Goal: Task Accomplishment & Management: Manage account settings

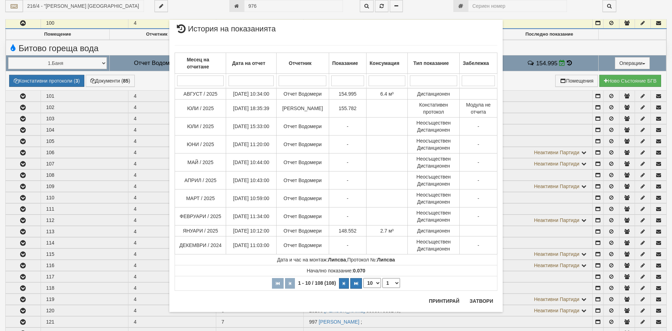
scroll to position [173, 0]
drag, startPoint x: 260, startPoint y: 5, endPoint x: 232, endPoint y: 5, distance: 28.6
click at [232, 5] on div "× История на показанията Месец на отчитане Дата на отчет Отчетник Показание Кон…" at bounding box center [336, 165] width 344 height 330
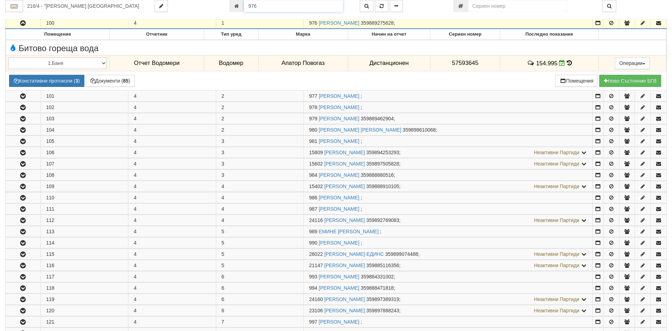
scroll to position [156, 0]
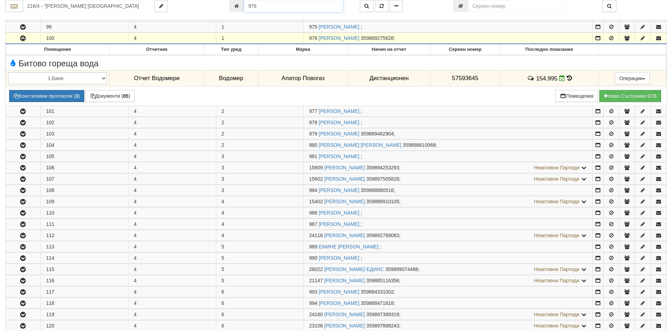
drag, startPoint x: 273, startPoint y: 6, endPoint x: 230, endPoint y: 5, distance: 42.4
click at [230, 5] on div "976" at bounding box center [289, 6] width 120 height 12
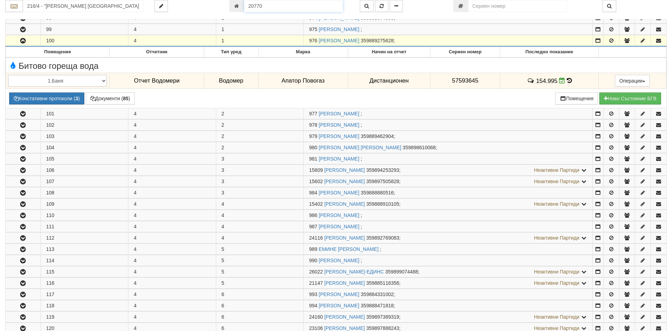
type input "20770"
type input "214/6 - "ТЕХЕМ СЪРВИСИС" ЕООД"
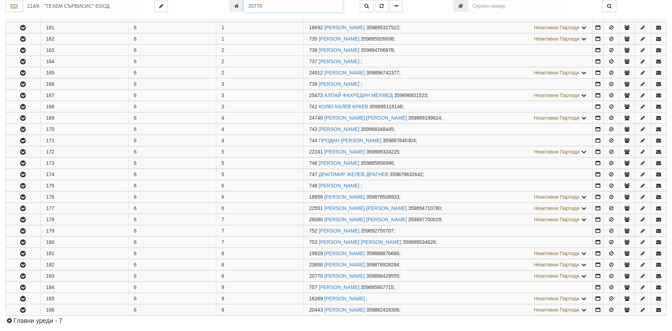
scroll to position [303, 0]
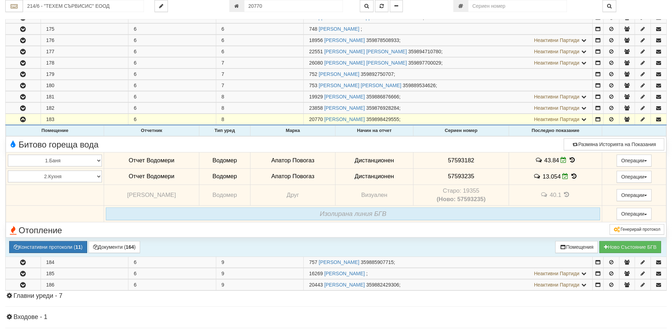
click at [571, 158] on icon at bounding box center [573, 160] width 8 height 6
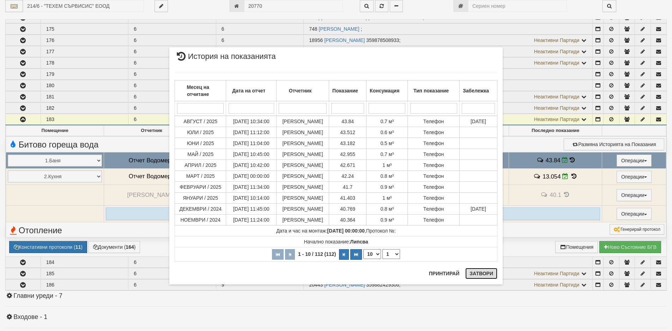
drag, startPoint x: 483, startPoint y: 275, endPoint x: 540, endPoint y: 238, distance: 67.8
click at [483, 275] on button "Затвори" at bounding box center [482, 273] width 32 height 11
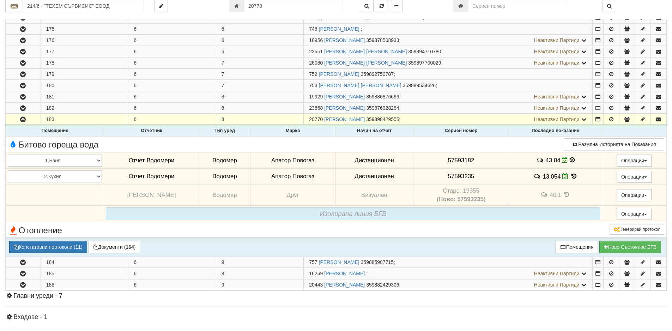
click at [572, 176] on icon at bounding box center [574, 176] width 8 height 6
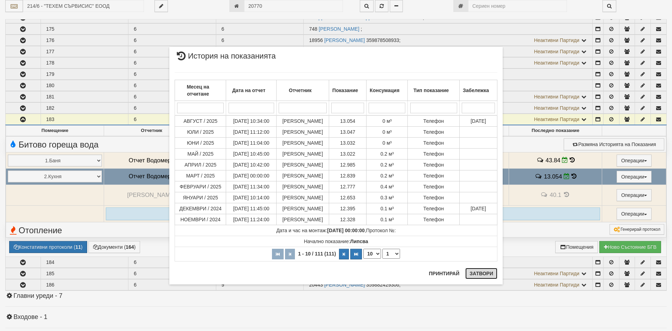
click at [475, 275] on button "Затвори" at bounding box center [482, 273] width 32 height 11
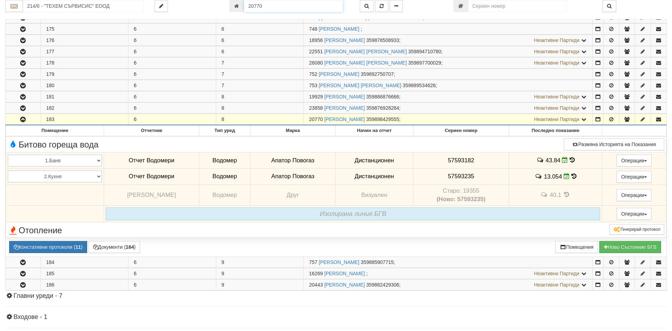
drag, startPoint x: 264, startPoint y: 3, endPoint x: 188, endPoint y: 3, distance: 76.2
click at [190, 3] on div "214/6 - "ТЕХЕМ СЪРВИСИС" ЕООД 20770" at bounding box center [336, 6] width 672 height 12
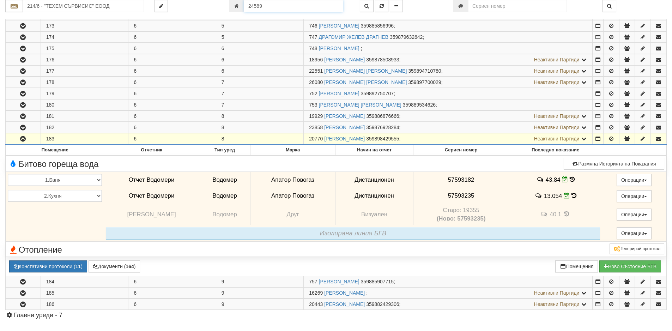
type input "24589"
type input "216/1 - "[PERSON_NAME] [GEOGRAPHIC_DATA] " ЕАД"
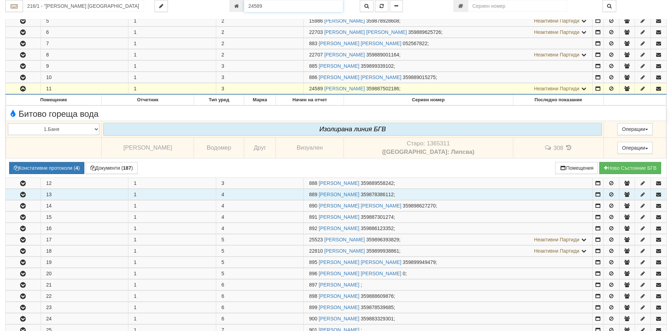
scroll to position [182, 0]
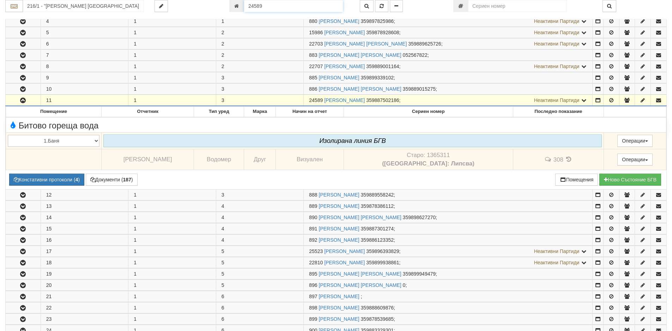
drag, startPoint x: 264, startPoint y: 6, endPoint x: 223, endPoint y: 7, distance: 40.6
click at [223, 7] on div "216/1 - "[PERSON_NAME] [GEOGRAPHIC_DATA] " ЕАД 24589" at bounding box center [336, 6] width 672 height 12
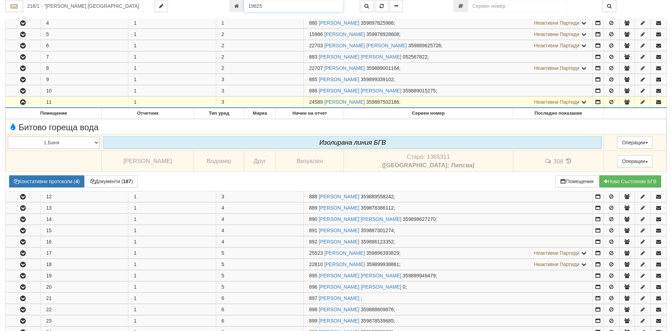
type input "19825"
type input "216/5 - "[PERSON_NAME] [GEOGRAPHIC_DATA] " ЕАД"
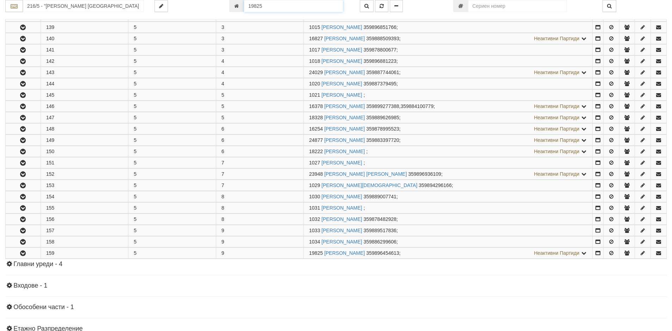
scroll to position [303, 0]
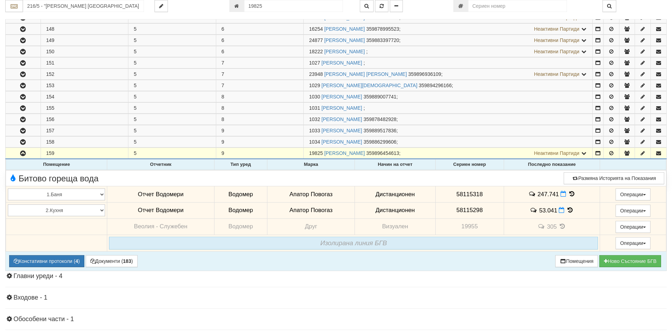
click at [568, 194] on icon at bounding box center [572, 194] width 8 height 6
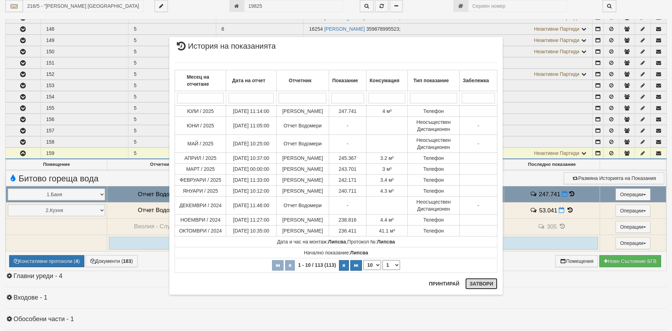
click at [476, 285] on button "Затвори" at bounding box center [482, 283] width 32 height 11
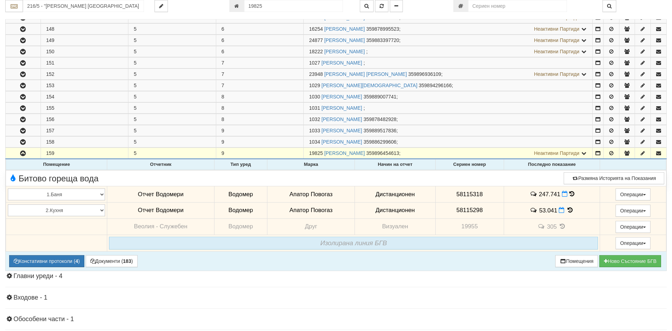
click at [570, 194] on icon at bounding box center [572, 194] width 5 height 6
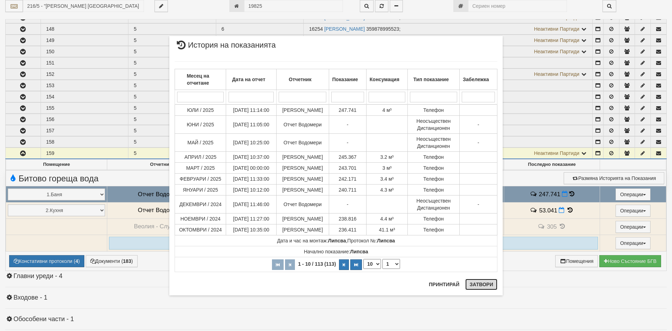
click at [477, 287] on button "Затвори" at bounding box center [482, 284] width 32 height 11
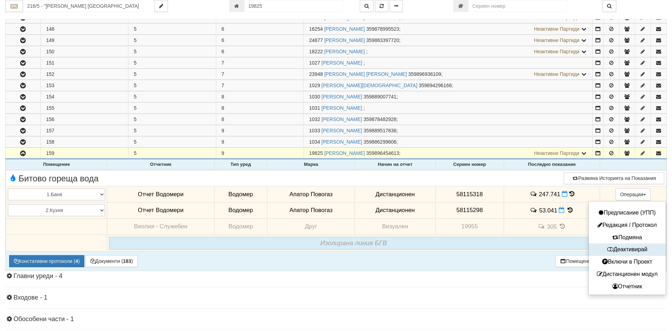
click at [625, 249] on button "Деактивирай" at bounding box center [627, 249] width 73 height 9
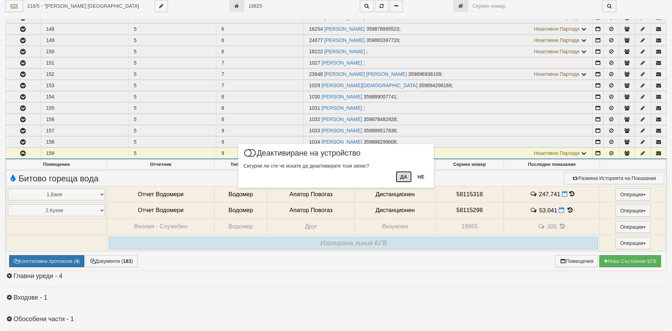
click at [407, 178] on button "Да" at bounding box center [404, 176] width 16 height 11
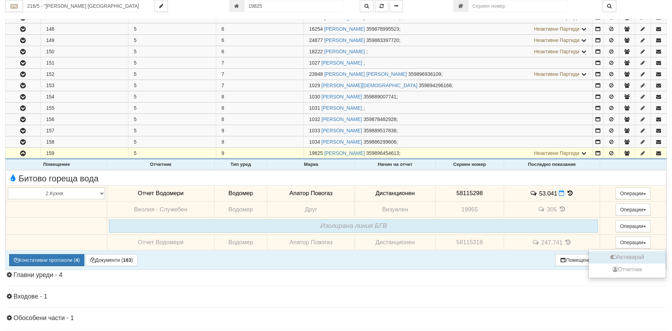
click at [629, 256] on button "Активирай" at bounding box center [627, 257] width 73 height 9
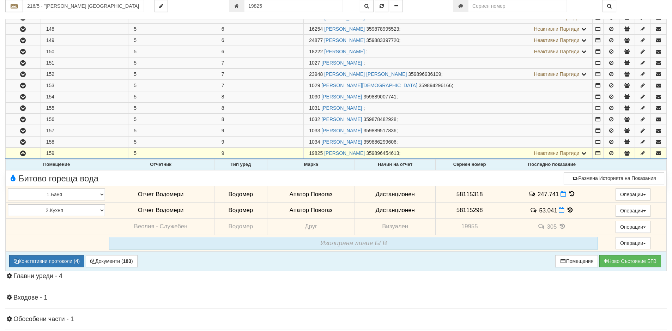
click at [569, 193] on icon at bounding box center [572, 194] width 8 height 6
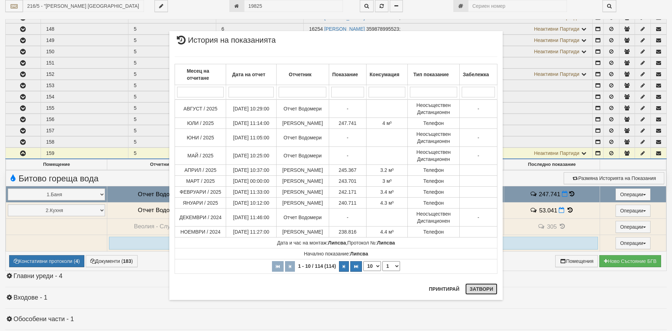
click at [475, 293] on button "Затвори" at bounding box center [482, 288] width 32 height 11
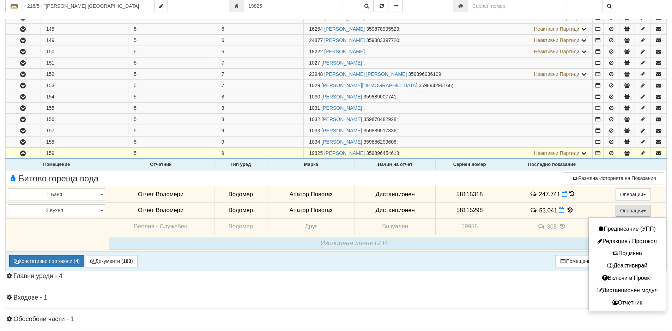
click at [623, 211] on button "Операции" at bounding box center [633, 211] width 35 height 12
click at [616, 268] on button "Деактивирай" at bounding box center [627, 266] width 73 height 9
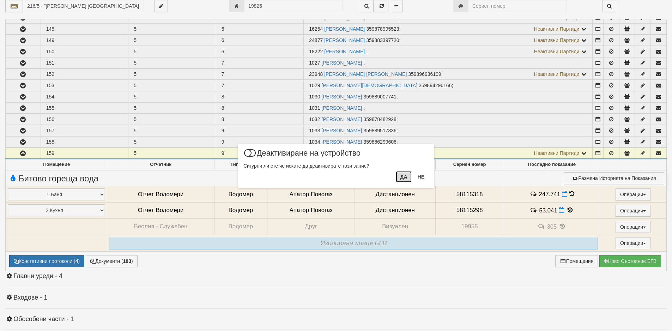
click at [401, 177] on button "Да" at bounding box center [404, 176] width 16 height 11
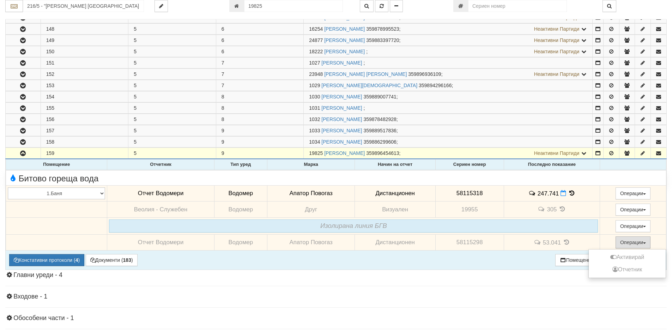
click at [624, 242] on button "Операции" at bounding box center [633, 242] width 35 height 12
click at [620, 257] on button "Активирай" at bounding box center [627, 257] width 73 height 9
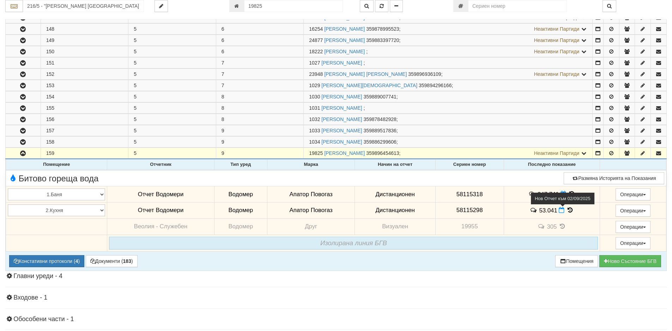
click at [562, 210] on icon at bounding box center [562, 210] width 6 height 6
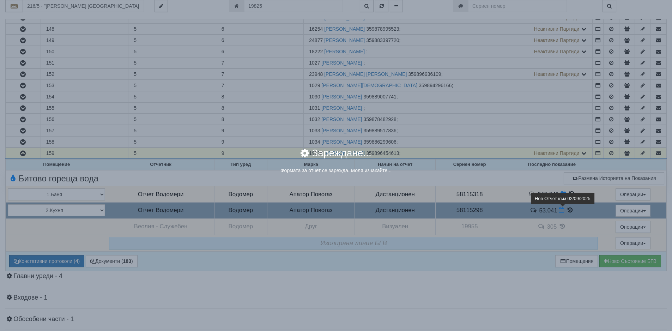
select select "8ac75930-9bfd-e511-80be-8d5a1dced85a"
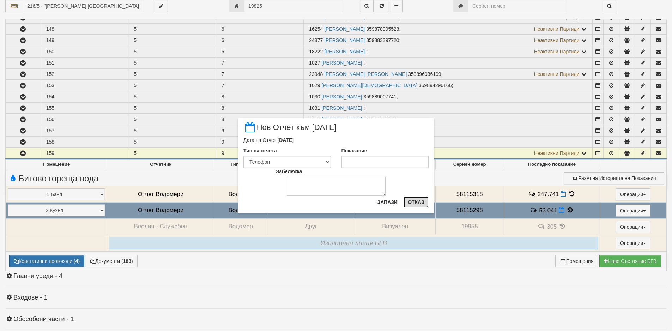
click at [426, 203] on button "Отказ" at bounding box center [416, 202] width 25 height 11
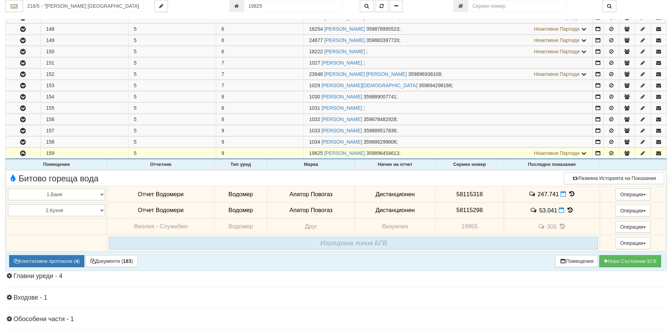
click at [569, 210] on icon at bounding box center [571, 210] width 8 height 6
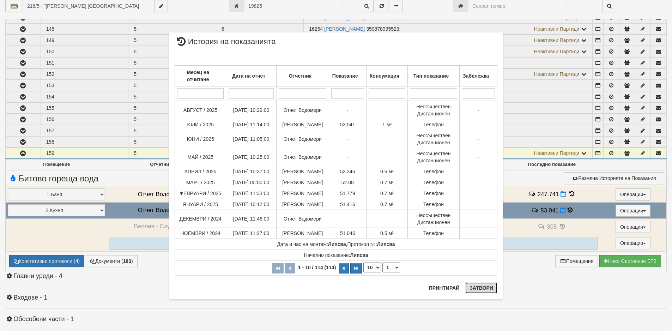
click at [479, 293] on button "Затвори" at bounding box center [482, 287] width 32 height 11
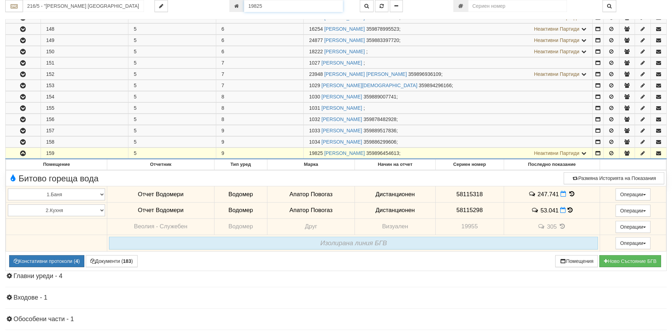
scroll to position [302, 0]
drag, startPoint x: 241, startPoint y: 8, endPoint x: 230, endPoint y: 10, distance: 10.4
click at [230, 10] on div "19825" at bounding box center [289, 6] width 120 height 12
type input "1051"
click at [365, 4] on icon "button" at bounding box center [367, 6] width 5 height 5
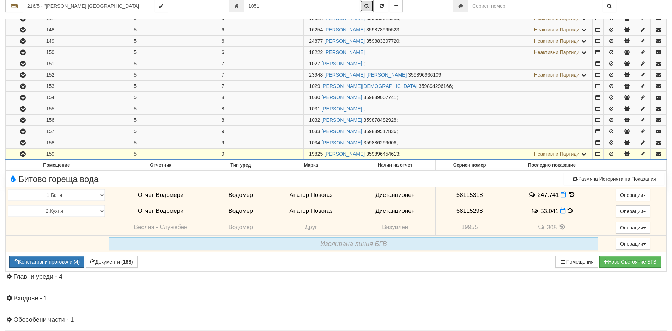
type input "216/6 - "[PERSON_NAME] [GEOGRAPHIC_DATA] " ЕАД"
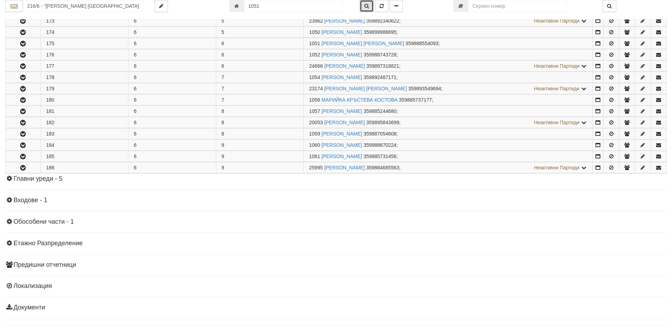
scroll to position [303, 0]
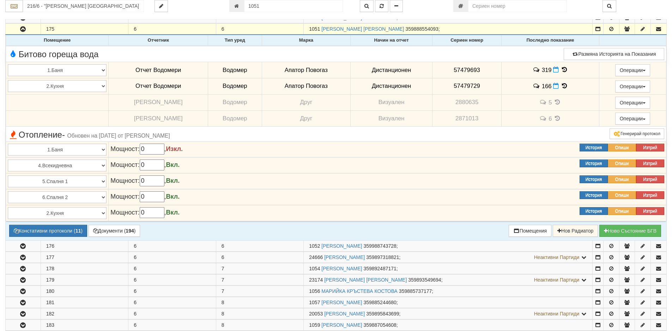
click at [561, 68] on icon at bounding box center [565, 70] width 8 height 6
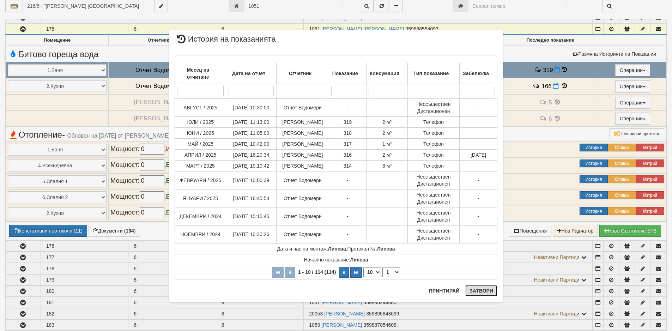
drag, startPoint x: 473, startPoint y: 292, endPoint x: 476, endPoint y: 287, distance: 5.5
click at [473, 292] on button "Затвори" at bounding box center [482, 290] width 32 height 11
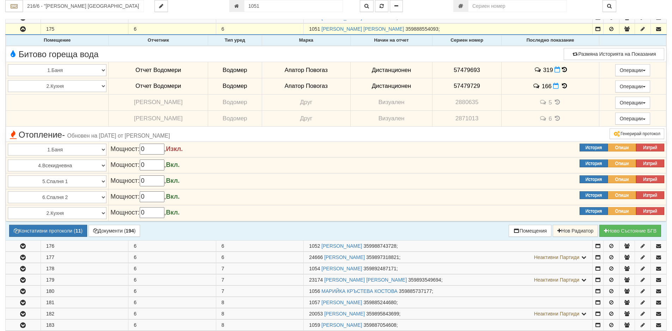
click at [562, 86] on icon at bounding box center [565, 86] width 8 height 6
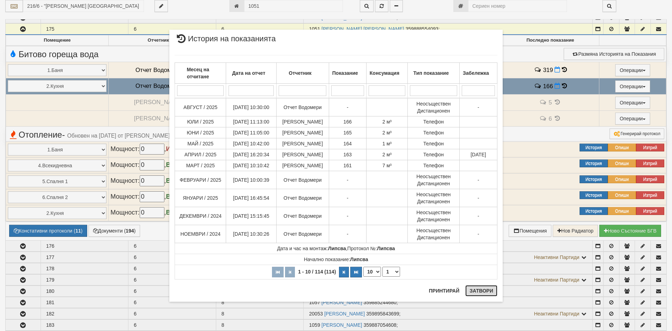
click at [478, 292] on button "Затвори" at bounding box center [482, 290] width 32 height 11
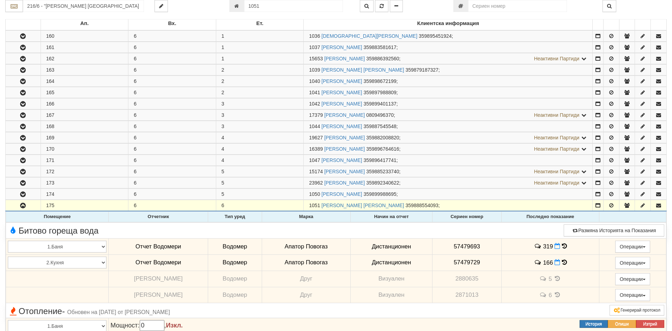
scroll to position [91, 0]
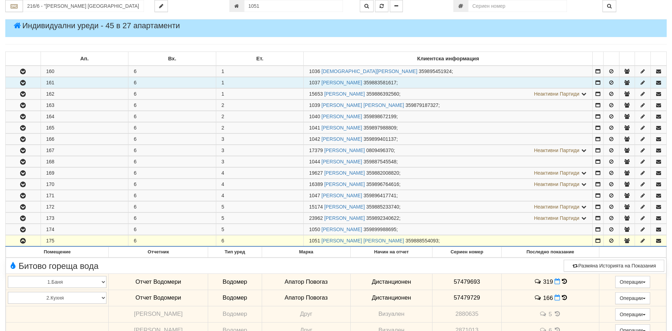
click at [23, 80] on icon "button" at bounding box center [23, 82] width 8 height 5
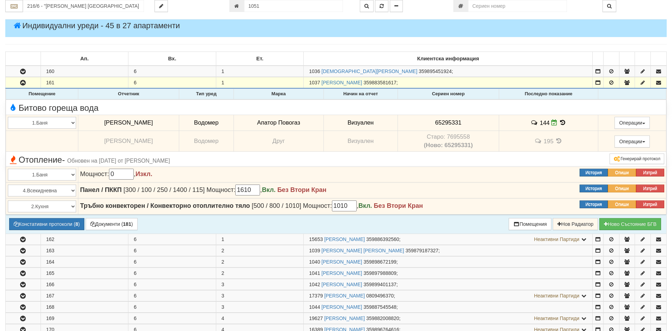
click at [559, 122] on icon at bounding box center [563, 123] width 8 height 6
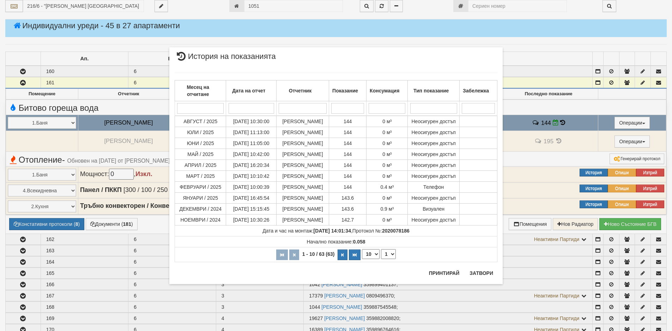
click at [377, 256] on select "10 20 30 40" at bounding box center [371, 254] width 18 height 10
select select "40"
click at [362, 259] on select "10 20 30 40" at bounding box center [371, 254] width 18 height 10
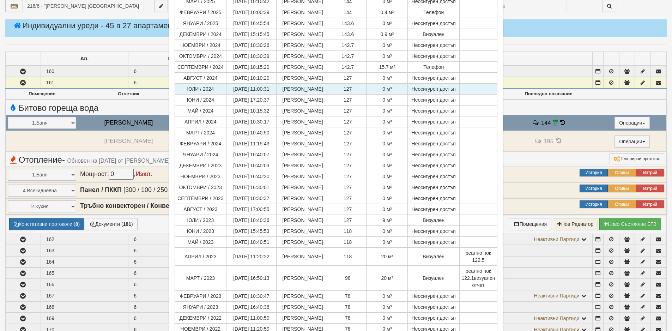
scroll to position [106, 0]
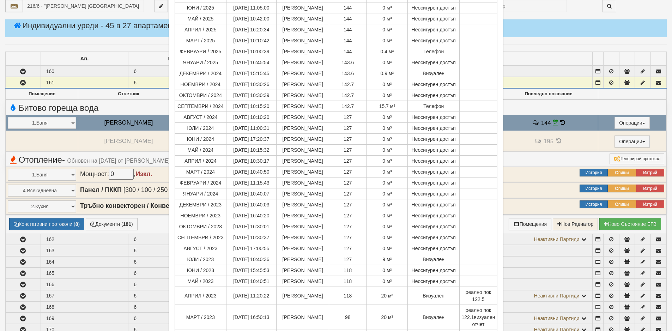
click at [14, 143] on div "× История на показанията Месец на отчитане Дата на отчет Отчетник Показание Кон…" at bounding box center [336, 165] width 672 height 331
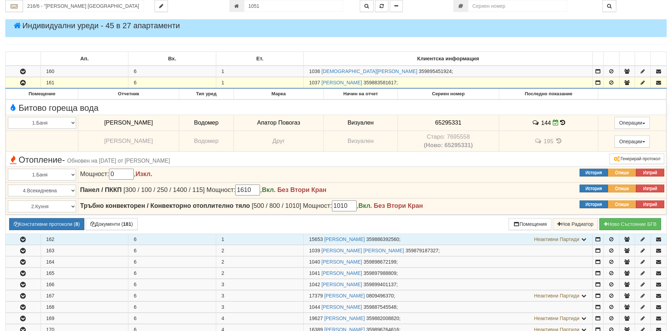
click at [21, 239] on icon "button" at bounding box center [23, 239] width 8 height 5
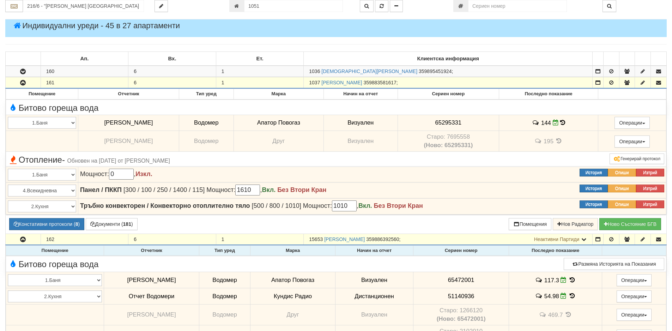
click at [570, 281] on icon at bounding box center [573, 280] width 8 height 6
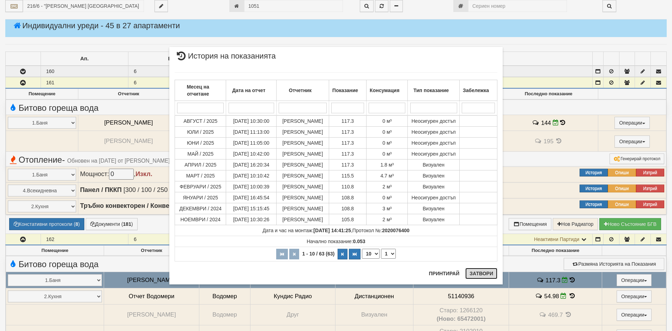
click at [479, 273] on button "Затвори" at bounding box center [482, 273] width 32 height 11
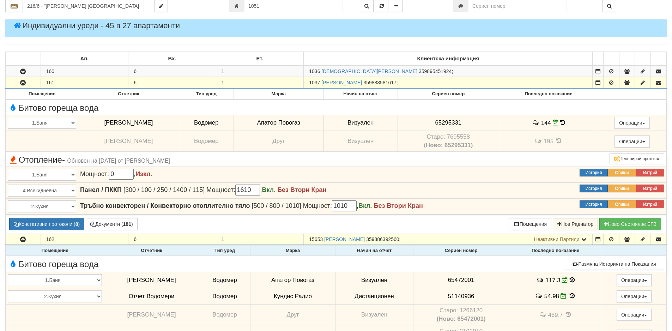
click at [570, 295] on icon at bounding box center [573, 296] width 8 height 6
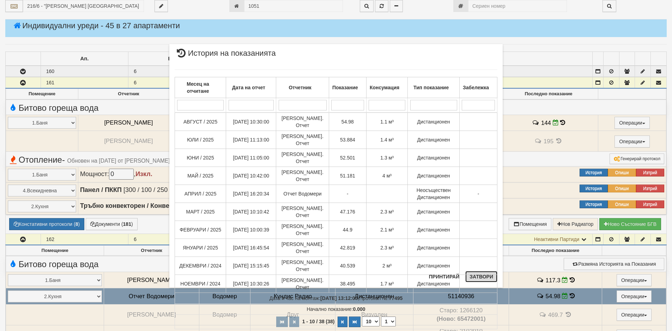
click at [488, 274] on button "Затвори" at bounding box center [482, 276] width 32 height 11
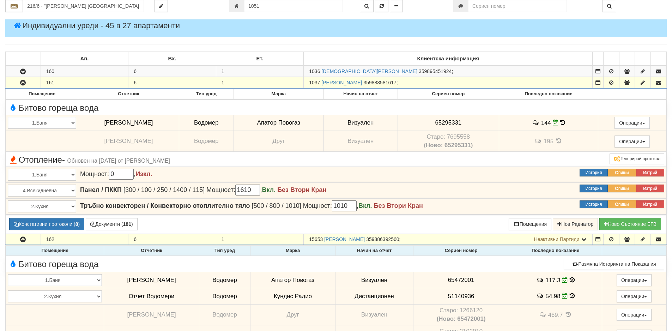
click at [570, 280] on icon at bounding box center [572, 280] width 5 height 6
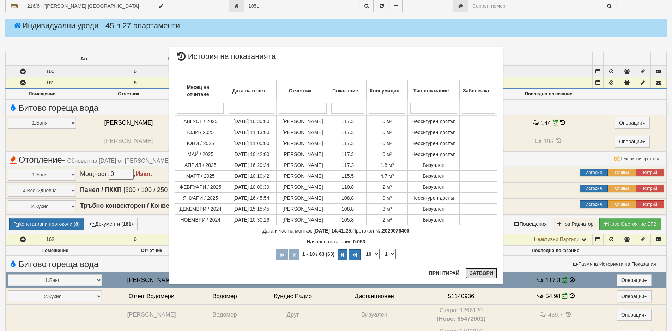
drag, startPoint x: 472, startPoint y: 272, endPoint x: 307, endPoint y: 114, distance: 228.5
click at [472, 272] on button "Затвори" at bounding box center [482, 273] width 32 height 11
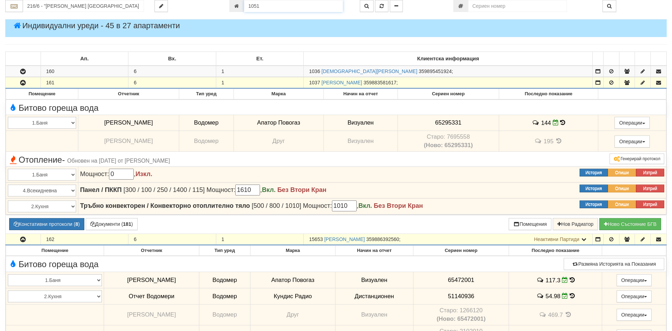
scroll to position [88, 0]
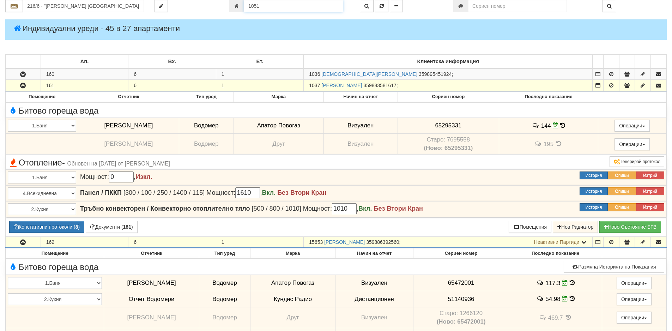
drag, startPoint x: 262, startPoint y: 5, endPoint x: 215, endPoint y: 7, distance: 47.0
click at [215, 7] on div "216/6 - "[PERSON_NAME] [GEOGRAPHIC_DATA] " ЕАД 1051" at bounding box center [336, 6] width 672 height 12
type input "19665"
type input "216/7 - "[PERSON_NAME] [GEOGRAPHIC_DATA] " ЕАД"
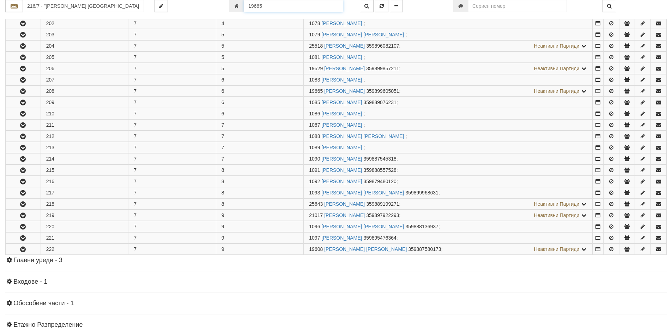
scroll to position [377, 0]
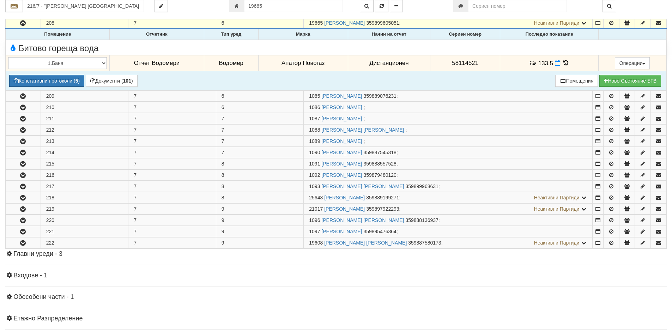
click at [565, 65] on icon at bounding box center [566, 63] width 8 height 6
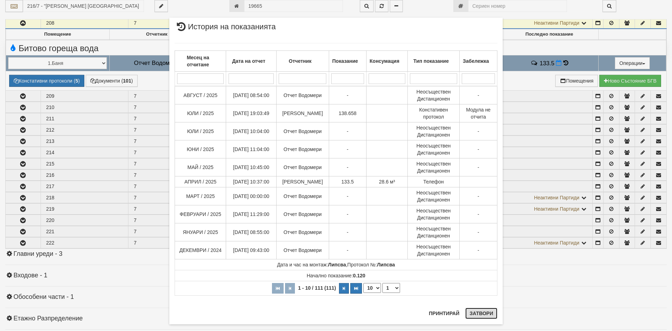
drag, startPoint x: 475, startPoint y: 316, endPoint x: 389, endPoint y: 303, distance: 87.5
click at [475, 316] on button "Затвори" at bounding box center [482, 313] width 32 height 11
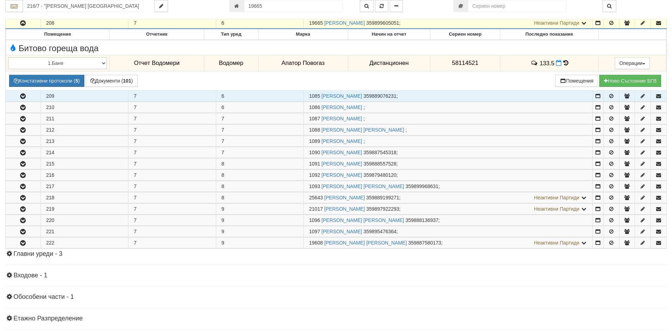
click at [25, 96] on icon "button" at bounding box center [23, 96] width 8 height 5
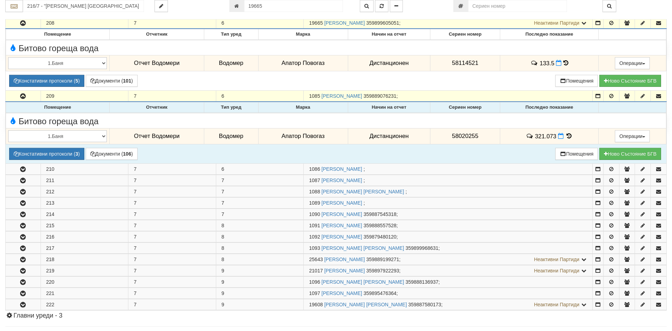
click at [569, 134] on icon at bounding box center [570, 136] width 8 height 6
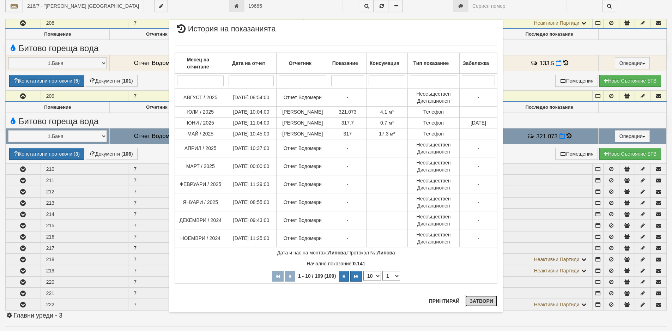
click at [476, 303] on button "Затвори" at bounding box center [482, 300] width 32 height 11
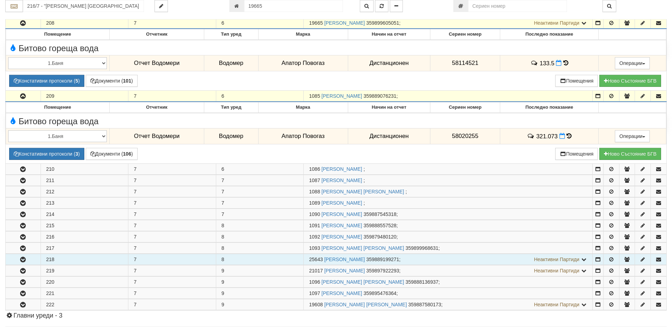
click at [24, 261] on icon "button" at bounding box center [23, 259] width 8 height 5
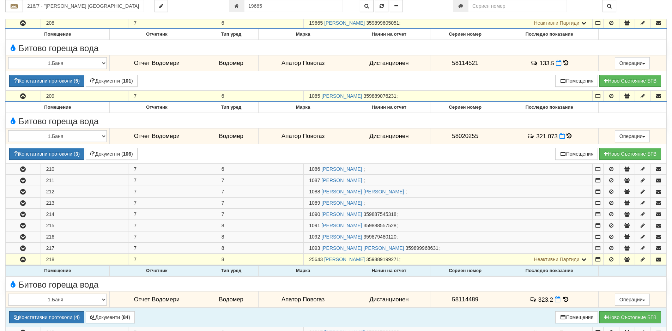
click at [564, 299] on icon at bounding box center [566, 300] width 8 height 6
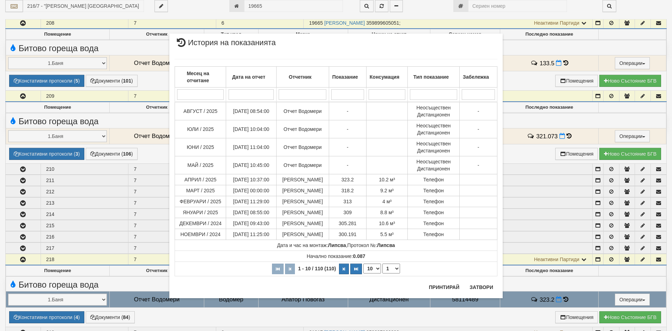
click at [265, 5] on div "× История на показанията Месец на отчитане Дата на отчет Отчетник Показание Кон…" at bounding box center [336, 158] width 344 height 316
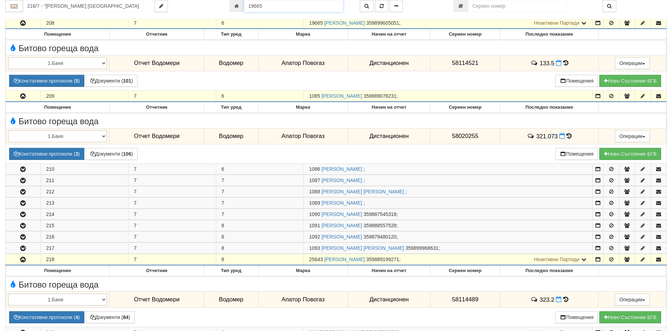
scroll to position [373, 0]
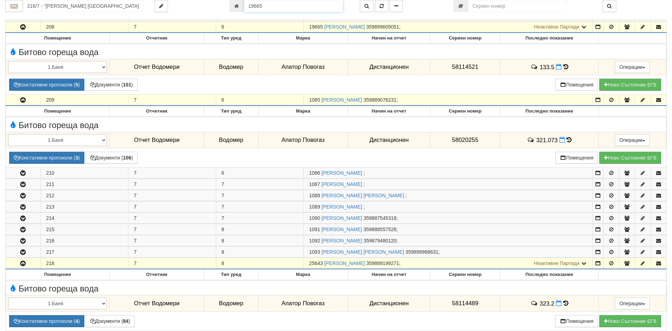
drag, startPoint x: 265, startPoint y: 4, endPoint x: 217, endPoint y: 11, distance: 47.8
click at [217, 11] on div "216/7 - "[PERSON_NAME] [GEOGRAPHIC_DATA] " ЕАД 19665" at bounding box center [336, 6] width 672 height 12
type input "19934"
type input "218/7 - "[PERSON_NAME] [GEOGRAPHIC_DATA] " ЕАД"
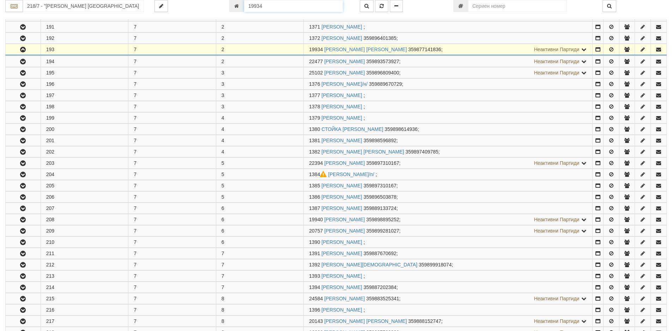
scroll to position [207, 0]
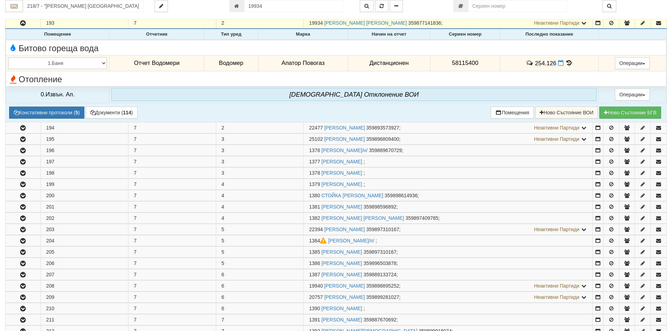
click at [566, 65] on icon at bounding box center [570, 63] width 8 height 6
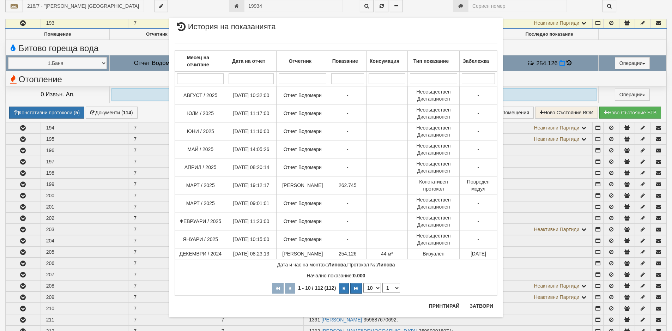
click at [269, 7] on div "× История на показанията Месец на отчитане Дата на отчет Отчетник Показание Кон…" at bounding box center [336, 167] width 344 height 335
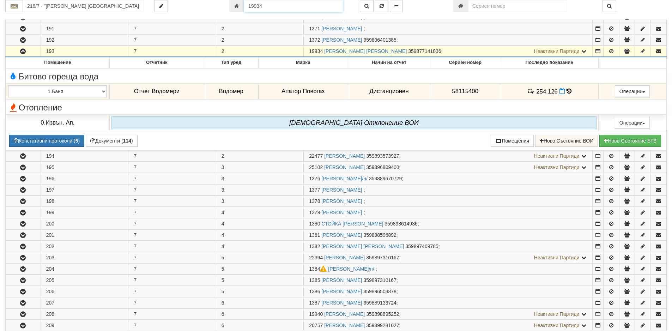
scroll to position [149, 0]
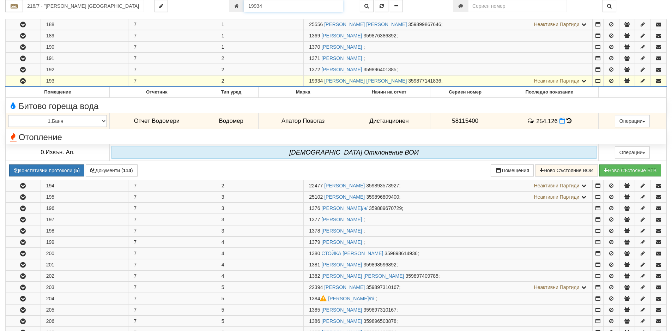
drag, startPoint x: 268, startPoint y: 6, endPoint x: 210, endPoint y: 3, distance: 58.0
click at [210, 3] on div "218/7 - "[PERSON_NAME] [GEOGRAPHIC_DATA] " ЕАД 19934" at bounding box center [336, 6] width 672 height 12
type input "20901"
type input "230/1 - "[PERSON_NAME] [GEOGRAPHIC_DATA] " ЕАД"
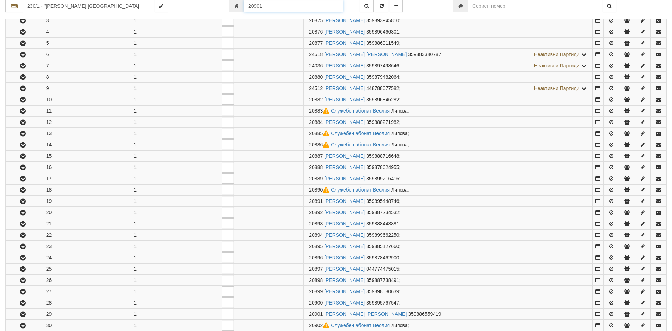
scroll to position [405, 0]
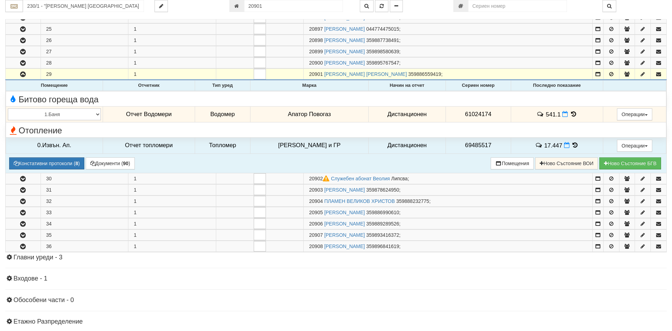
click at [571, 114] on icon at bounding box center [574, 114] width 8 height 6
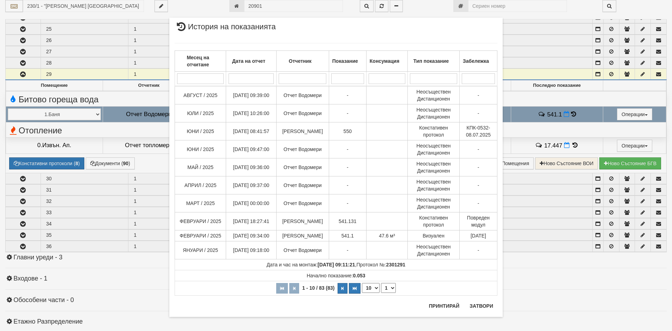
click at [13, 84] on div "× История на показанията Месец на отчитане Дата на отчет Отчетник Показание Кон…" at bounding box center [336, 165] width 672 height 331
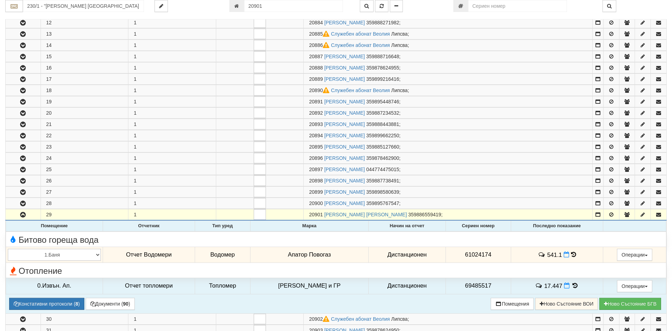
scroll to position [263, 0]
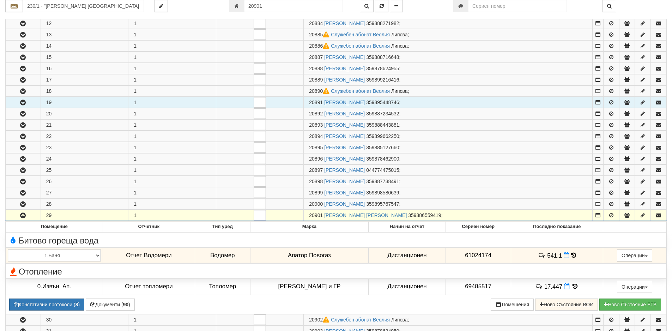
click at [22, 105] on icon "button" at bounding box center [23, 102] width 8 height 5
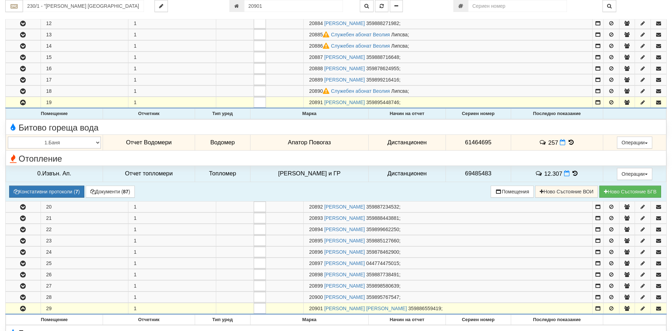
click at [568, 142] on icon at bounding box center [572, 142] width 8 height 6
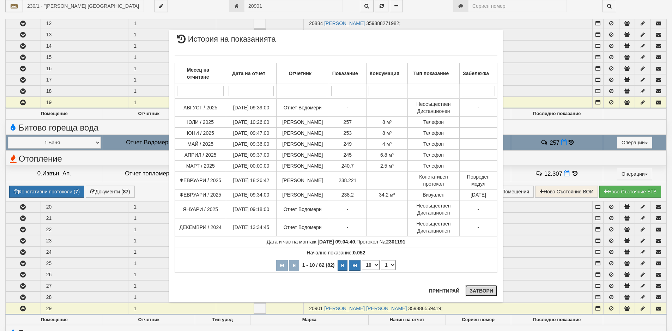
click at [479, 288] on button "Затвори" at bounding box center [482, 290] width 32 height 11
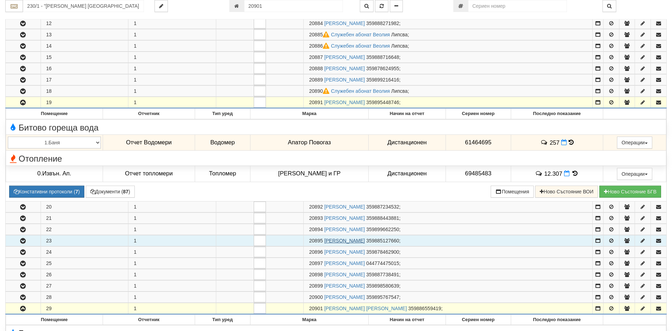
scroll to position [440, 0]
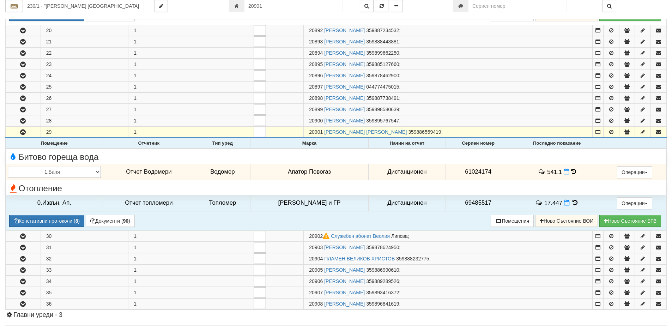
click at [574, 172] on td "541.1" at bounding box center [557, 172] width 92 height 16
click at [571, 171] on icon at bounding box center [573, 172] width 5 height 6
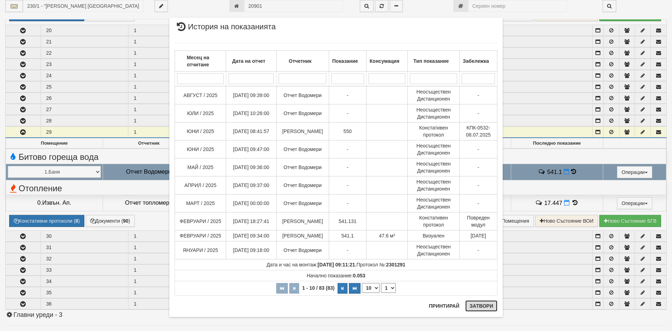
click at [476, 306] on button "Затвори" at bounding box center [482, 305] width 32 height 11
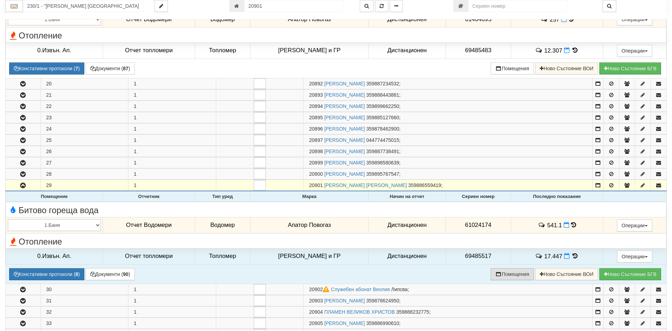
scroll to position [299, 0]
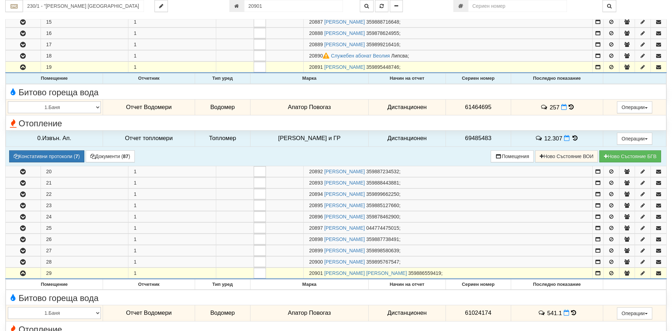
click at [569, 108] on icon at bounding box center [571, 107] width 5 height 6
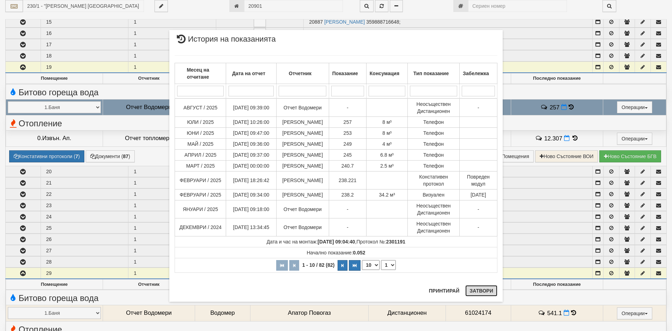
click at [481, 288] on button "Затвори" at bounding box center [482, 290] width 32 height 11
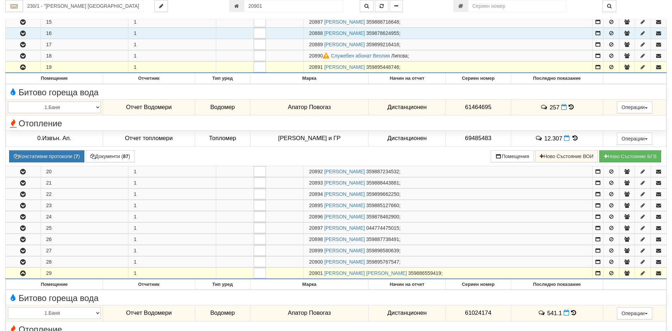
click at [24, 33] on icon "button" at bounding box center [23, 33] width 8 height 5
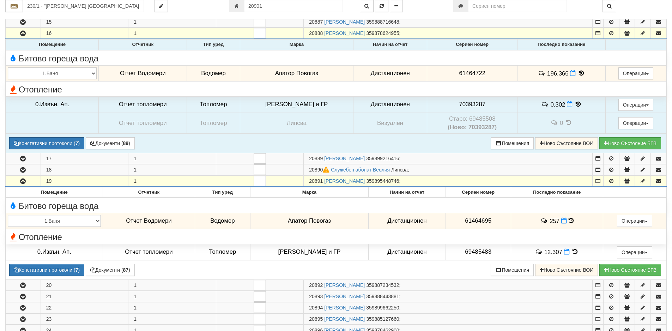
click at [579, 72] on icon at bounding box center [582, 73] width 8 height 6
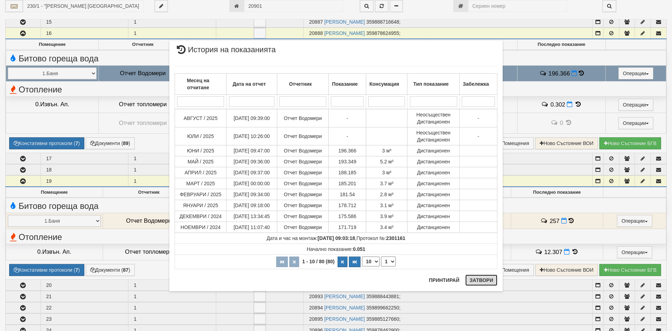
click at [474, 279] on button "Затвори" at bounding box center [482, 280] width 32 height 11
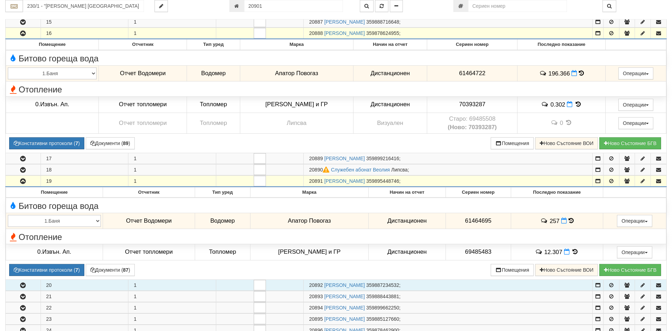
click at [23, 287] on icon "button" at bounding box center [23, 285] width 8 height 5
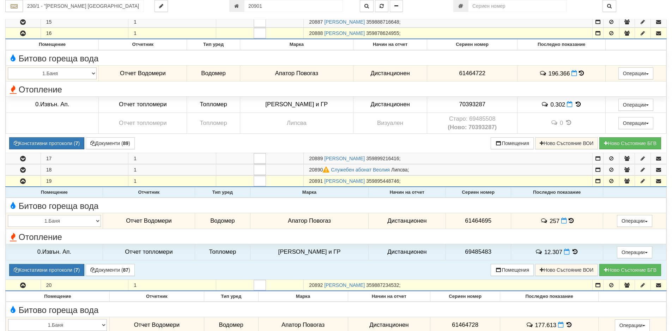
scroll to position [440, 0]
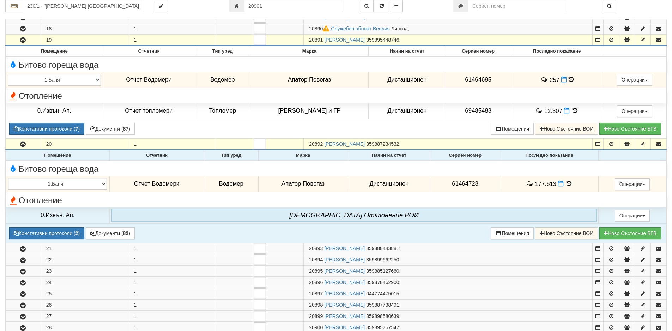
click at [566, 182] on icon at bounding box center [570, 184] width 8 height 6
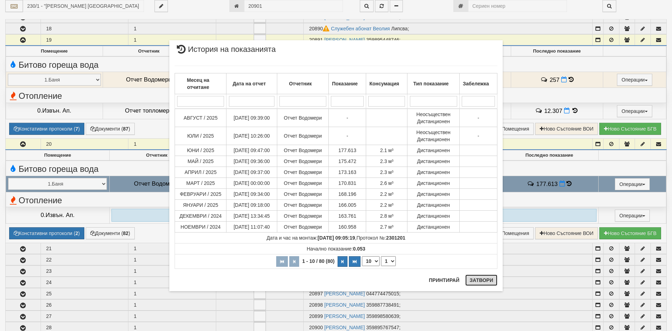
click at [481, 281] on button "Затвори" at bounding box center [482, 280] width 32 height 11
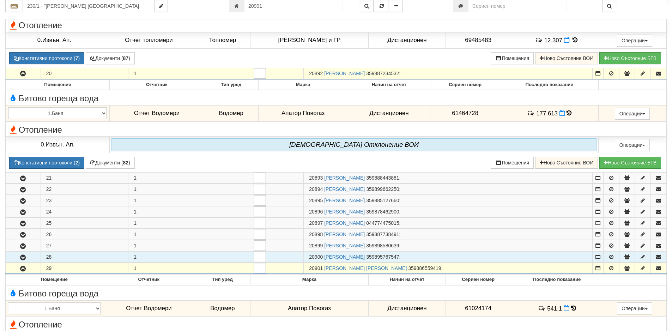
scroll to position [616, 0]
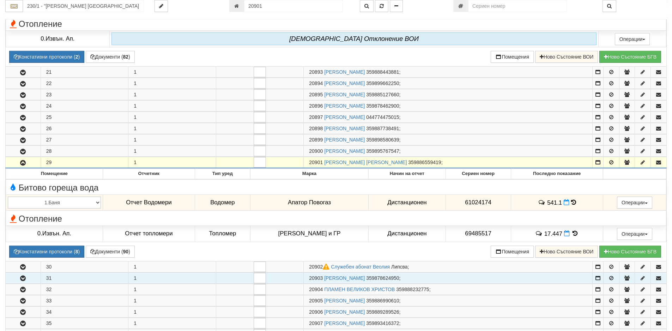
click at [20, 278] on icon "button" at bounding box center [23, 278] width 8 height 5
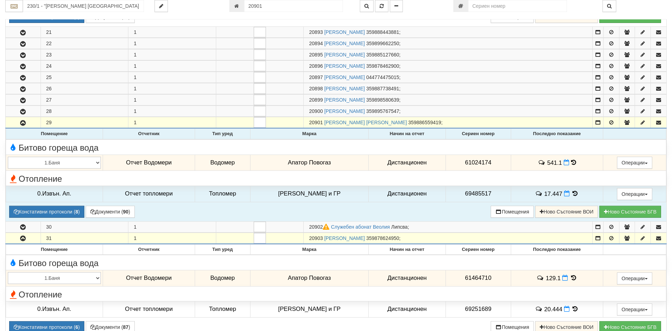
scroll to position [722, 0]
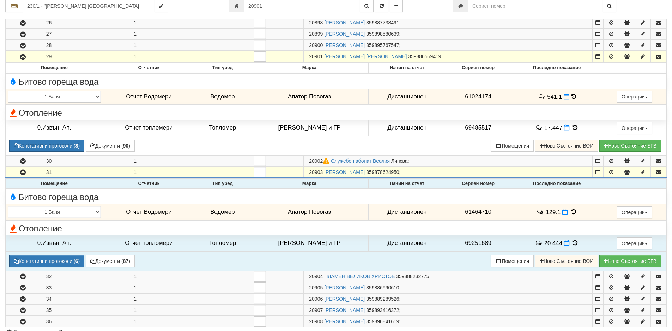
click at [570, 212] on icon at bounding box center [574, 212] width 8 height 6
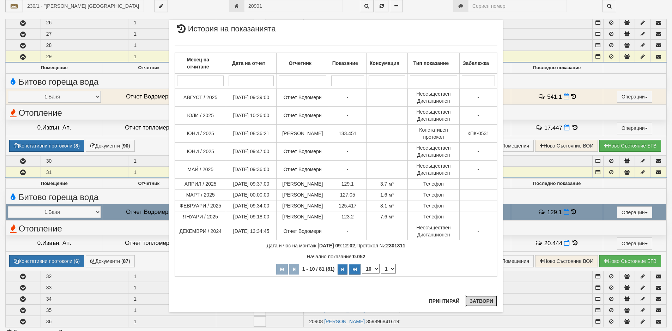
click at [486, 299] on button "Затвори" at bounding box center [482, 300] width 32 height 11
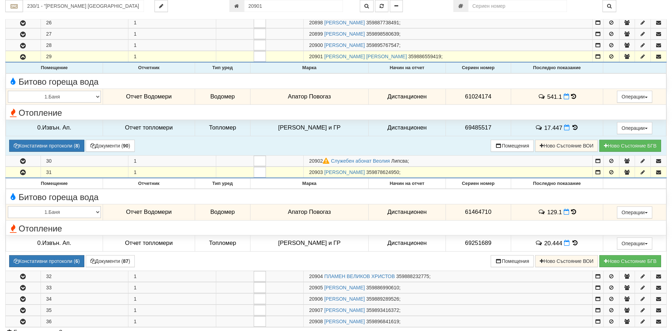
click at [572, 95] on icon at bounding box center [573, 97] width 5 height 6
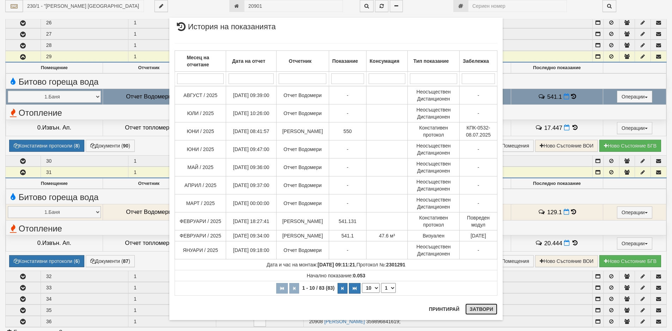
drag, startPoint x: 486, startPoint y: 310, endPoint x: 487, endPoint y: 287, distance: 23.3
click at [486, 310] on button "Затвори" at bounding box center [482, 309] width 32 height 11
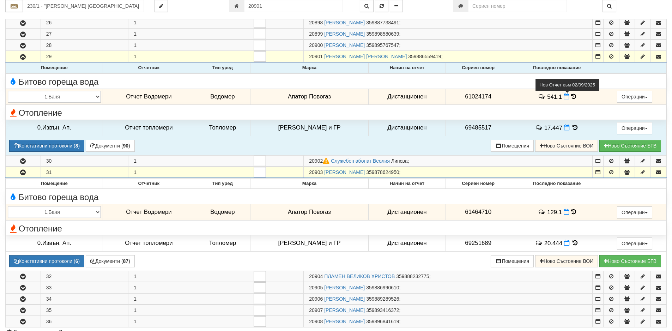
click at [564, 96] on icon at bounding box center [567, 97] width 6 height 6
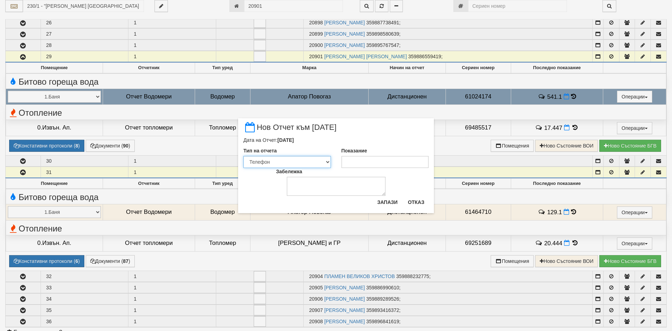
click at [328, 164] on select "Визуален Телефон Бележка Неосигурен достъп Самоотчет Служебно Дистанционен" at bounding box center [288, 162] width 88 height 12
select select "89c75930-9bfd-e511-80be-8d5a1dced85a"
click at [244, 156] on select "Визуален Телефон Бележка Неосигурен достъп Самоотчет Служебно Дистанционен" at bounding box center [288, 162] width 88 height 12
click at [362, 161] on input "Показание" at bounding box center [386, 162] width 88 height 12
type input "550"
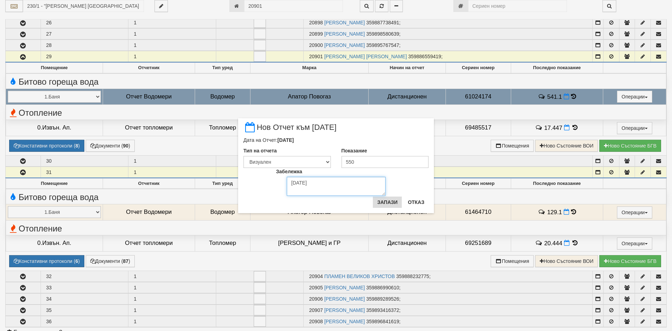
type textarea "[DATE]"
click at [390, 202] on button "Запази" at bounding box center [387, 202] width 29 height 11
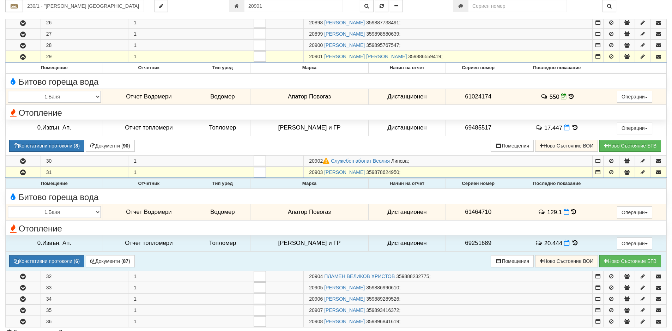
click at [571, 212] on icon at bounding box center [573, 212] width 5 height 6
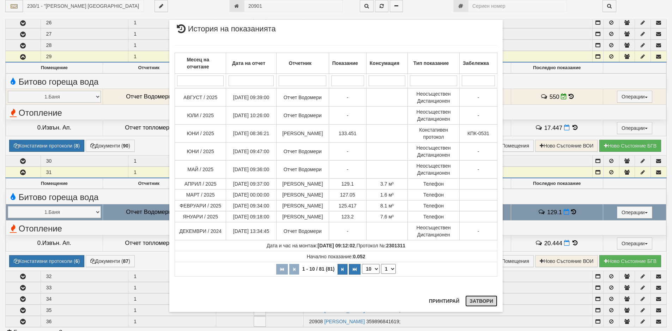
click at [479, 300] on button "Затвори" at bounding box center [482, 300] width 32 height 11
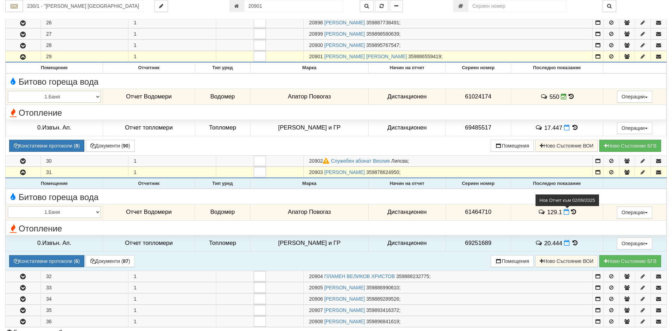
click at [564, 212] on icon at bounding box center [567, 212] width 6 height 6
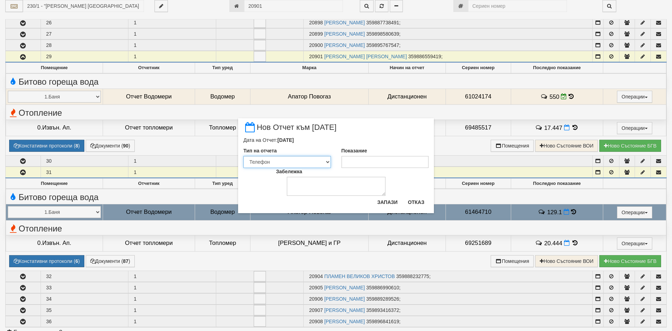
click at [327, 163] on select "Визуален Телефон Бележка Неосигурен достъп Самоотчет Служебно Дистанционен" at bounding box center [288, 162] width 88 height 12
select select "89c75930-9bfd-e511-80be-8d5a1dced85a"
click at [244, 156] on select "Визуален Телефон Бележка Неосигурен достъп Самоотчет Служебно Дистанционен" at bounding box center [288, 162] width 88 height 12
click at [346, 160] on input "Показание" at bounding box center [386, 162] width 88 height 12
type input "133.5"
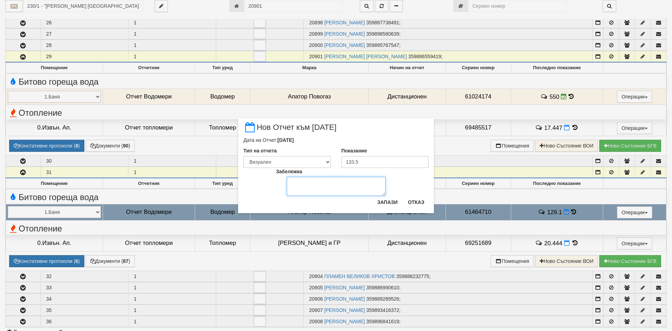
click at [295, 184] on textarea "Забележка" at bounding box center [336, 186] width 99 height 19
type textarea "[DATE]"
click at [387, 202] on button "Запази" at bounding box center [387, 202] width 29 height 11
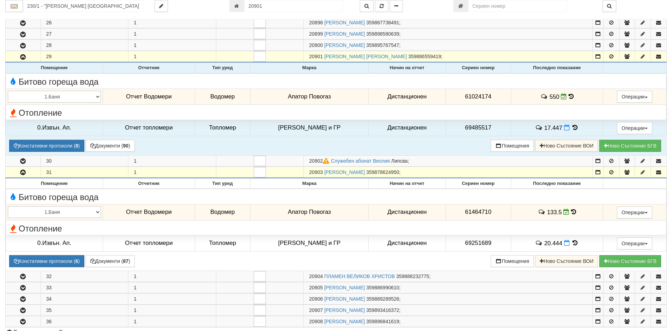
click at [569, 96] on icon at bounding box center [571, 97] width 5 height 6
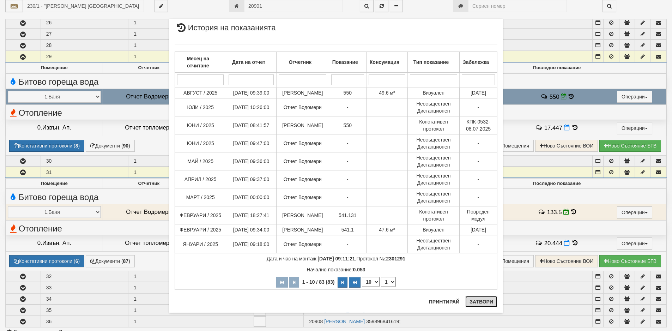
click at [489, 304] on button "Затвори" at bounding box center [482, 301] width 32 height 11
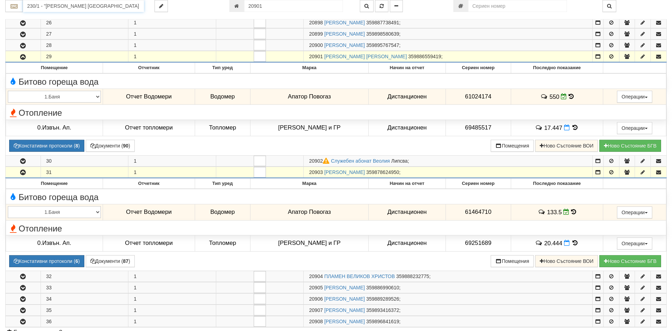
click at [105, 8] on input "230/1 - "[PERSON_NAME] [GEOGRAPHIC_DATA] " ЕАД" at bounding box center [83, 6] width 121 height 12
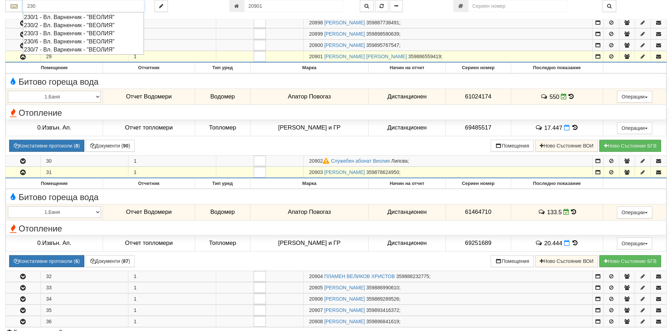
click at [48, 24] on div "230/2 - Вл. Варненчик - "ВЕОЛИЯ"" at bounding box center [83, 25] width 119 height 8
type input "230/2 - Вл. Варненчик - "ВЕОЛИЯ""
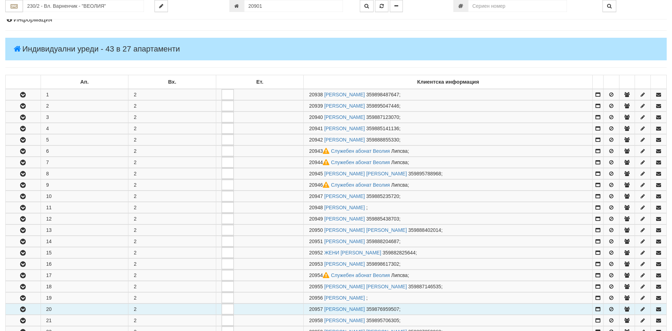
scroll to position [106, 0]
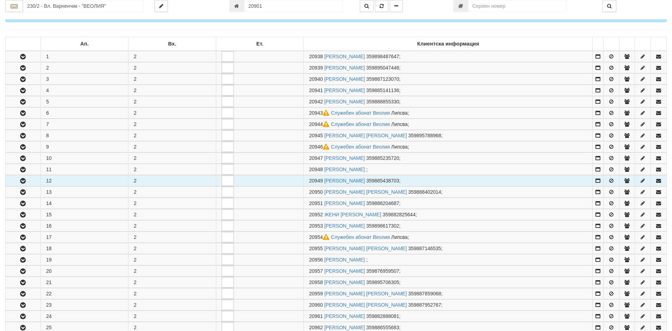
click at [24, 180] on icon "button" at bounding box center [23, 181] width 8 height 5
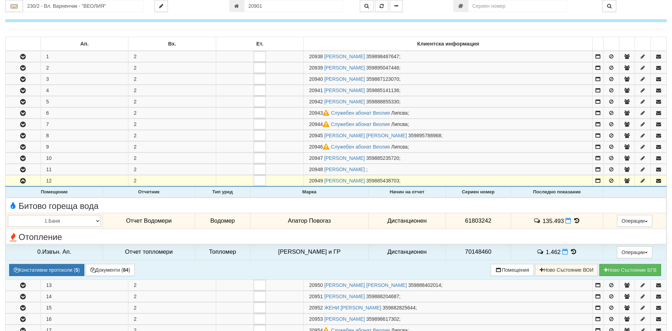
click at [573, 222] on icon at bounding box center [577, 221] width 8 height 6
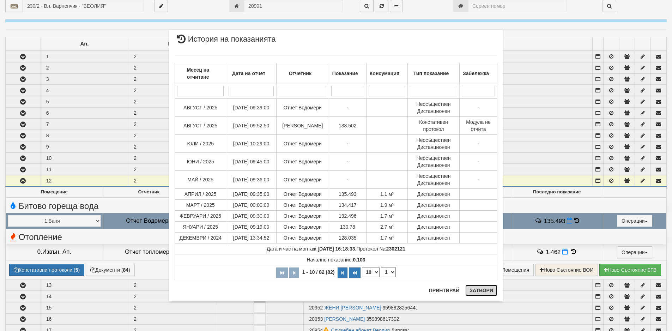
click at [478, 292] on button "Затвори" at bounding box center [482, 290] width 32 height 11
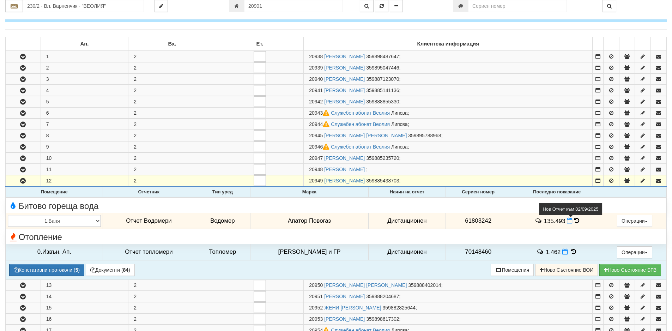
click at [567, 220] on icon at bounding box center [570, 221] width 6 height 6
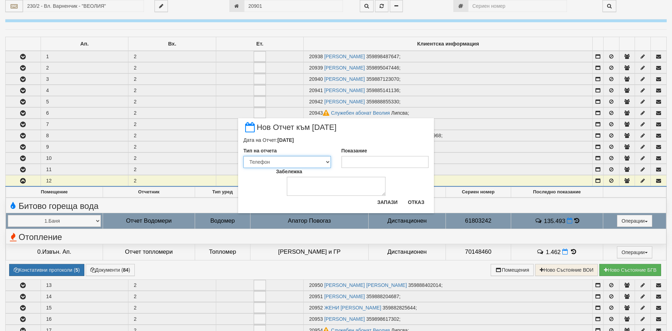
click at [325, 161] on select "Визуален Телефон Бележка Неосигурен достъп Самоотчет Служебно Дистанционен" at bounding box center [288, 162] width 88 height 12
select select "89c75930-9bfd-e511-80be-8d5a1dced85a"
click at [244, 156] on select "Визуален Телефон Бележка Неосигурен достъп Самоотчет Служебно Дистанционен" at bounding box center [288, 162] width 88 height 12
click at [353, 163] on input "Показание" at bounding box center [386, 162] width 88 height 12
type input "138.5"
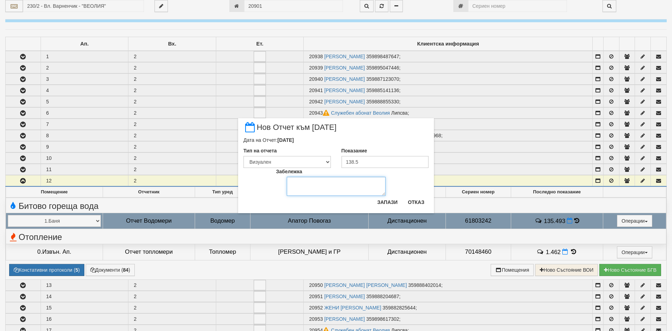
click at [308, 181] on textarea "Забележка" at bounding box center [336, 186] width 99 height 19
type textarea "[DATE]"
click at [385, 202] on button "Запази" at bounding box center [387, 202] width 29 height 11
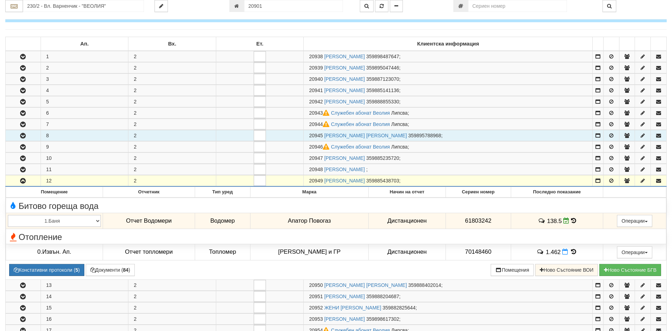
click at [24, 138] on icon "button" at bounding box center [23, 135] width 8 height 5
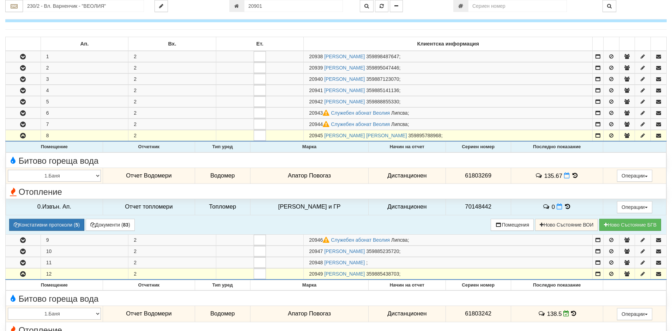
click at [572, 174] on icon at bounding box center [575, 176] width 8 height 6
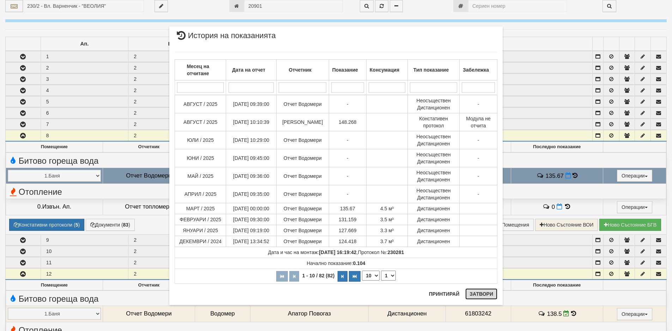
click at [479, 296] on button "Затвори" at bounding box center [482, 293] width 32 height 11
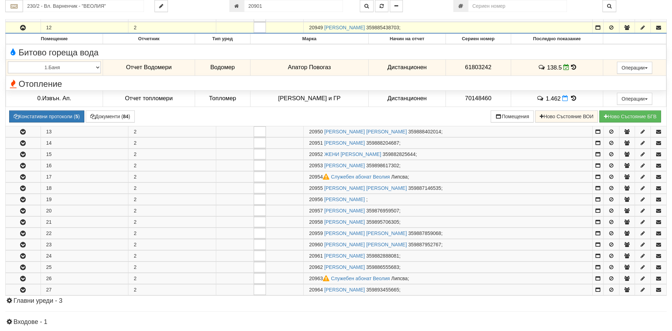
scroll to position [353, 0]
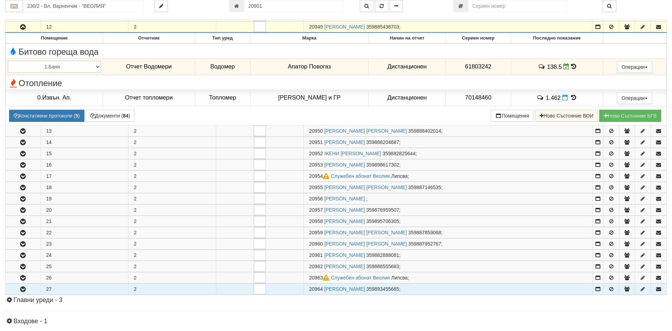
click at [22, 288] on icon "button" at bounding box center [23, 289] width 8 height 5
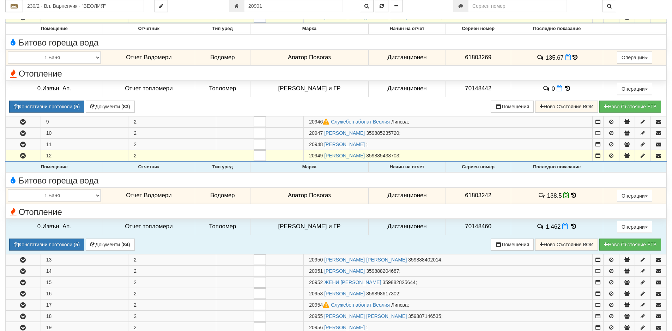
scroll to position [212, 0]
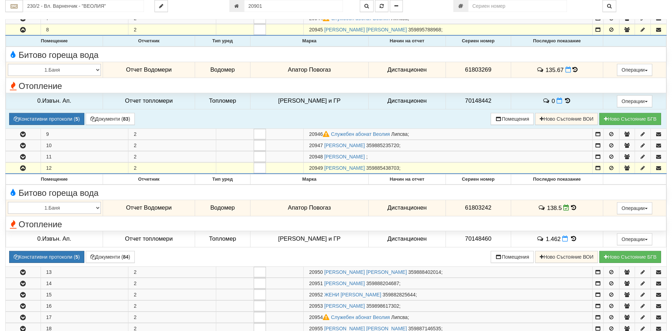
click at [573, 71] on icon at bounding box center [575, 70] width 5 height 6
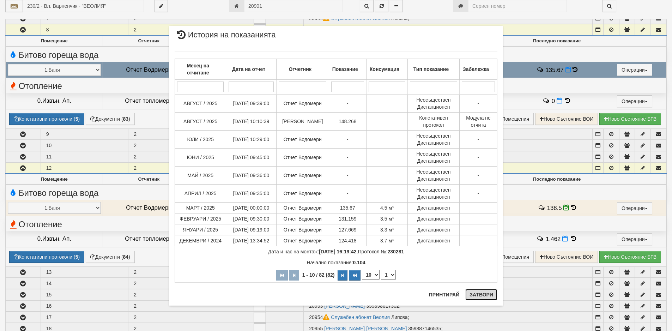
click at [483, 295] on button "Затвори" at bounding box center [482, 294] width 32 height 11
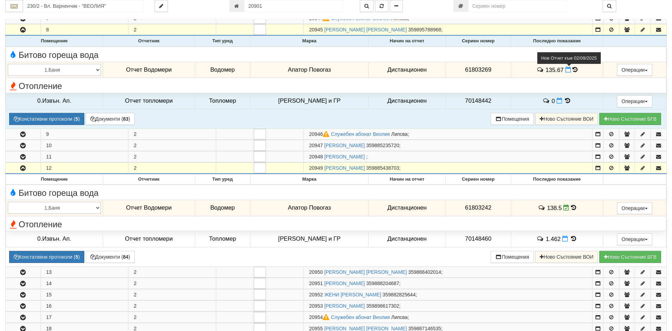
click at [566, 71] on icon at bounding box center [569, 70] width 6 height 6
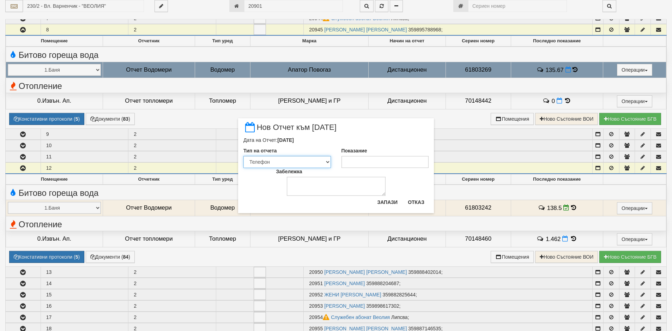
click at [328, 161] on select "Визуален Телефон Бележка Неосигурен достъп Самоотчет Служебно Дистанционен" at bounding box center [288, 162] width 88 height 12
select select "89c75930-9bfd-e511-80be-8d5a1dced85a"
click at [244, 156] on select "Визуален Телефон Бележка Неосигурен достъп Самоотчет Служебно Дистанционен" at bounding box center [288, 162] width 88 height 12
click at [368, 163] on input "Показание" at bounding box center [386, 162] width 88 height 12
type input "148.3"
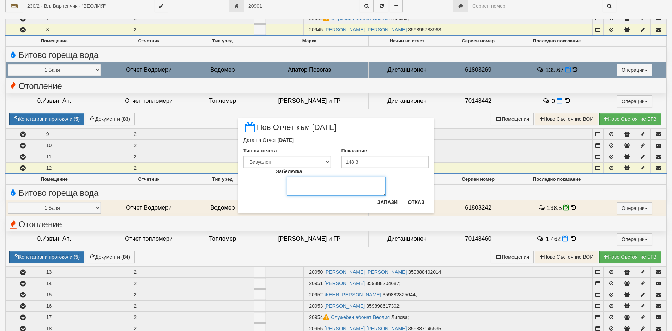
click at [330, 180] on textarea "Забележка" at bounding box center [336, 186] width 99 height 19
type textarea "[DATE]"
click at [387, 201] on button "Запази" at bounding box center [387, 202] width 29 height 11
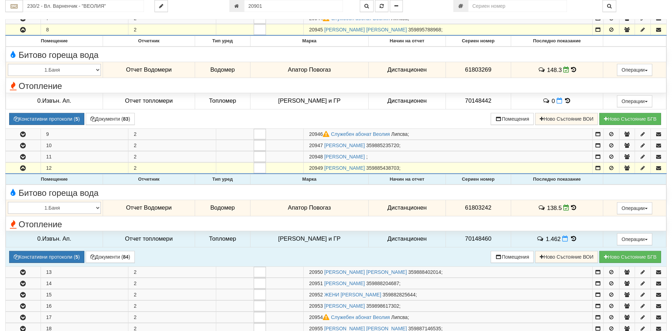
click at [571, 207] on icon at bounding box center [573, 208] width 5 height 6
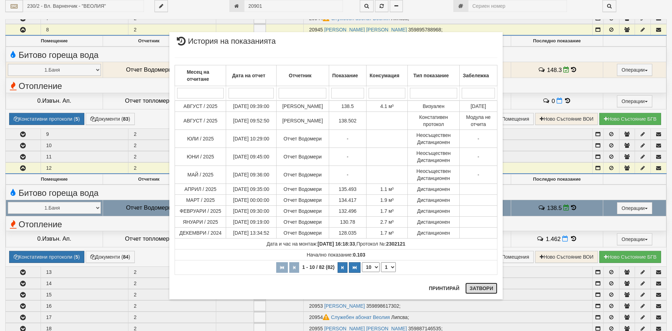
click at [484, 287] on button "Затвори" at bounding box center [482, 288] width 32 height 11
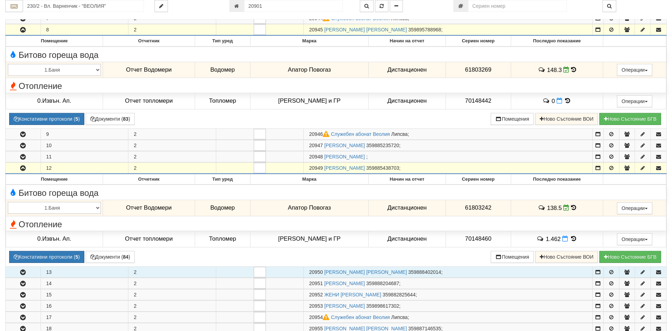
click at [20, 274] on icon "button" at bounding box center [23, 272] width 8 height 5
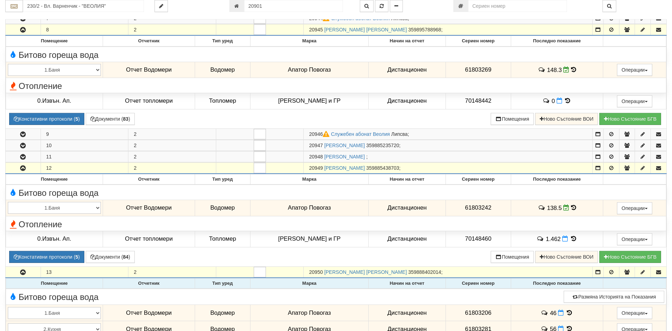
scroll to position [318, 0]
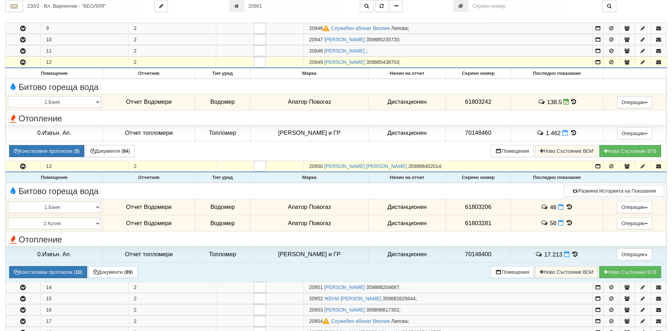
click at [566, 207] on icon at bounding box center [570, 207] width 8 height 6
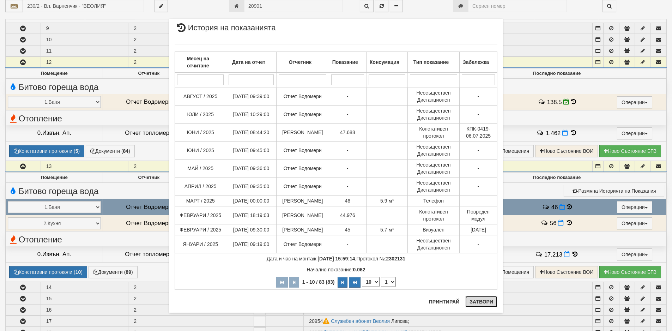
click at [475, 302] on button "Затвори" at bounding box center [482, 301] width 32 height 11
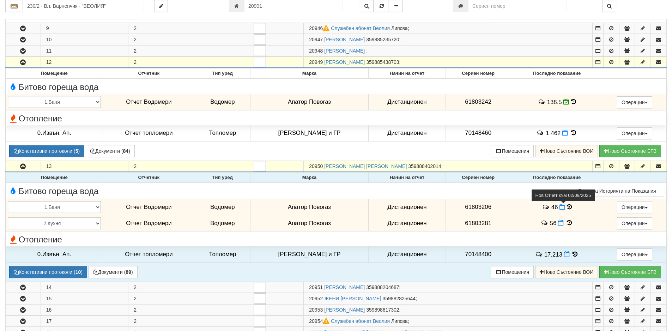
click at [560, 206] on icon at bounding box center [563, 207] width 6 height 6
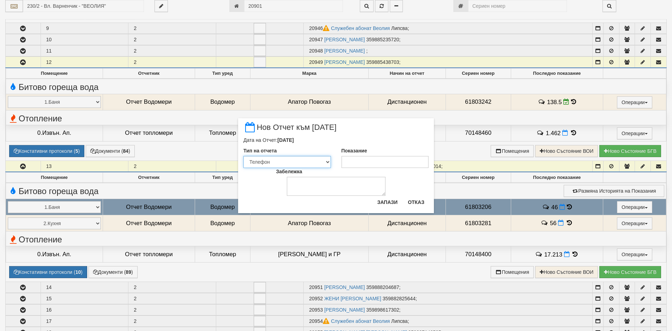
click at [327, 160] on select "Визуален Телефон Бележка Неосигурен достъп Самоотчет Служебно Дистанционен" at bounding box center [288, 162] width 88 height 12
select select "89c75930-9bfd-e511-80be-8d5a1dced85a"
click at [244, 156] on select "Визуален Телефон Бележка Неосигурен достъп Самоотчет Служебно Дистанционен" at bounding box center [288, 162] width 88 height 12
click at [354, 164] on input "Показание" at bounding box center [386, 162] width 88 height 12
type input "47.7"
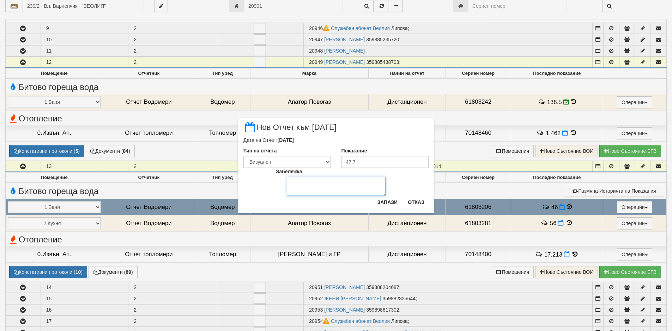
click at [306, 178] on textarea "Забележка" at bounding box center [336, 186] width 99 height 19
type textarea "[DATE]"
click at [388, 203] on button "Запази" at bounding box center [387, 202] width 29 height 11
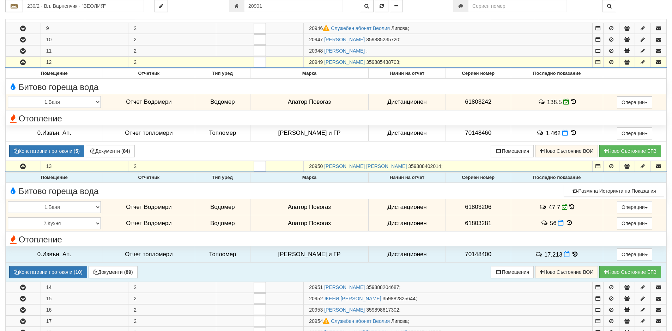
click at [567, 223] on icon at bounding box center [570, 223] width 8 height 6
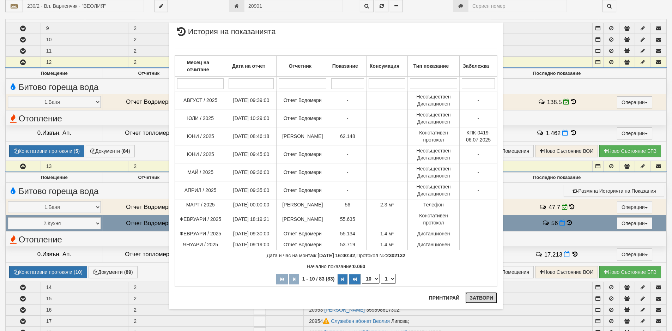
click at [481, 298] on button "Затвори" at bounding box center [482, 297] width 32 height 11
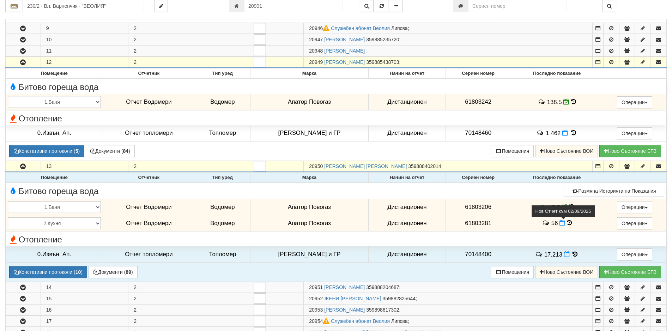
click at [560, 224] on icon at bounding box center [563, 223] width 6 height 6
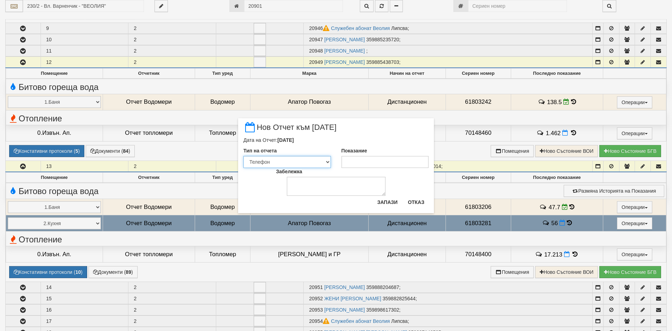
click at [327, 162] on select "Визуален Телефон Бележка Неосигурен достъп Самоотчет Служебно Дистанционен" at bounding box center [288, 162] width 88 height 12
select select "89c75930-9bfd-e511-80be-8d5a1dced85a"
click at [244, 156] on select "Визуален Телефон Бележка Неосигурен достъп Самоотчет Служебно Дистанционен" at bounding box center [288, 162] width 88 height 12
click at [358, 159] on input "Показание" at bounding box center [386, 162] width 88 height 12
type input "62.1"
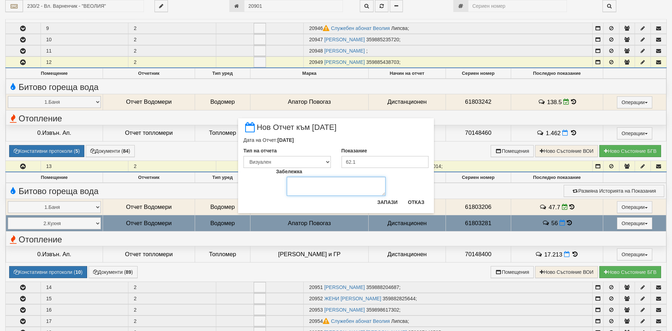
click at [297, 182] on textarea "Забележка" at bounding box center [336, 186] width 99 height 19
type textarea "[DATE]"
click at [387, 203] on button "Запази" at bounding box center [387, 202] width 29 height 11
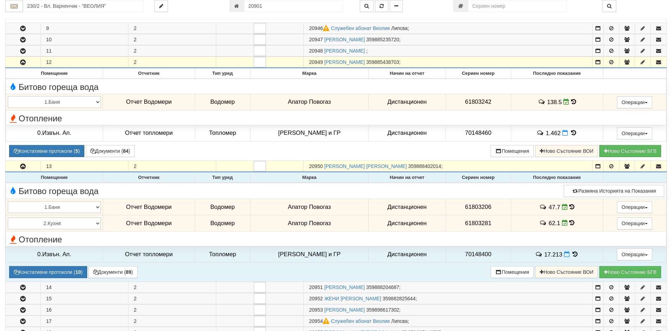
click at [570, 222] on icon at bounding box center [572, 223] width 5 height 6
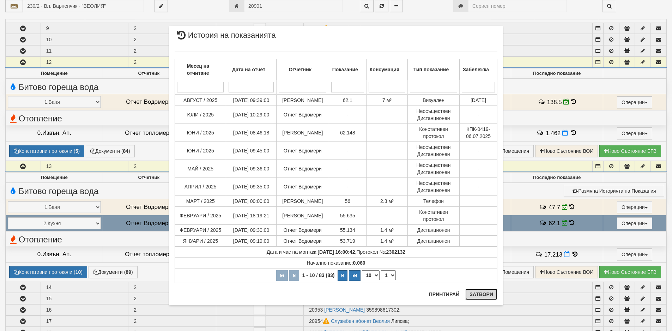
click at [478, 295] on button "Затвори" at bounding box center [482, 294] width 32 height 11
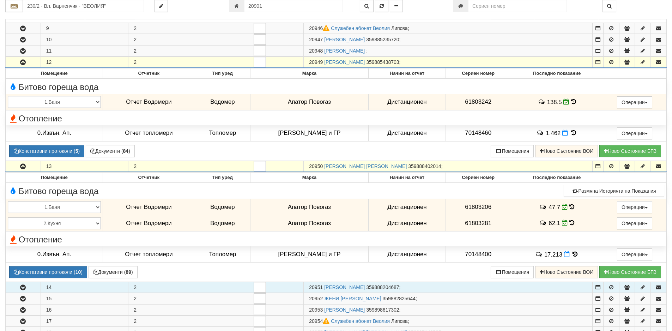
click at [23, 288] on icon "button" at bounding box center [23, 287] width 8 height 5
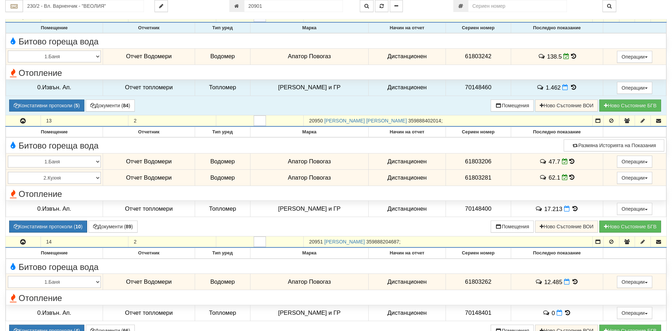
scroll to position [424, 0]
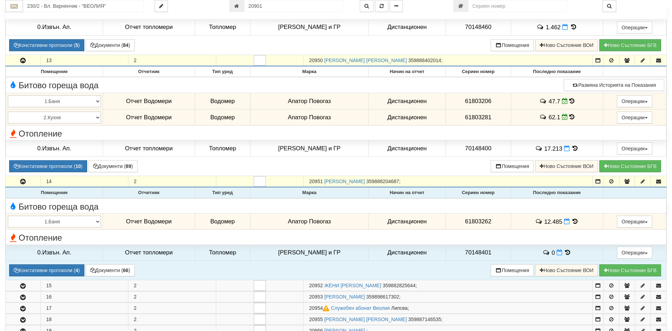
click at [571, 221] on icon at bounding box center [575, 221] width 8 height 6
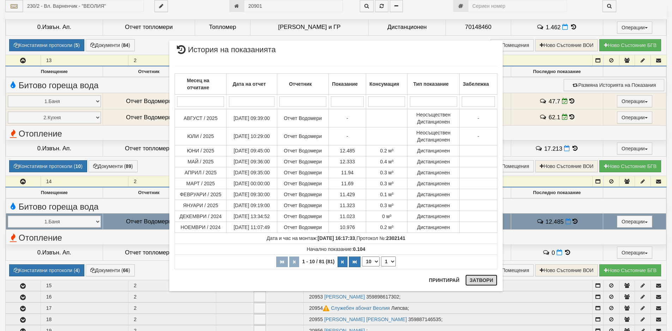
click at [487, 282] on button "Затвори" at bounding box center [482, 280] width 32 height 11
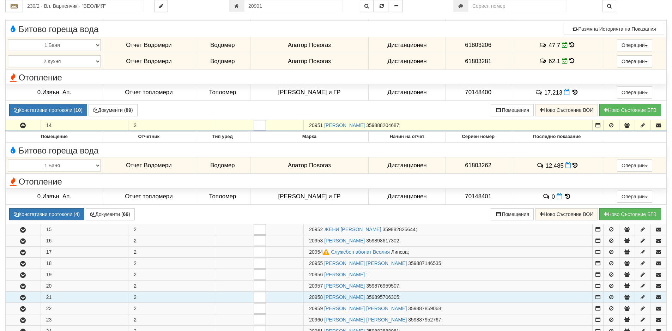
scroll to position [565, 0]
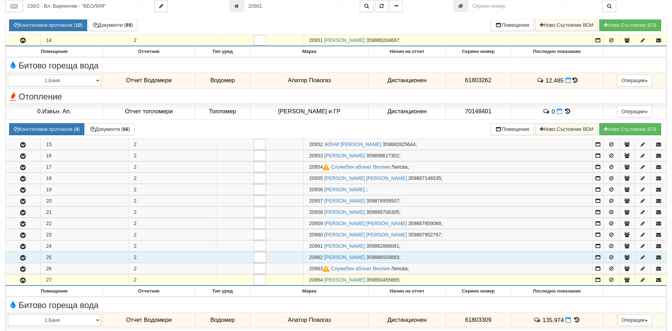
click at [21, 257] on icon "button" at bounding box center [23, 258] width 8 height 5
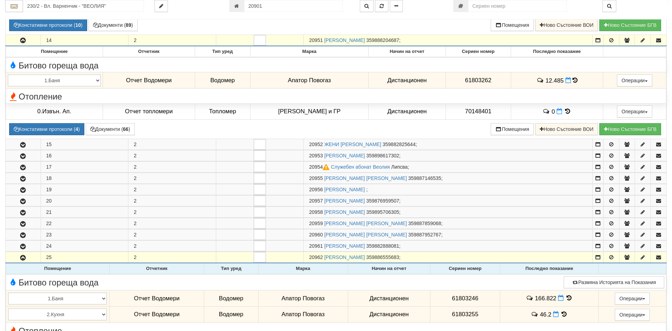
click at [567, 299] on icon at bounding box center [570, 298] width 8 height 6
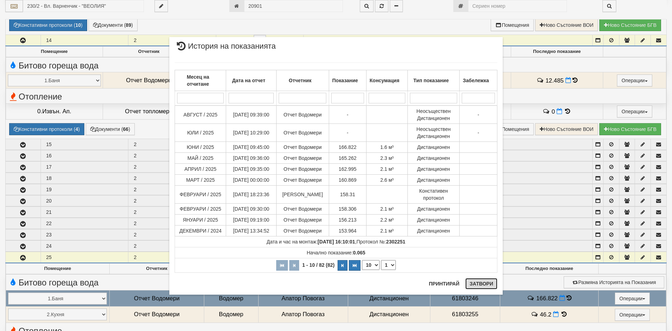
click at [472, 288] on button "Затвори" at bounding box center [482, 283] width 32 height 11
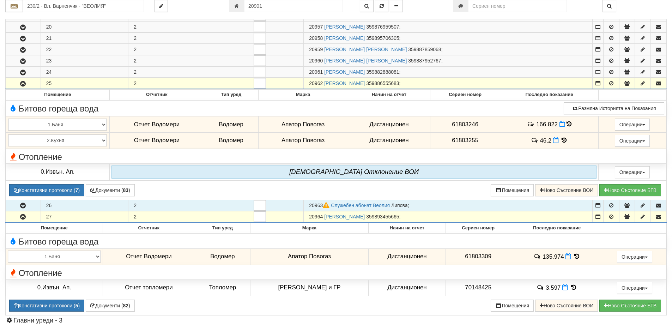
scroll to position [741, 0]
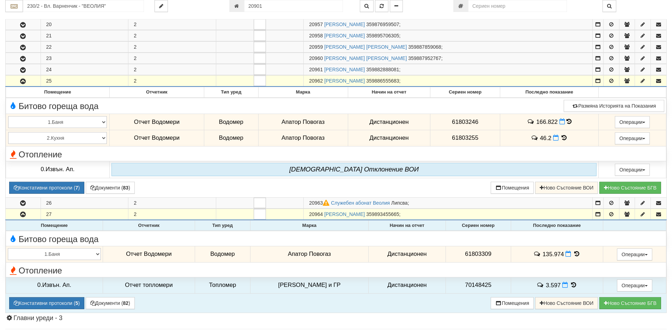
click at [574, 256] on icon at bounding box center [577, 254] width 8 height 6
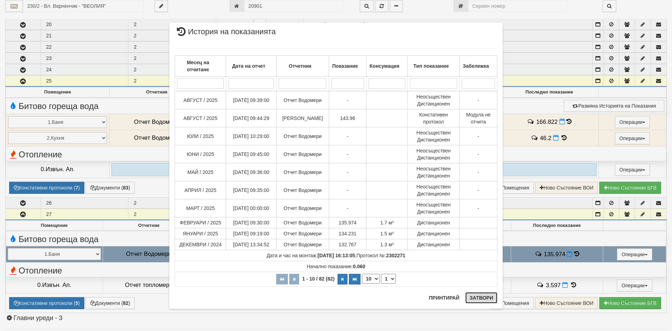
click at [483, 299] on button "Затвори" at bounding box center [482, 297] width 32 height 11
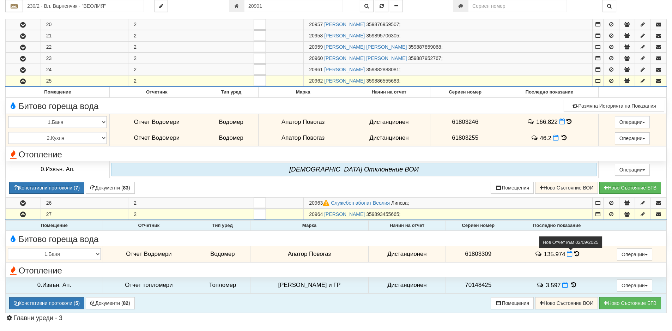
click at [568, 256] on icon at bounding box center [570, 254] width 6 height 6
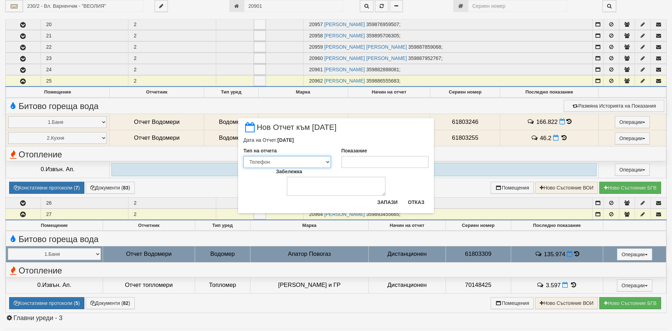
click at [329, 161] on select "Визуален Телефон Бележка Неосигурен достъп Самоотчет Служебно Дистанционен" at bounding box center [288, 162] width 88 height 12
select select "89c75930-9bfd-e511-80be-8d5a1dced85a"
click at [244, 156] on select "Визуален Телефон Бележка Неосигурен достъп Самоотчет Служебно Дистанционен" at bounding box center [288, 162] width 88 height 12
click at [355, 163] on input "Показание" at bounding box center [386, 162] width 88 height 12
type input "144"
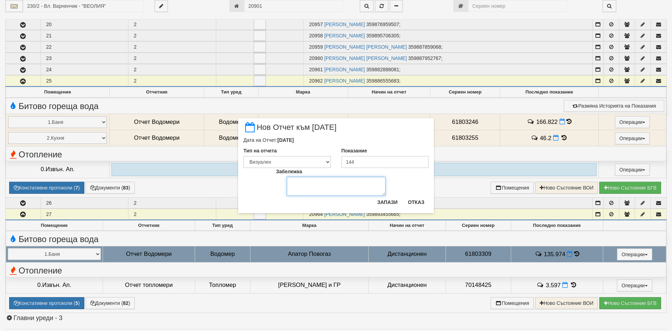
click at [288, 183] on textarea "Забележка" at bounding box center [336, 186] width 99 height 19
type textarea "[DATE]"
click at [385, 205] on button "Запази" at bounding box center [387, 202] width 29 height 11
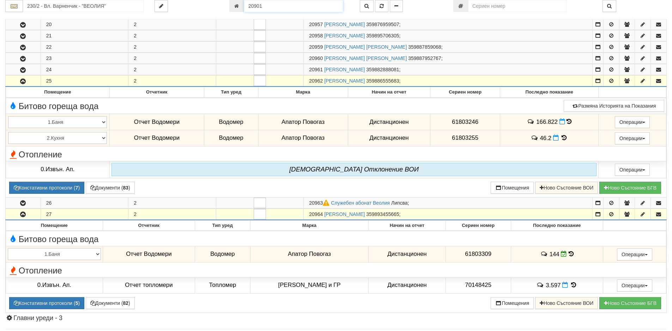
click at [268, 5] on input "20901" at bounding box center [293, 6] width 99 height 12
type input "20986"
type input "230/3 - "[PERSON_NAME] [GEOGRAPHIC_DATA] " ЕАД"
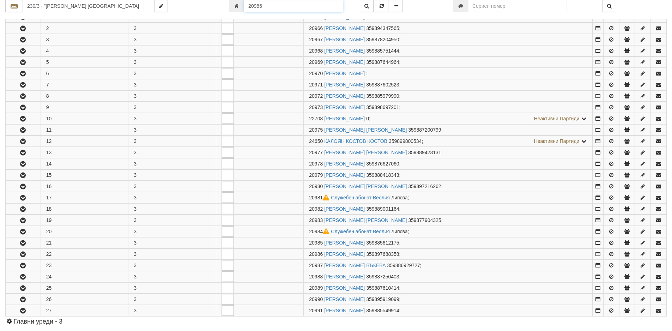
scroll to position [303, 0]
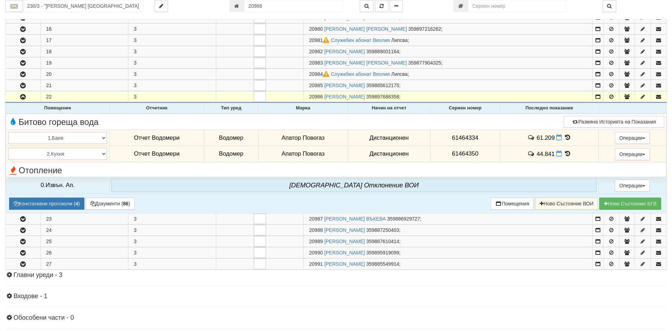
click at [565, 136] on icon at bounding box center [568, 137] width 8 height 6
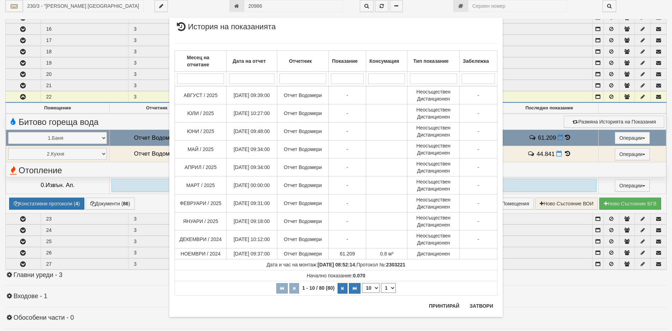
click at [374, 289] on select "10 20 30 40" at bounding box center [371, 288] width 18 height 10
select select "40"
click at [362, 293] on select "10 20 30 40" at bounding box center [371, 288] width 18 height 10
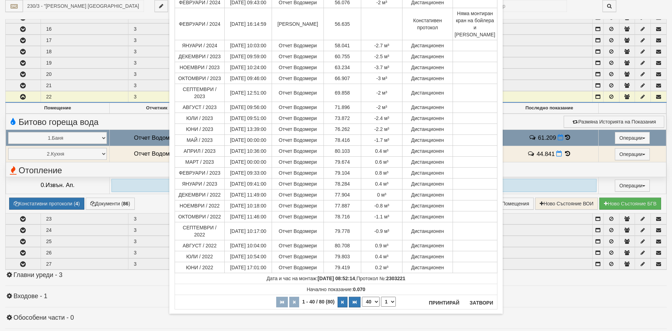
scroll to position [357, 0]
click at [479, 301] on button "Затвори" at bounding box center [482, 302] width 32 height 11
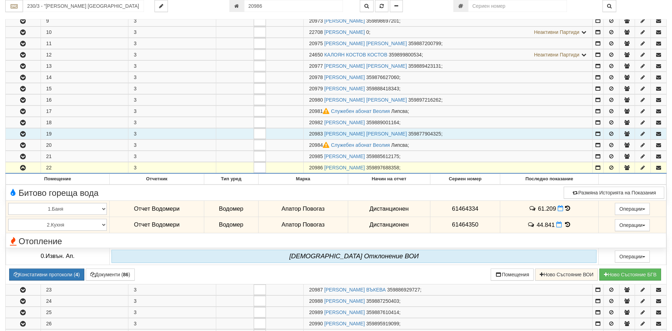
scroll to position [162, 0]
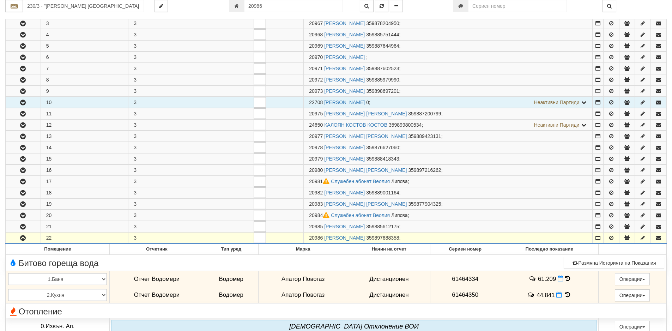
click at [24, 104] on icon "button" at bounding box center [23, 102] width 8 height 5
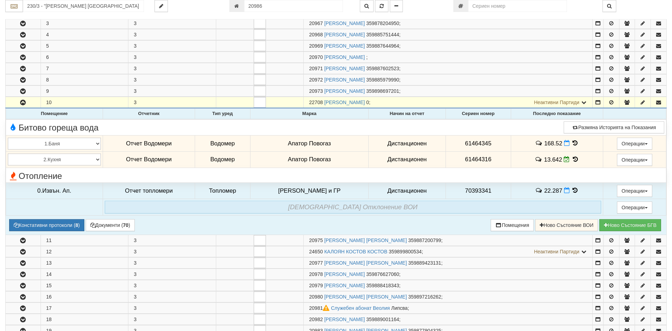
click at [573, 143] on icon at bounding box center [575, 143] width 8 height 6
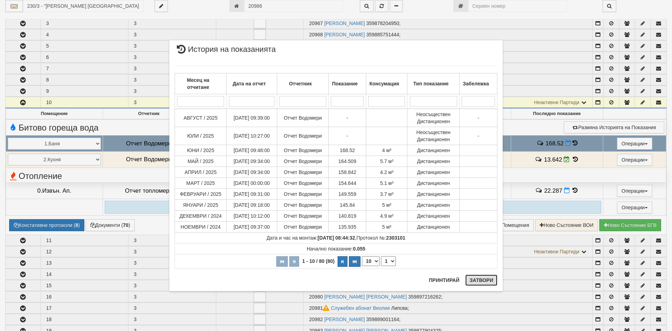
drag, startPoint x: 487, startPoint y: 282, endPoint x: 409, endPoint y: 280, distance: 78.8
click at [487, 282] on button "Затвори" at bounding box center [482, 280] width 32 height 11
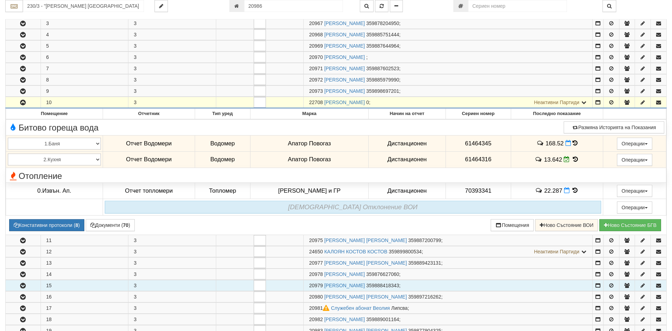
click at [24, 288] on icon "button" at bounding box center [23, 285] width 8 height 5
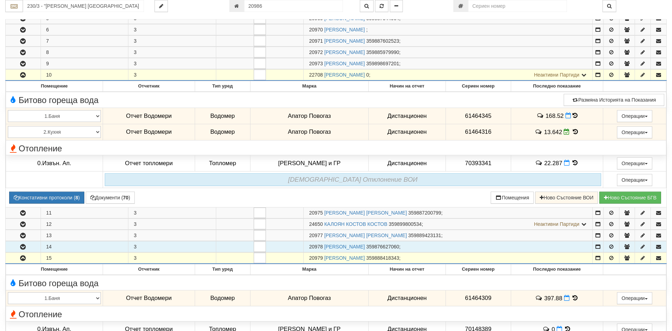
scroll to position [232, 0]
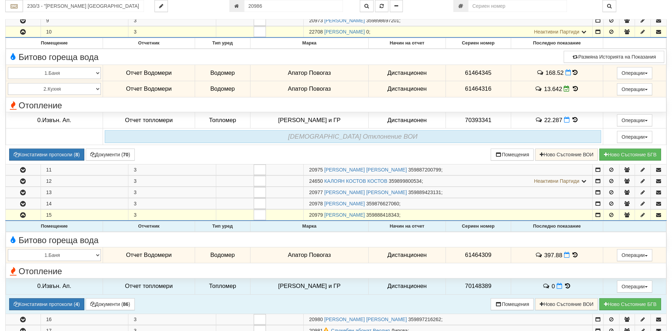
click at [571, 255] on icon at bounding box center [575, 255] width 8 height 6
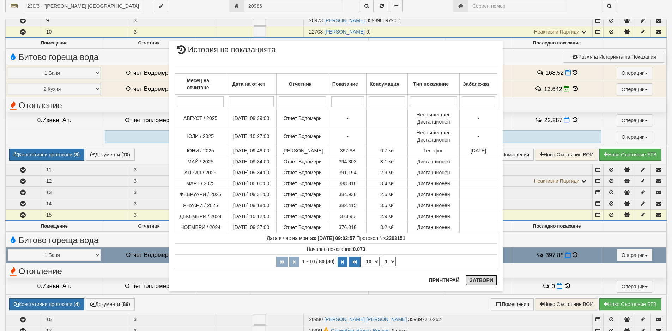
click at [485, 285] on button "Затвори" at bounding box center [482, 280] width 32 height 11
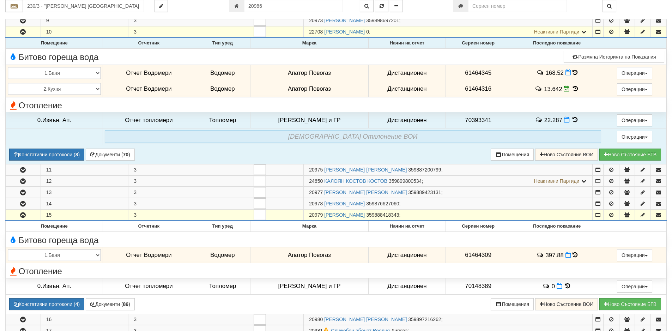
click at [573, 71] on icon at bounding box center [575, 73] width 5 height 6
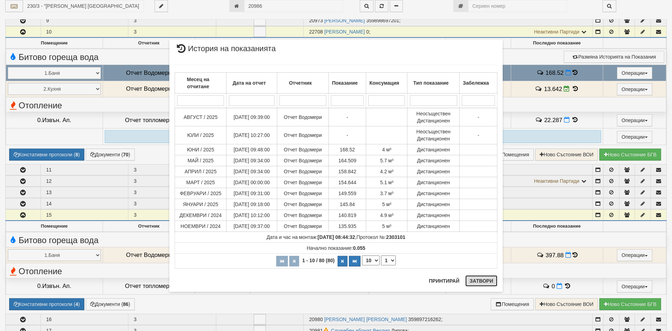
click at [484, 278] on button "Затвори" at bounding box center [482, 280] width 32 height 11
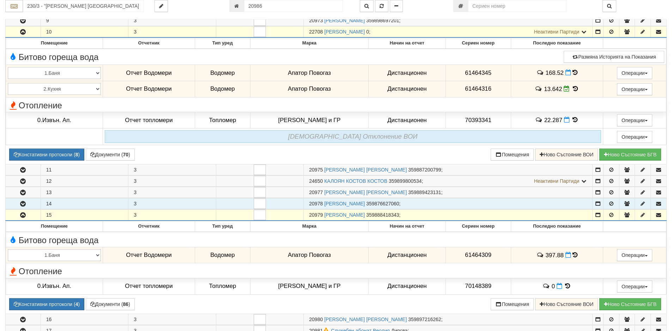
click at [23, 205] on icon "button" at bounding box center [23, 204] width 8 height 5
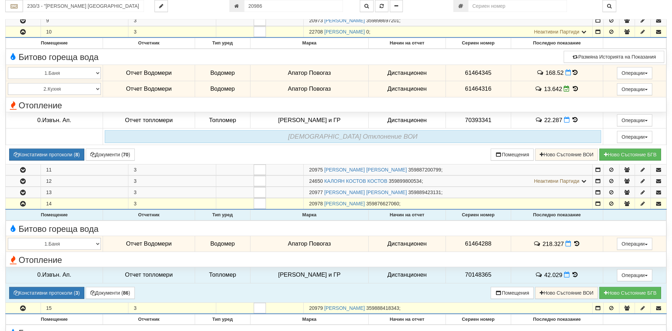
click at [574, 243] on icon at bounding box center [577, 244] width 8 height 6
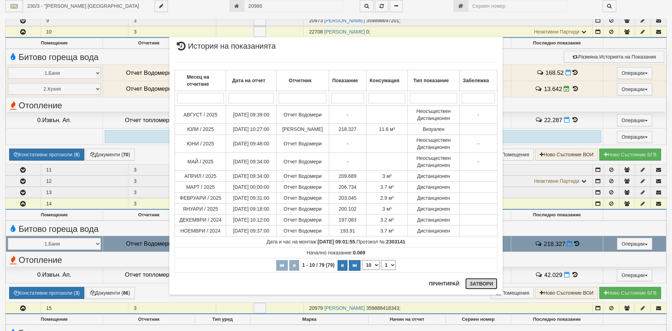
click at [478, 286] on button "Затвори" at bounding box center [482, 283] width 32 height 11
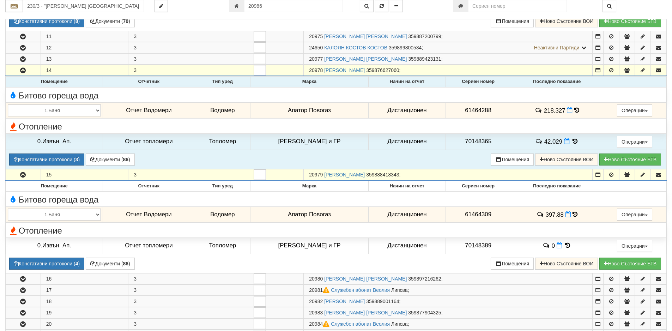
scroll to position [373, 0]
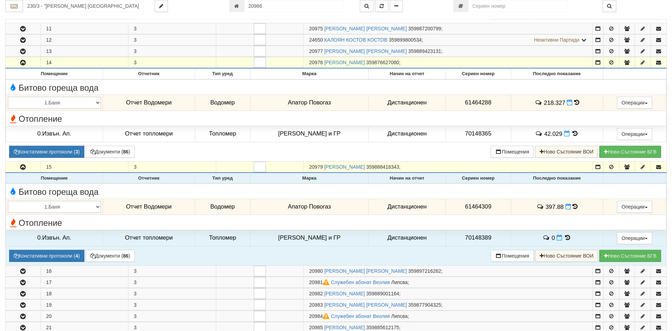
click at [574, 206] on icon at bounding box center [575, 207] width 5 height 6
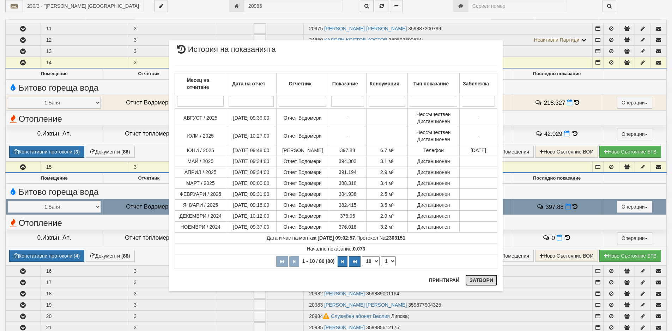
drag, startPoint x: 486, startPoint y: 279, endPoint x: 468, endPoint y: 274, distance: 18.4
click at [486, 279] on button "Затвори" at bounding box center [482, 280] width 32 height 11
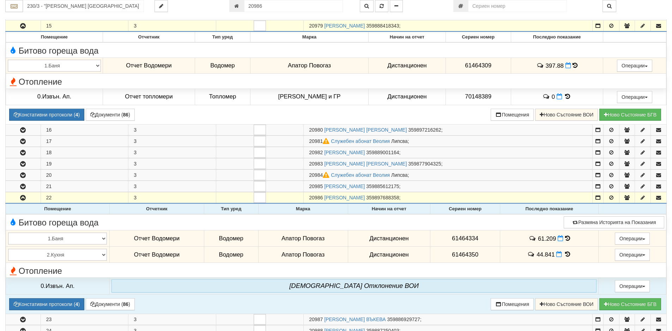
scroll to position [656, 0]
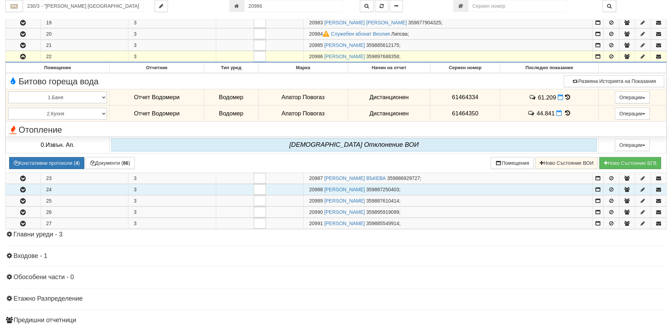
click at [23, 189] on icon "button" at bounding box center [23, 189] width 8 height 5
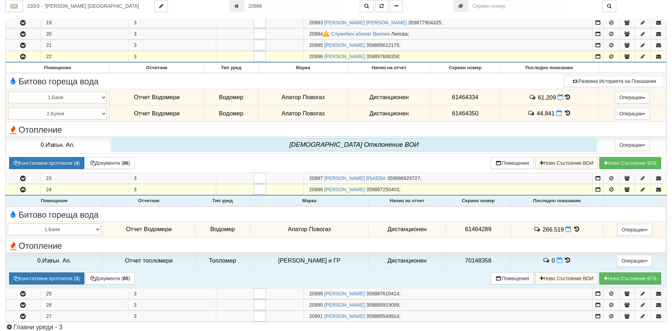
click at [575, 230] on icon at bounding box center [577, 229] width 8 height 6
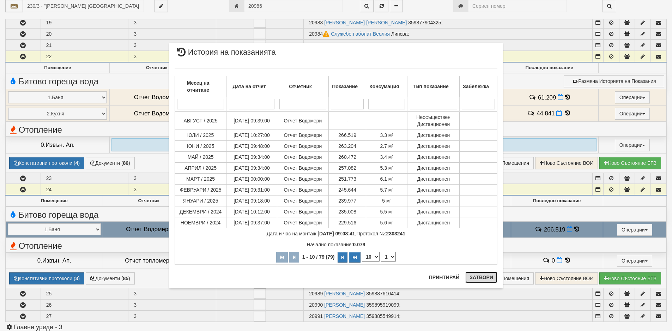
click at [472, 281] on button "Затвори" at bounding box center [482, 277] width 32 height 11
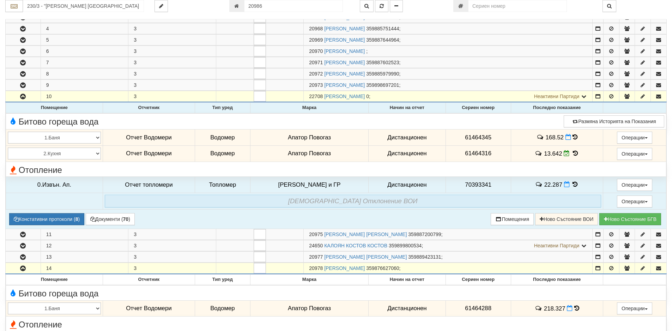
scroll to position [91, 0]
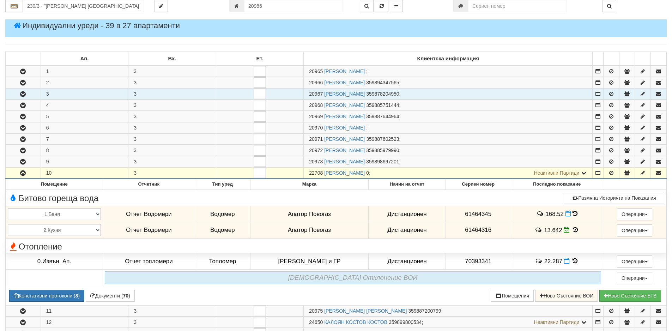
click at [23, 94] on icon "button" at bounding box center [23, 94] width 8 height 5
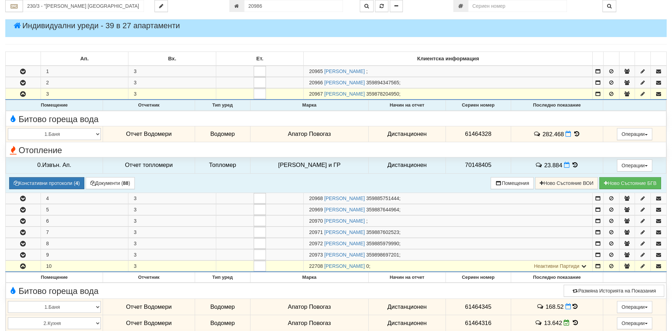
click at [574, 135] on icon at bounding box center [577, 134] width 8 height 6
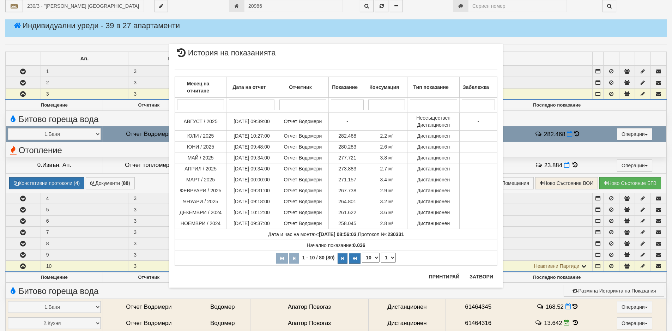
click at [262, 5] on div "× История на показанията Месец на отчитане Дата на отчет Отчетник Показание Кон…" at bounding box center [336, 152] width 344 height 305
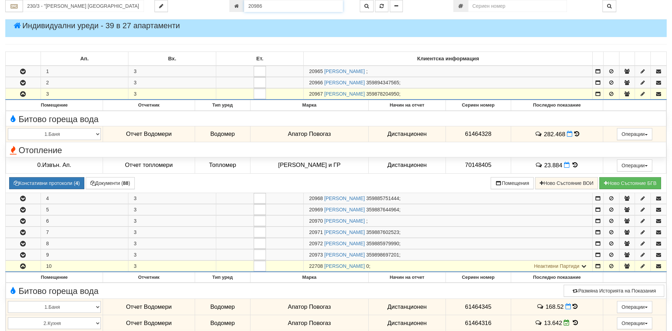
click at [264, 4] on input "20986" at bounding box center [293, 6] width 99 height 12
type input "21296"
type input "230/7 - "[PERSON_NAME] [GEOGRAPHIC_DATA] " ЕАД"
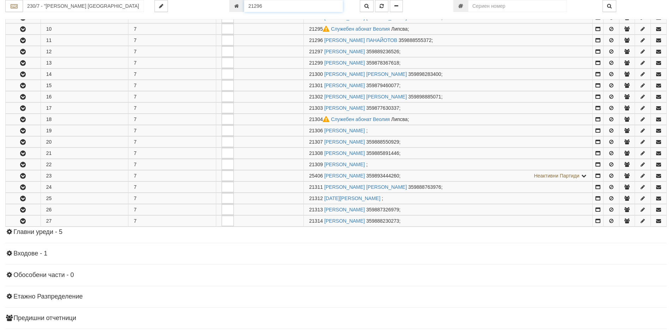
scroll to position [252, 0]
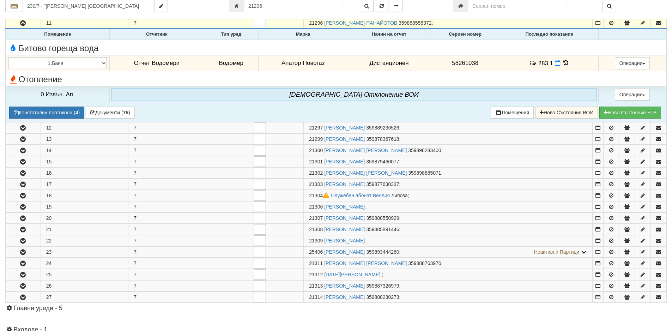
click at [564, 62] on icon at bounding box center [566, 63] width 8 height 6
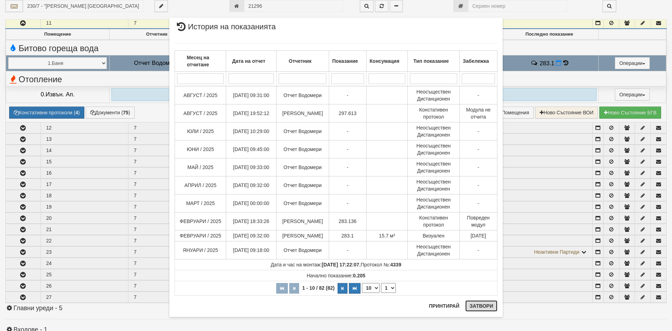
click at [471, 306] on button "Затвори" at bounding box center [482, 305] width 32 height 11
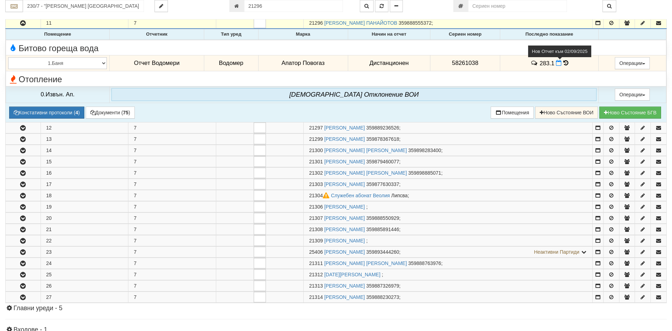
click at [556, 62] on icon at bounding box center [559, 63] width 6 height 6
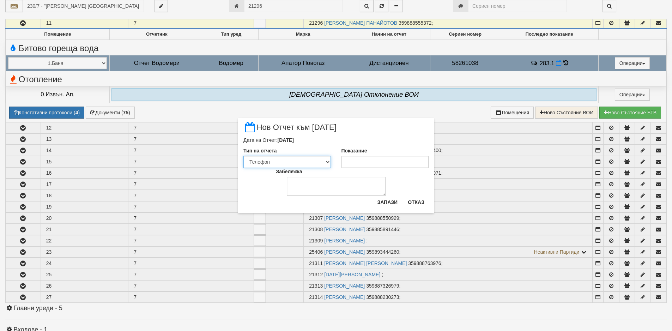
click at [328, 163] on select "Визуален Телефон Бележка Неосигурен достъп Самоотчет Служебно Дистанционен" at bounding box center [288, 162] width 88 height 12
select select "89c75930-9bfd-e511-80be-8d5a1dced85a"
click at [244, 156] on select "Визуален Телефон Бележка Неосигурен достъп Самоотчет Служебно Дистанционен" at bounding box center [288, 162] width 88 height 12
click at [356, 165] on input "Показание" at bounding box center [386, 162] width 88 height 12
type input "297.6"
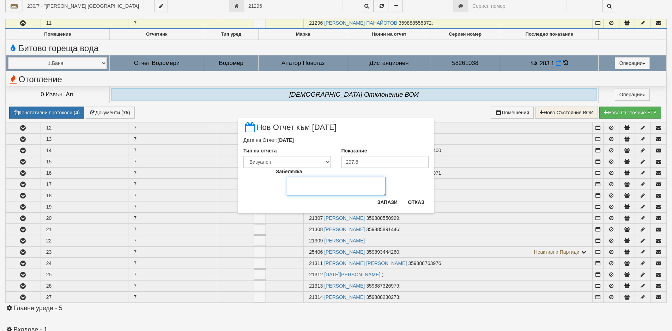
click at [306, 181] on textarea "Забележка" at bounding box center [336, 186] width 99 height 19
click at [300, 183] on textarea "22.825" at bounding box center [336, 186] width 99 height 19
type textarea "[DATE]"
click at [390, 203] on button "Запази" at bounding box center [387, 202] width 29 height 11
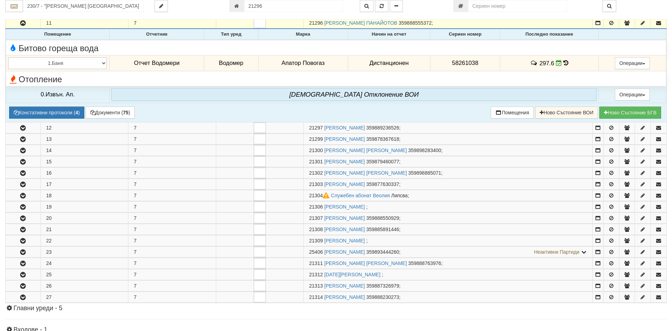
click at [565, 62] on icon at bounding box center [566, 63] width 5 height 6
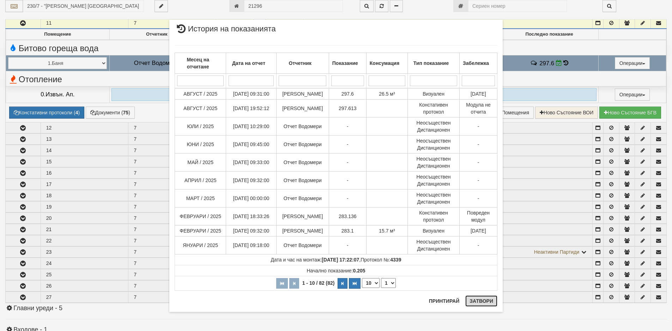
click at [477, 304] on button "Затвори" at bounding box center [482, 300] width 32 height 11
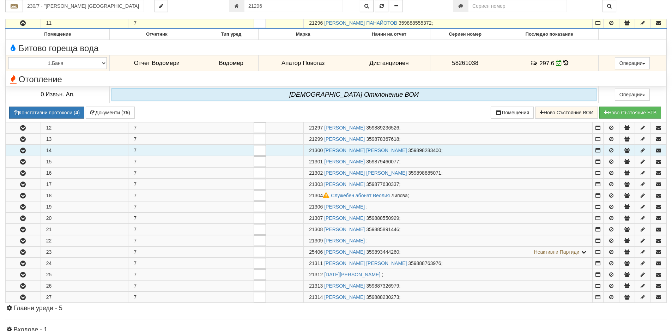
click at [24, 150] on icon "button" at bounding box center [23, 150] width 8 height 5
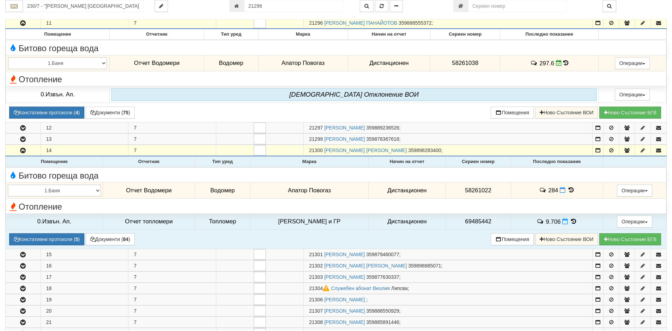
click at [568, 190] on icon at bounding box center [572, 190] width 8 height 6
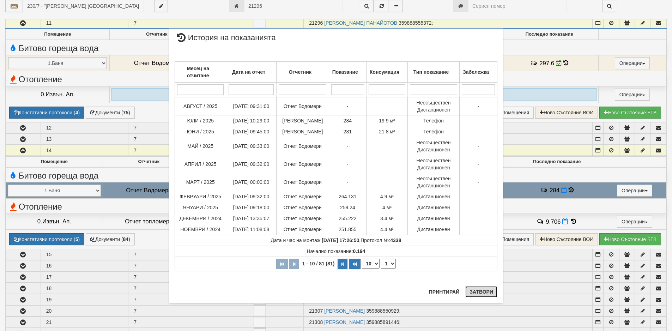
click at [484, 292] on button "Затвори" at bounding box center [482, 291] width 32 height 11
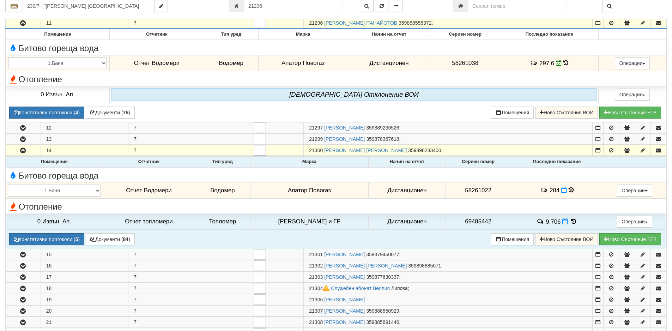
click at [569, 190] on icon at bounding box center [571, 190] width 5 height 6
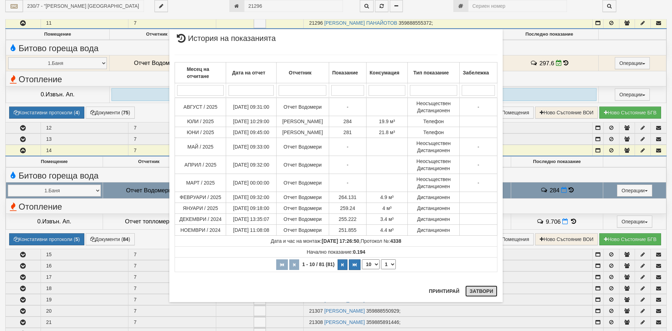
click at [474, 293] on button "Затвори" at bounding box center [482, 291] width 32 height 11
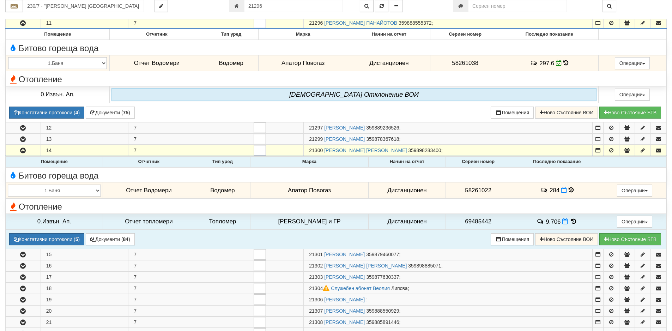
scroll to position [111, 0]
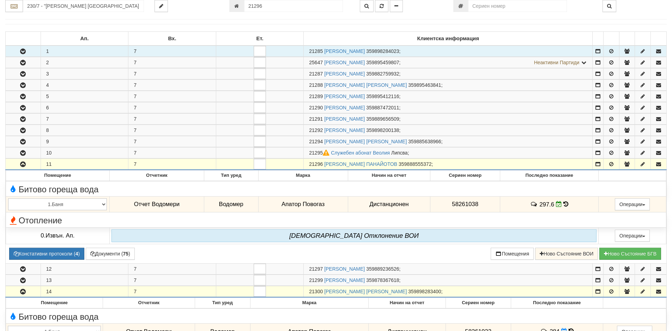
click at [22, 51] on icon "button" at bounding box center [23, 51] width 8 height 5
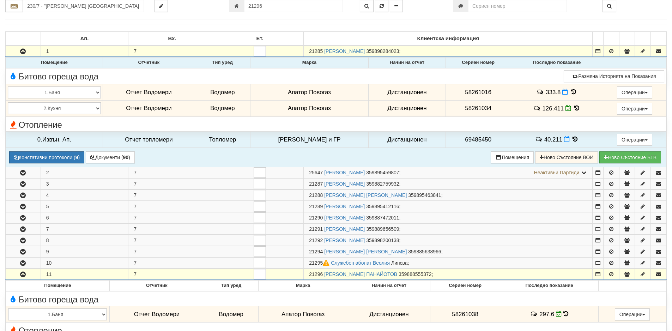
click at [570, 92] on icon at bounding box center [574, 92] width 8 height 6
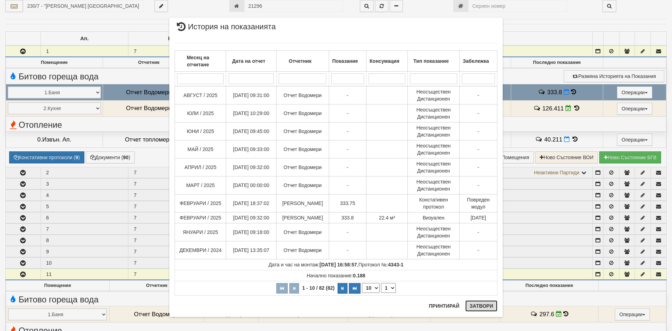
click at [470, 306] on button "Затвори" at bounding box center [482, 305] width 32 height 11
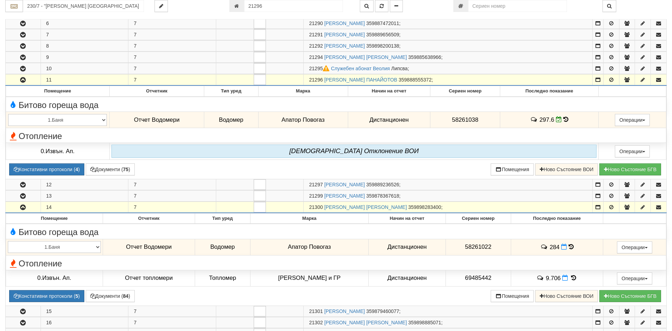
scroll to position [394, 0]
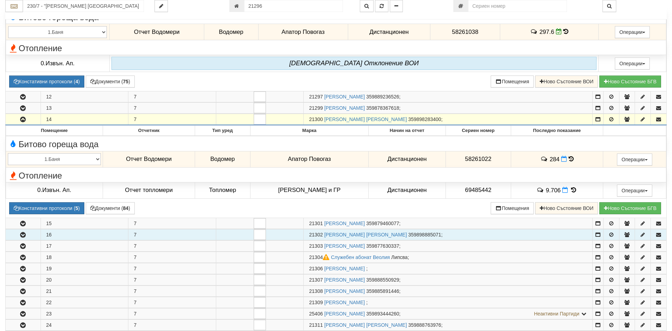
click at [24, 234] on icon "button" at bounding box center [23, 235] width 8 height 5
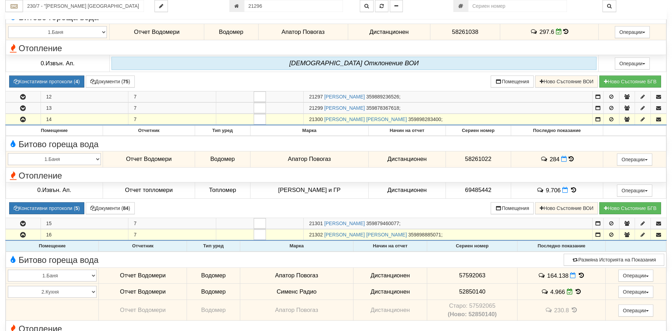
click at [578, 275] on icon at bounding box center [582, 276] width 8 height 6
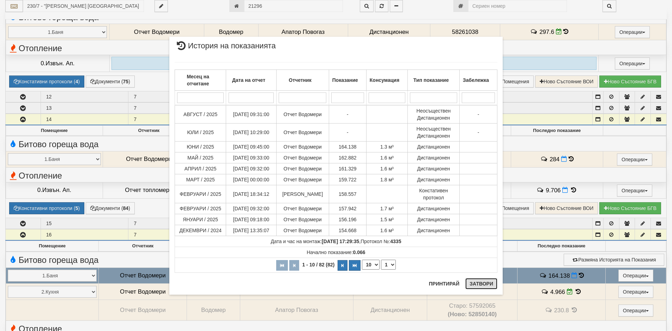
drag, startPoint x: 481, startPoint y: 282, endPoint x: 456, endPoint y: 282, distance: 25.1
click at [481, 282] on button "Затвори" at bounding box center [482, 283] width 32 height 11
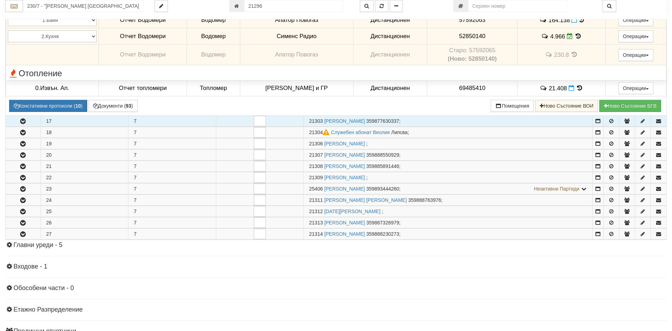
scroll to position [711, 0]
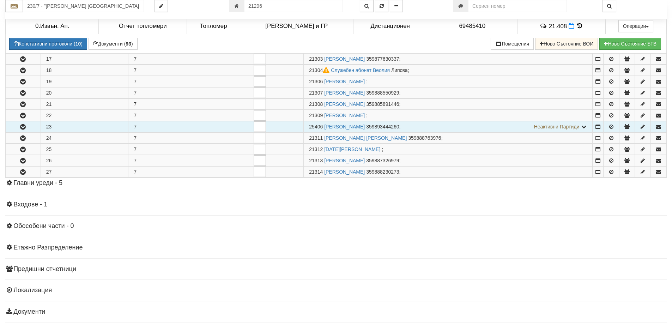
click at [24, 127] on icon "button" at bounding box center [23, 127] width 8 height 5
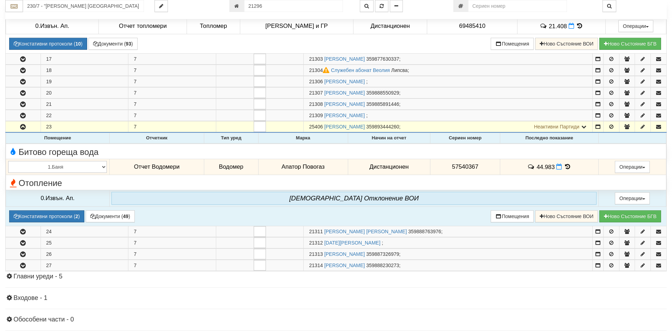
click at [567, 168] on icon at bounding box center [568, 167] width 8 height 6
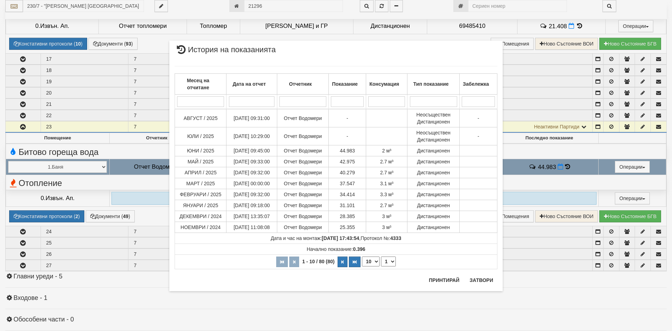
click at [477, 275] on div "Месец на отчитане Дата на отчет Отчетник Показание Консумация Тип показание Заб…" at bounding box center [336, 167] width 323 height 217
click at [478, 281] on button "Затвори" at bounding box center [482, 280] width 32 height 11
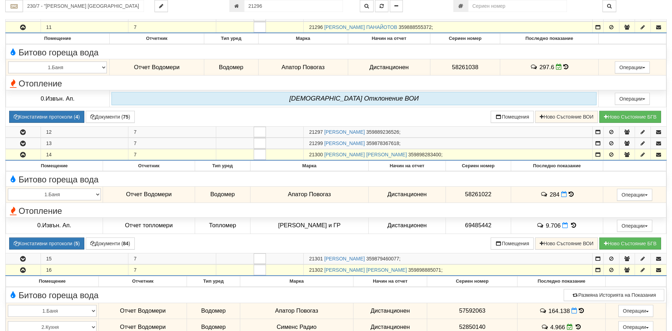
scroll to position [182, 0]
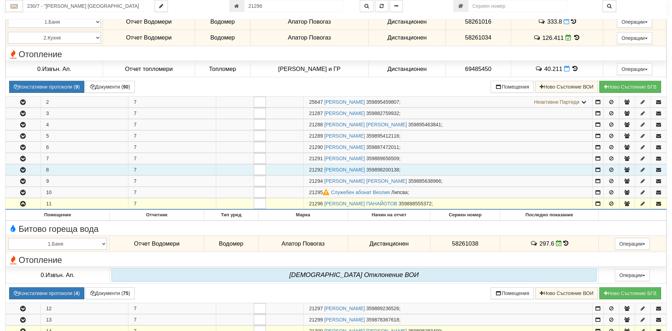
click at [25, 171] on icon "button" at bounding box center [23, 170] width 8 height 5
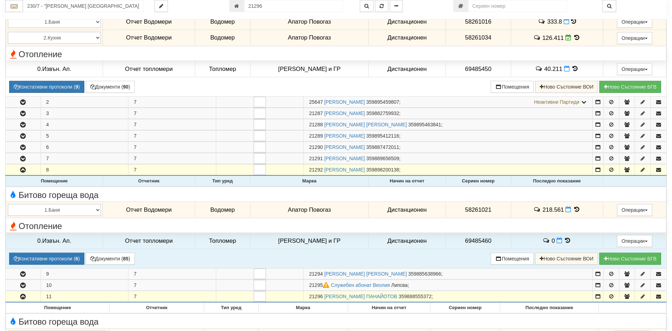
click at [574, 211] on icon at bounding box center [577, 209] width 8 height 6
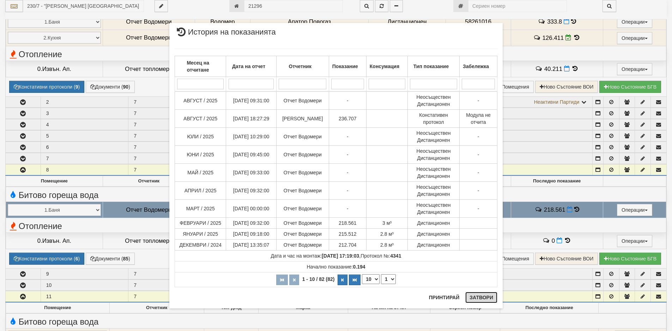
click at [480, 297] on button "Затвори" at bounding box center [482, 297] width 32 height 11
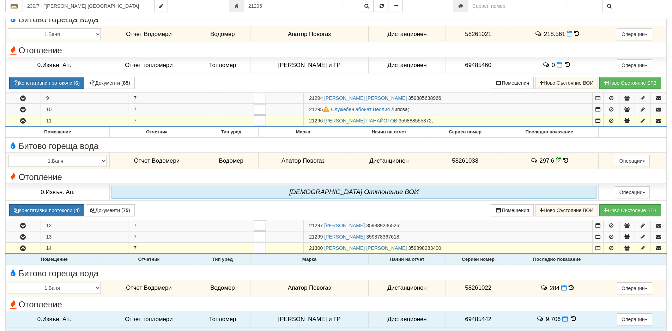
scroll to position [358, 0]
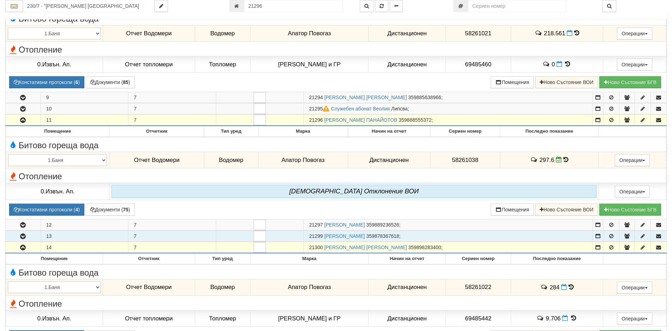
click at [24, 237] on icon "button" at bounding box center [23, 236] width 8 height 5
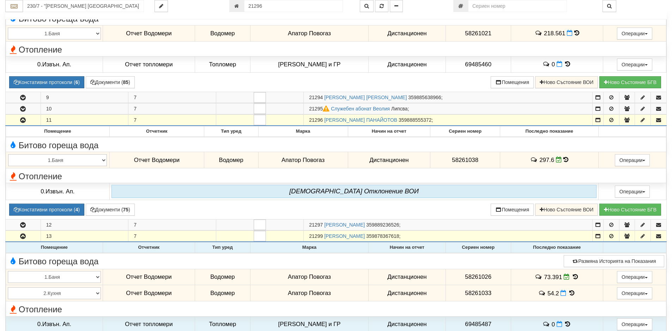
click at [568, 293] on icon at bounding box center [572, 293] width 8 height 6
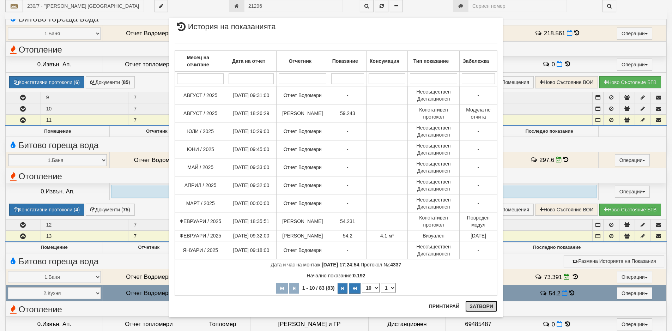
click at [482, 306] on button "Затвори" at bounding box center [482, 306] width 32 height 11
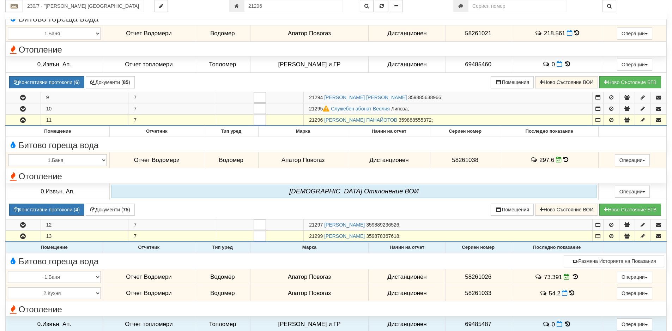
click at [570, 293] on icon at bounding box center [572, 293] width 5 height 6
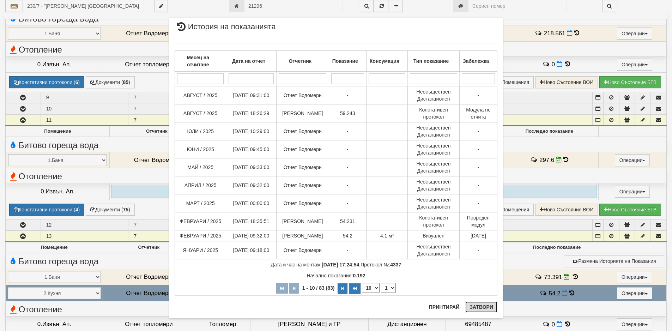
click at [474, 307] on button "Затвори" at bounding box center [482, 306] width 32 height 11
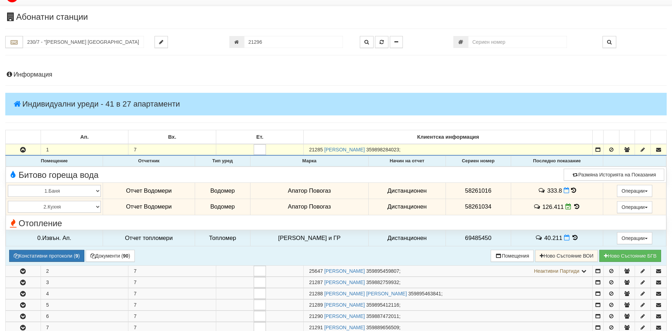
scroll to position [5, 0]
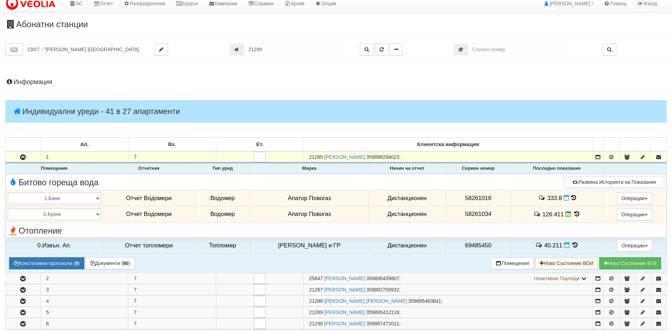
click at [572, 197] on icon at bounding box center [573, 198] width 5 height 6
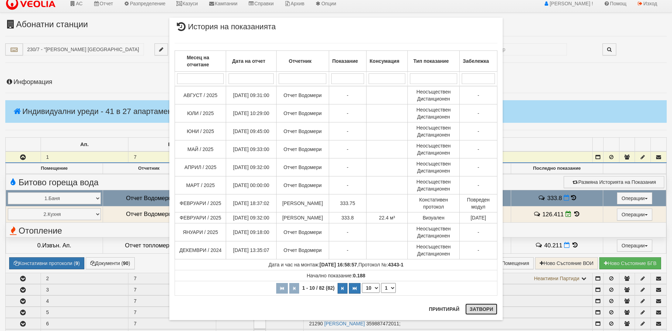
click at [480, 309] on button "Затвори" at bounding box center [482, 309] width 32 height 11
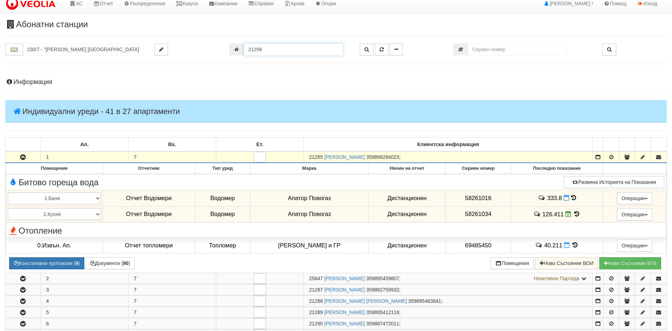
click at [267, 51] on input "21296" at bounding box center [293, 49] width 99 height 12
type input "22689"
type input "242/2 - "[PERSON_NAME] [GEOGRAPHIC_DATA] " ЕАД"
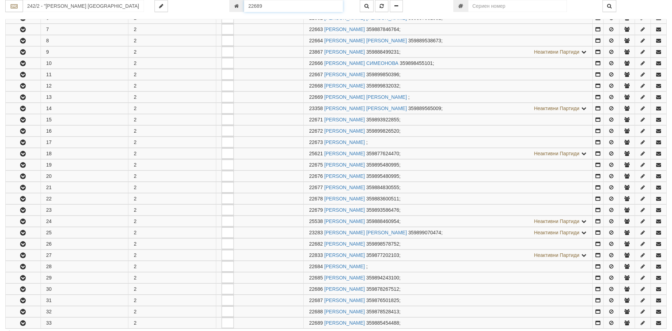
scroll to position [371, 0]
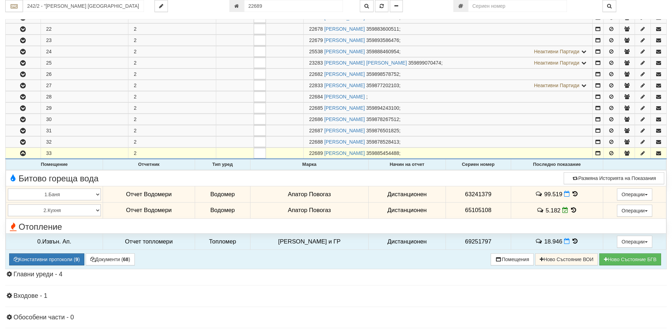
click at [573, 192] on icon at bounding box center [575, 194] width 8 height 6
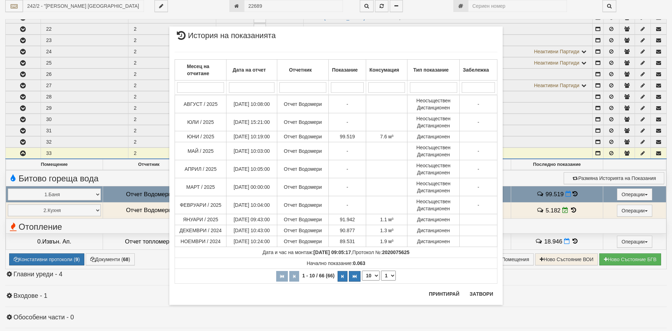
click at [277, 6] on div "× История на показанията Месец на отчитане Дата на отчет Отчетник Показание Кон…" at bounding box center [336, 161] width 344 height 323
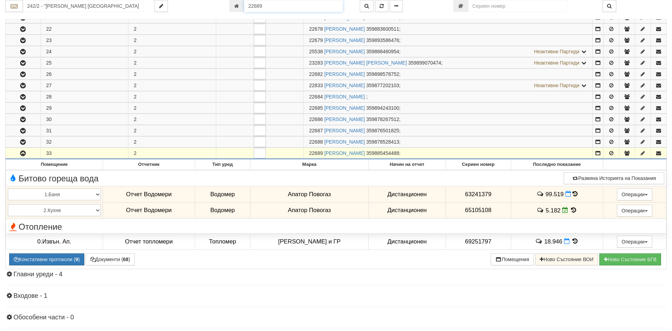
drag, startPoint x: 275, startPoint y: 6, endPoint x: 230, endPoint y: 9, distance: 44.2
click at [230, 9] on div "22689" at bounding box center [289, 6] width 120 height 12
type input "24867"
type input "[PERSON_NAME] СГРАДА - "[PERSON_NAME] [GEOGRAPHIC_DATA] " ЕАД"
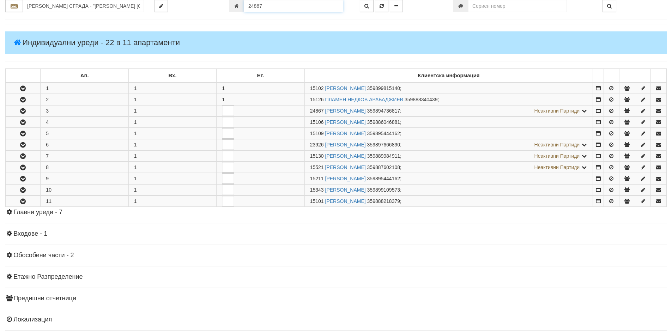
scroll to position [122, 0]
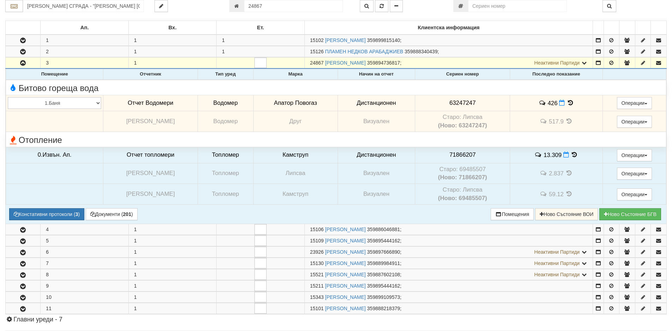
click at [570, 104] on icon at bounding box center [571, 103] width 8 height 6
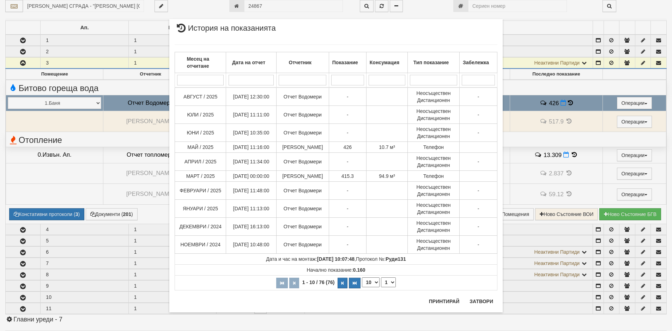
click at [274, 3] on div "× История на показанията Месец на отчитане Дата на отчет Отчетник Показание Кон…" at bounding box center [336, 165] width 344 height 330
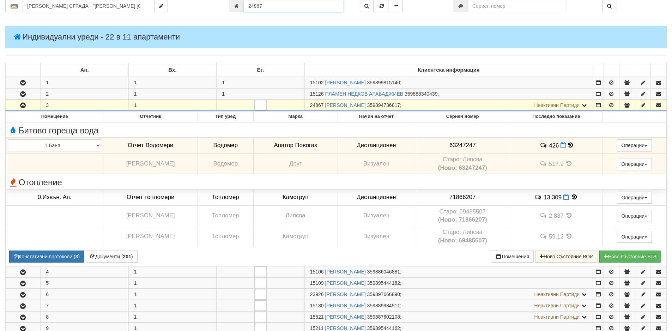
scroll to position [66, 0]
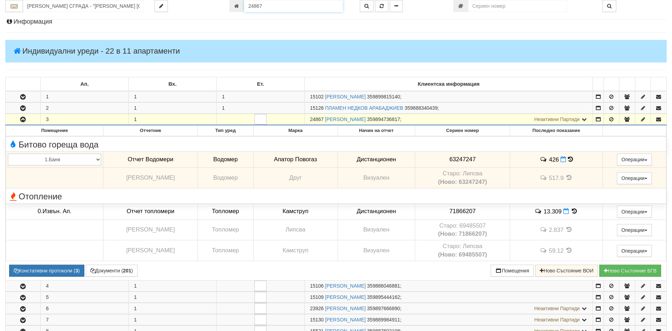
drag, startPoint x: 271, startPoint y: 4, endPoint x: 239, endPoint y: 4, distance: 32.1
click at [239, 4] on div "24867" at bounding box center [289, 6] width 120 height 12
type input "1214"
type input "218/2 - "[PERSON_NAME] [GEOGRAPHIC_DATA] " ЕАД"
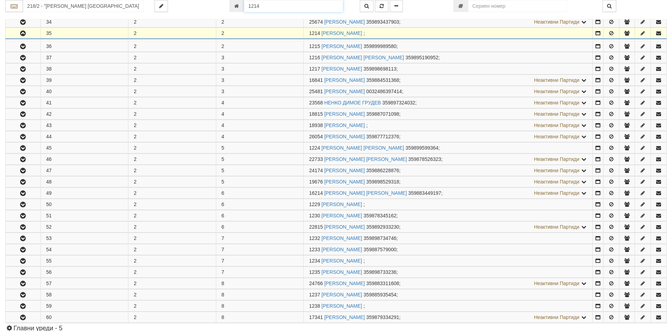
scroll to position [207, 0]
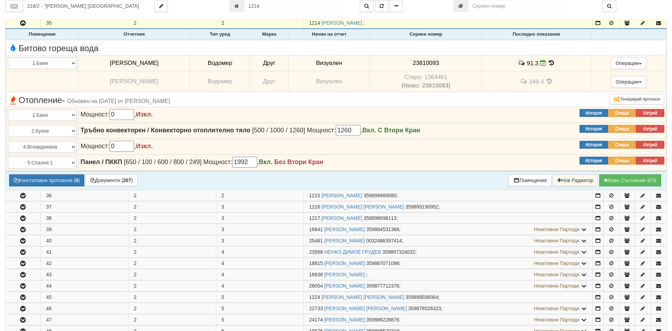
click at [548, 64] on icon at bounding box center [552, 63] width 8 height 6
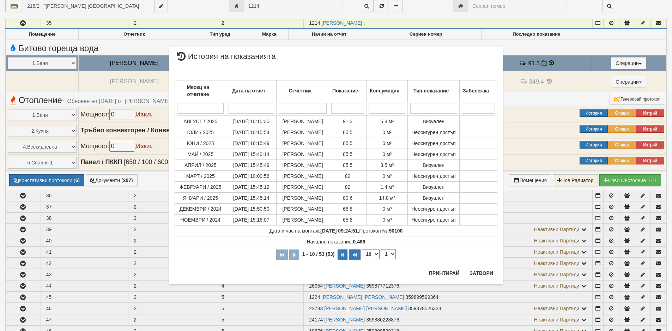
click at [267, 7] on div "× История на показанията Месец на отчитане Дата на отчет Отчетник Показание Кон…" at bounding box center [336, 151] width 344 height 302
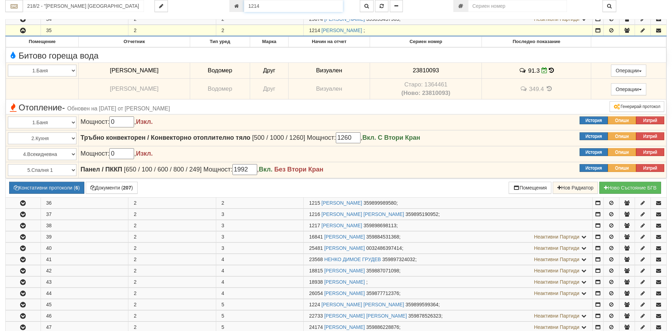
scroll to position [193, 0]
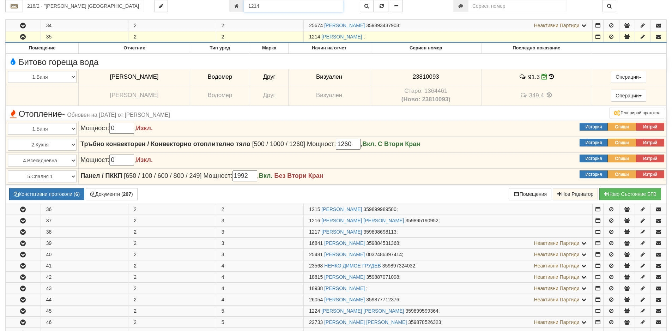
drag, startPoint x: 266, startPoint y: 6, endPoint x: 204, endPoint y: 6, distance: 62.5
click at [204, 6] on div "218/2 - "[PERSON_NAME] [GEOGRAPHIC_DATA] " ЕАД 1214" at bounding box center [336, 6] width 672 height 12
type input "25674"
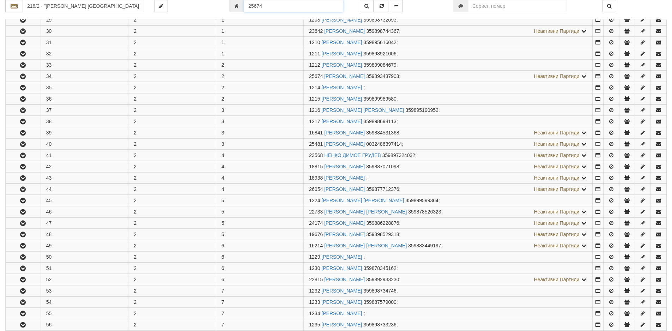
scroll to position [196, 0]
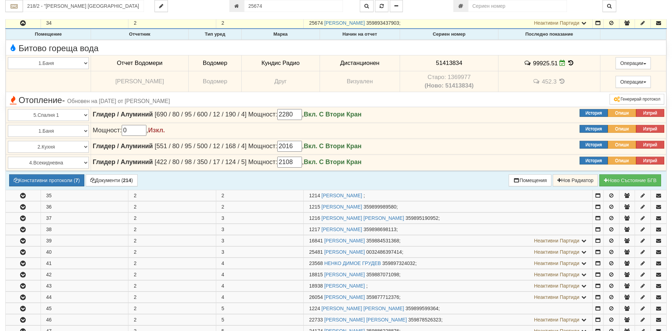
click at [570, 62] on icon at bounding box center [571, 63] width 8 height 6
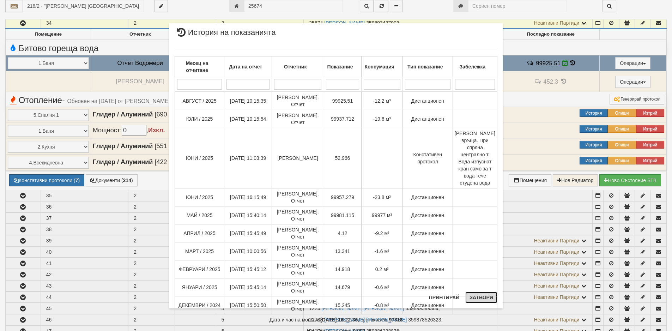
click at [480, 301] on button "Затвори" at bounding box center [482, 297] width 32 height 11
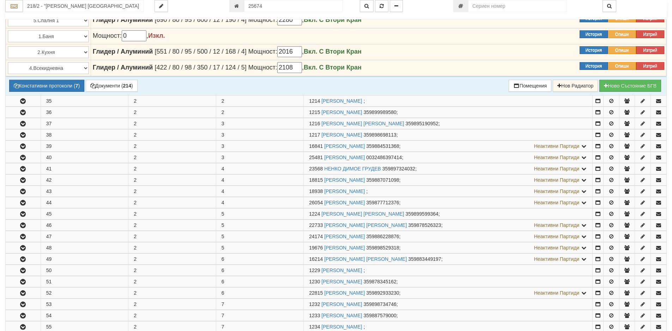
scroll to position [337, 0]
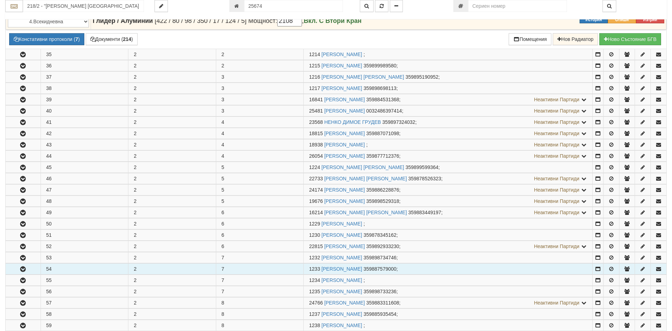
click at [22, 268] on icon "button" at bounding box center [23, 269] width 8 height 5
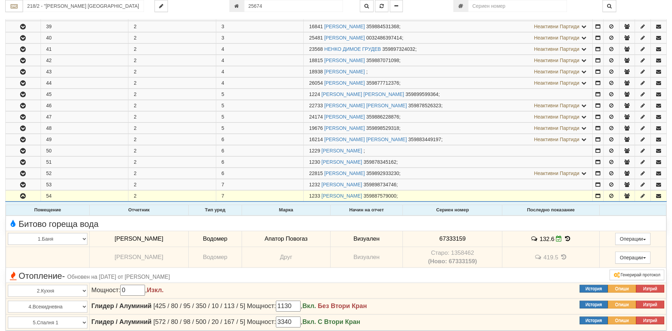
scroll to position [443, 0]
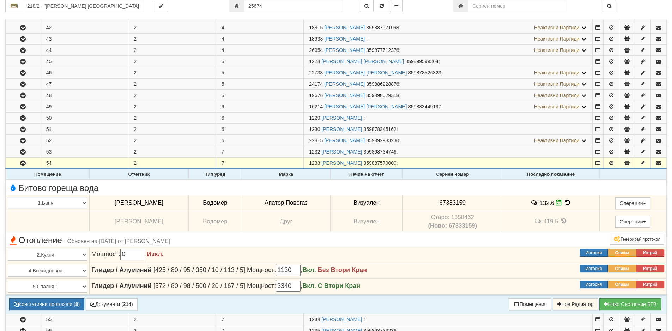
click at [565, 203] on icon at bounding box center [568, 203] width 8 height 6
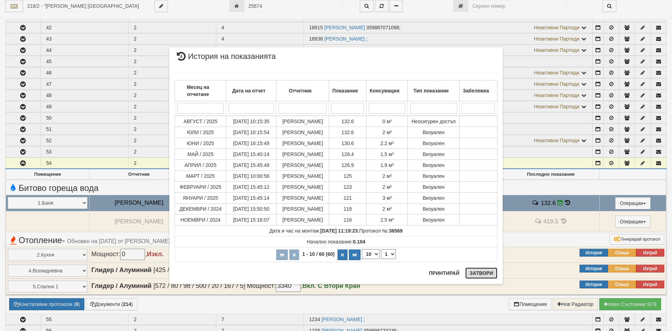
click at [481, 272] on button "Затвори" at bounding box center [482, 273] width 32 height 11
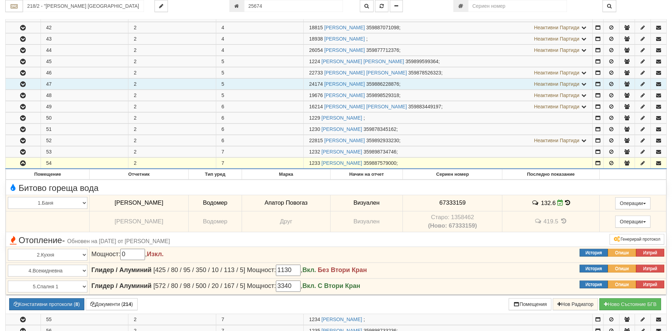
click at [24, 85] on icon "button" at bounding box center [23, 84] width 8 height 5
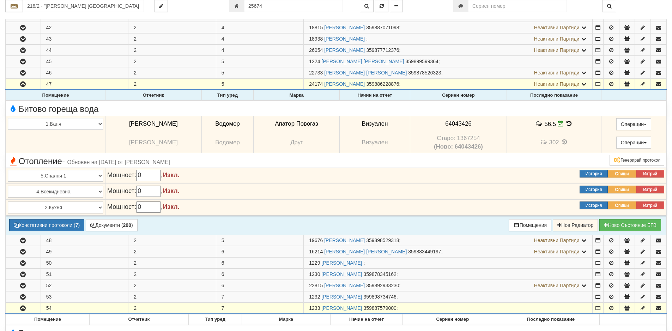
click at [565, 124] on icon at bounding box center [569, 124] width 8 height 6
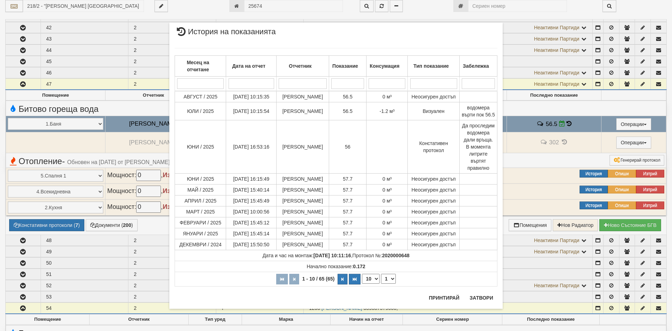
click at [375, 278] on select "10 20 30 40" at bounding box center [371, 279] width 18 height 10
select select "30"
click at [362, 284] on select "10 20 30 40" at bounding box center [371, 279] width 18 height 10
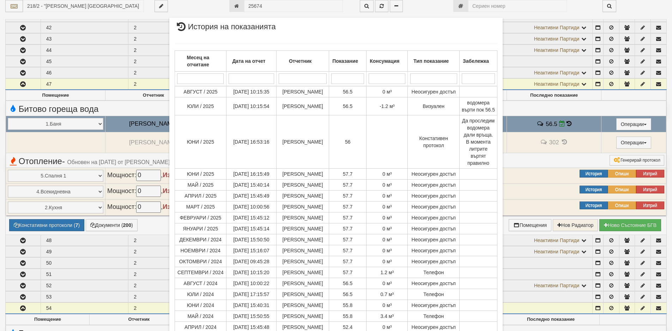
click at [13, 74] on div "× История на показанията Месец на отчитане Дата на отчет Отчетник Показание Кон…" at bounding box center [336, 165] width 672 height 331
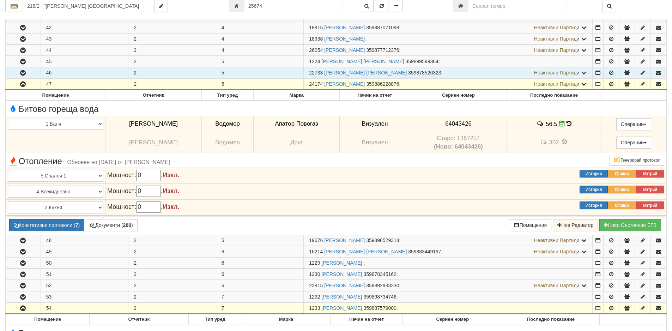
click at [24, 74] on icon "button" at bounding box center [23, 73] width 8 height 5
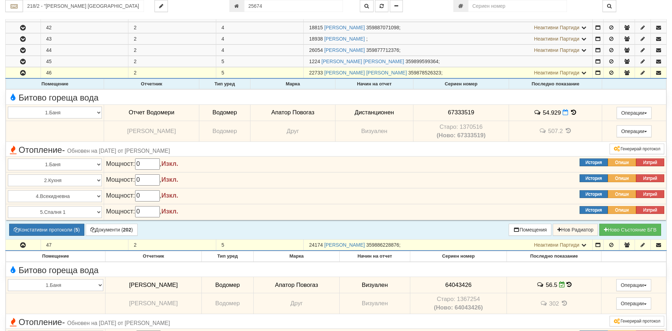
click at [571, 113] on icon at bounding box center [574, 112] width 8 height 6
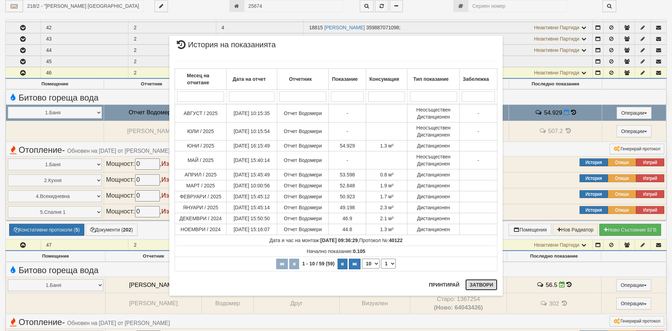
drag, startPoint x: 479, startPoint y: 285, endPoint x: 382, endPoint y: 283, distance: 97.1
click at [479, 285] on button "Затвори" at bounding box center [482, 284] width 32 height 11
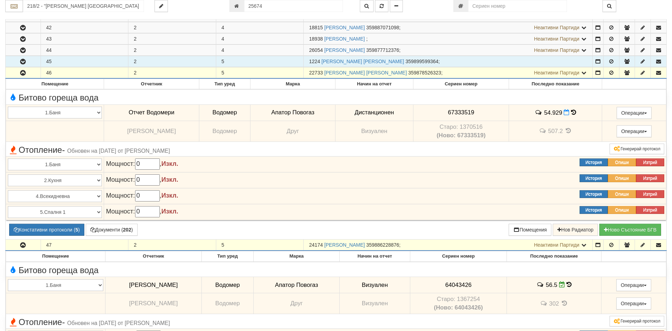
click at [23, 62] on icon "button" at bounding box center [23, 61] width 8 height 5
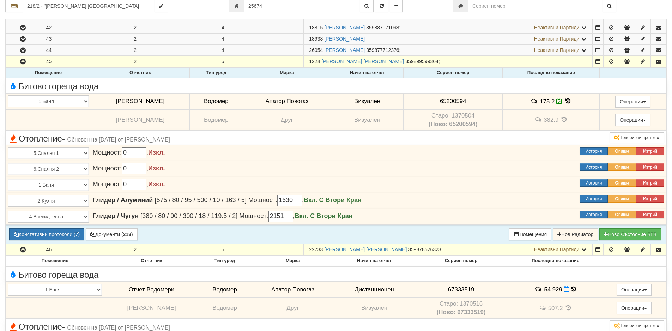
click at [564, 103] on icon at bounding box center [568, 101] width 8 height 6
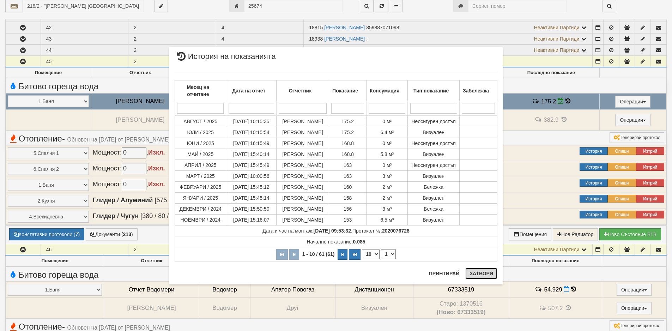
click at [482, 273] on button "Затвори" at bounding box center [482, 273] width 32 height 11
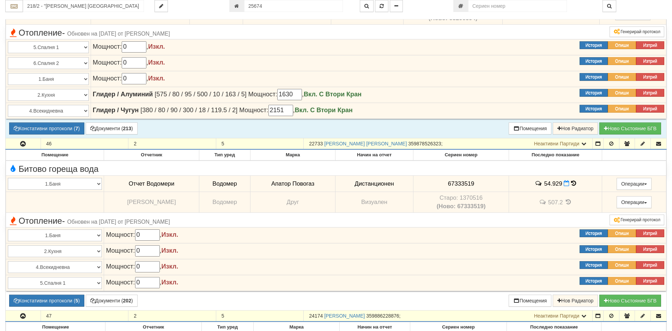
scroll to position [408, 0]
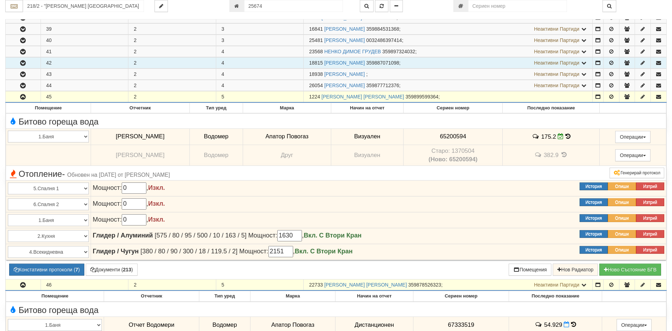
click at [23, 61] on icon "button" at bounding box center [23, 63] width 8 height 5
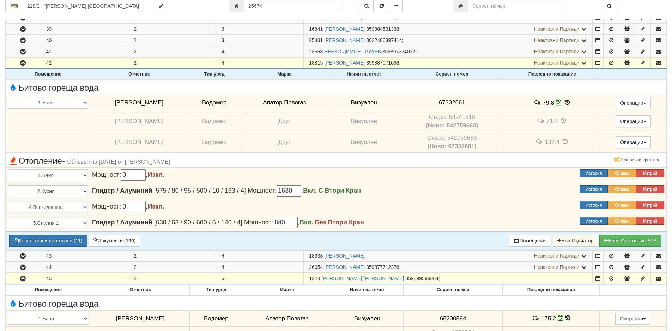
click at [564, 102] on icon at bounding box center [568, 103] width 8 height 6
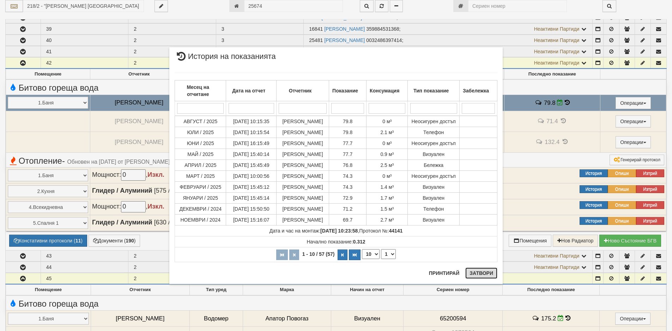
click at [479, 272] on button "Затвори" at bounding box center [482, 273] width 32 height 11
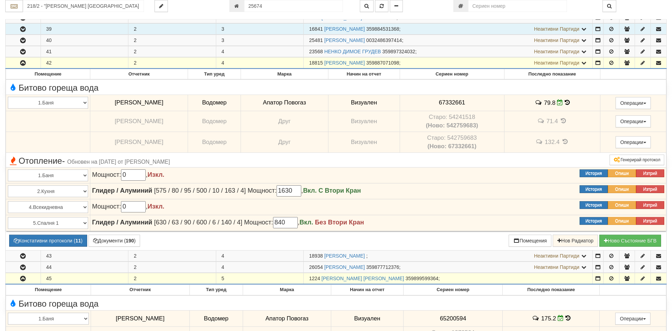
click at [23, 30] on icon "button" at bounding box center [23, 29] width 8 height 5
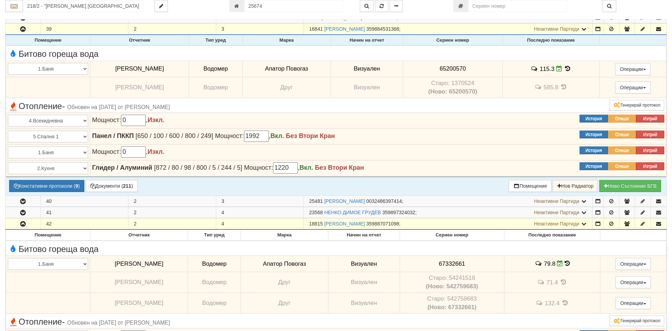
click at [566, 65] on td "115.3" at bounding box center [551, 69] width 97 height 16
click at [564, 68] on icon at bounding box center [568, 69] width 8 height 6
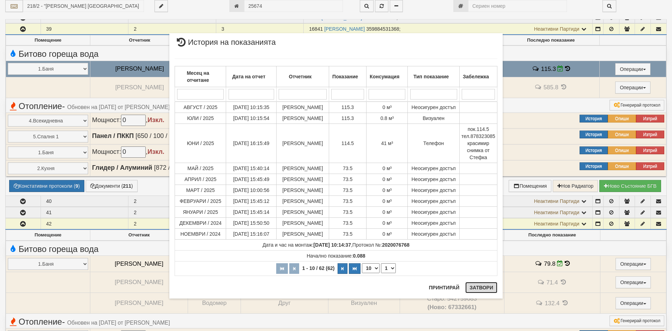
click at [484, 287] on button "Затвори" at bounding box center [482, 287] width 32 height 11
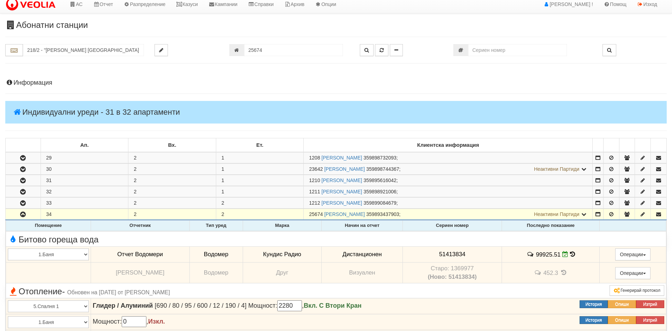
scroll to position [0, 0]
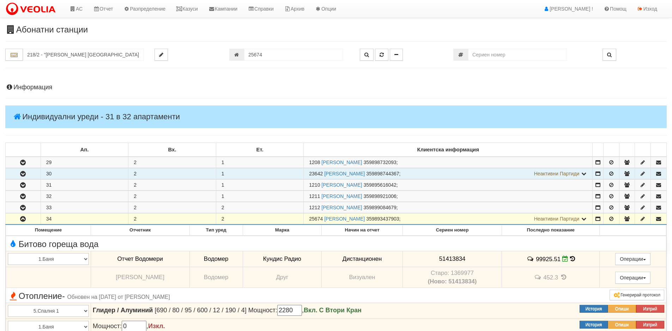
click at [23, 174] on icon "button" at bounding box center [23, 174] width 8 height 5
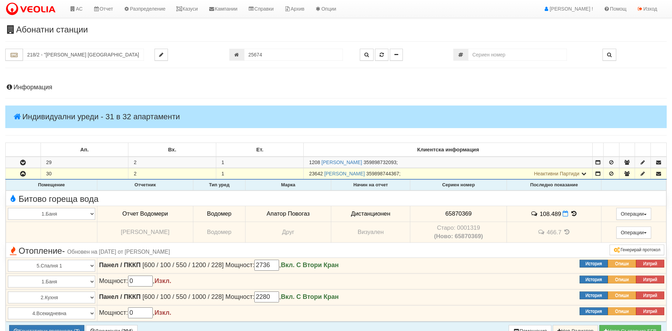
click at [570, 214] on icon at bounding box center [574, 214] width 8 height 6
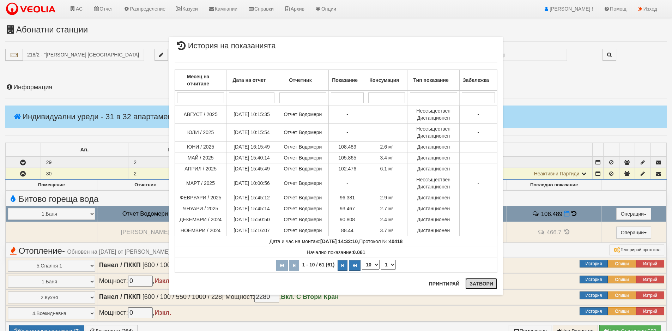
click at [476, 284] on button "Затвори" at bounding box center [482, 283] width 32 height 11
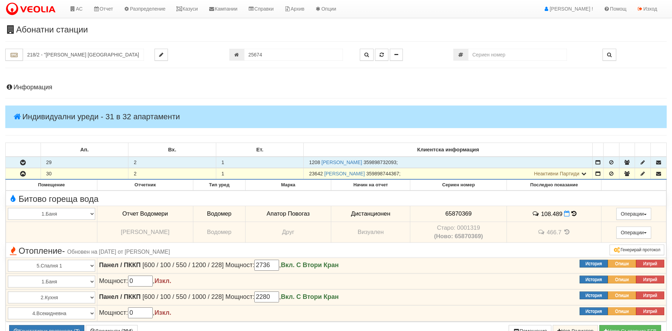
click at [23, 163] on icon "button" at bounding box center [23, 162] width 8 height 5
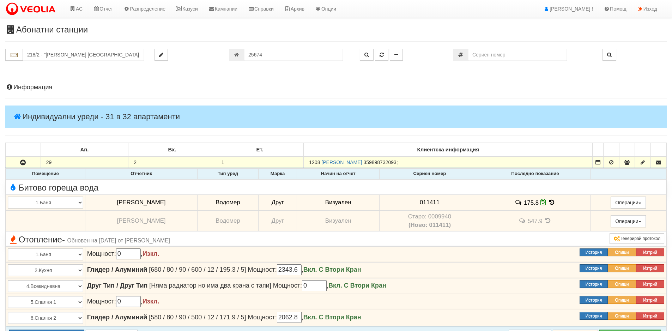
click at [548, 202] on icon at bounding box center [552, 202] width 8 height 6
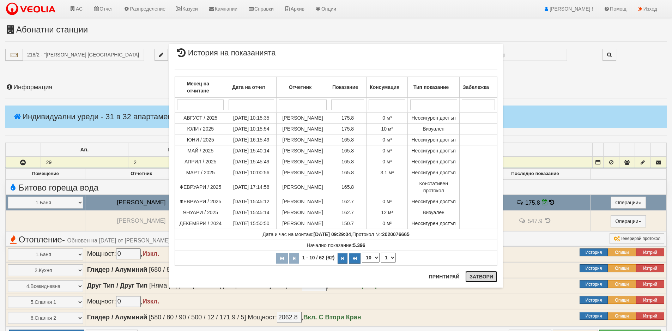
click at [479, 279] on button "Затвори" at bounding box center [482, 276] width 32 height 11
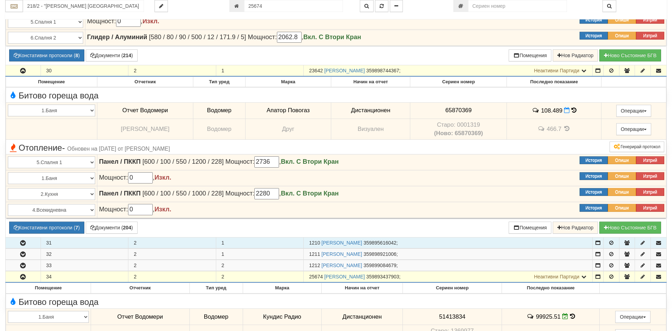
scroll to position [318, 0]
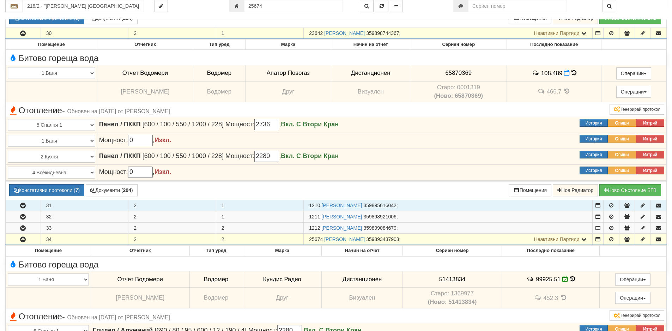
click at [24, 205] on icon "button" at bounding box center [23, 205] width 8 height 5
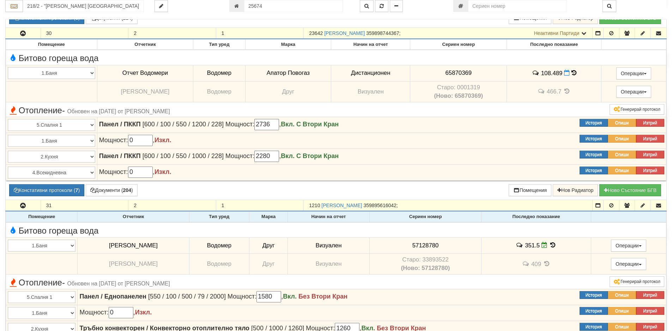
click at [550, 247] on icon at bounding box center [554, 245] width 8 height 6
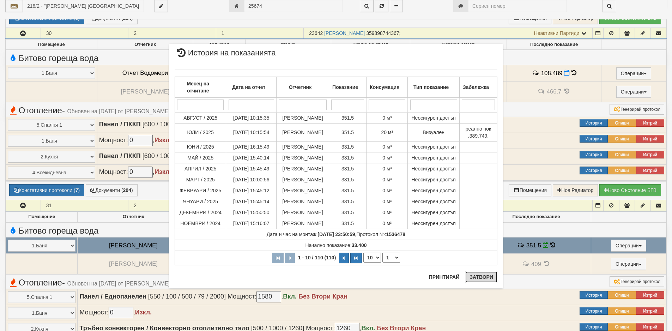
click at [483, 276] on button "Затвори" at bounding box center [482, 276] width 32 height 11
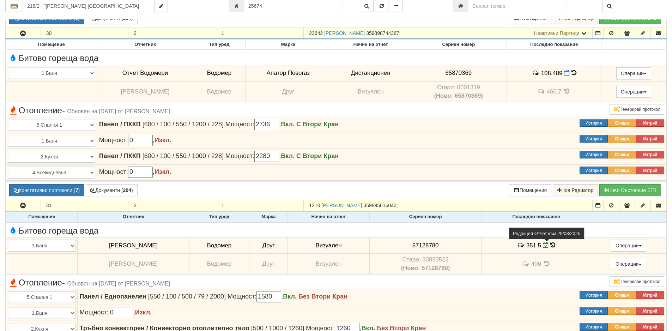
click at [543, 246] on icon at bounding box center [546, 245] width 6 height 6
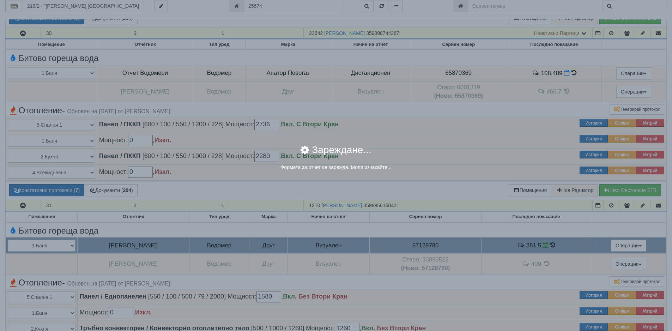
select select "8cc75930-9bfd-e511-80be-8d5a1dced85a"
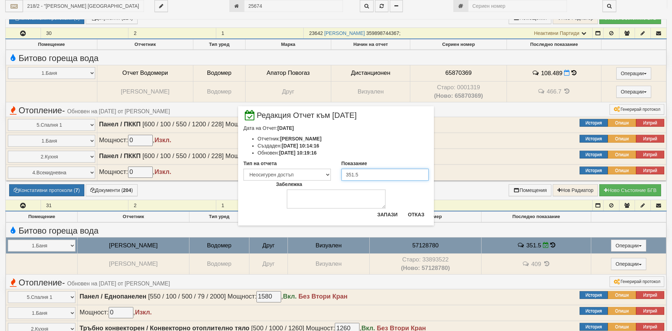
drag, startPoint x: 360, startPoint y: 173, endPoint x: 321, endPoint y: 173, distance: 39.9
click at [321, 173] on div "Тип на отчета Визуален Телефон Бележка Неосигурен достъп Самоотчет Служебно Дис…" at bounding box center [336, 170] width 196 height 21
type input "389.7"
click at [329, 176] on select "Визуален Телефон Бележка Неосигурен достъп Самоотчет Служебно Дистанционен" at bounding box center [288, 175] width 88 height 12
select select "89c75930-9bfd-e511-80be-8d5a1dced85a"
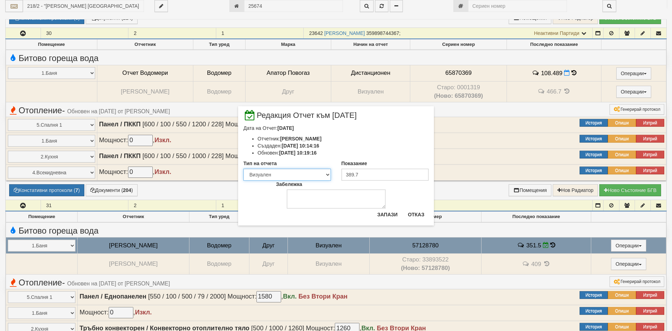
click at [244, 169] on select "Визуален Телефон Бележка Неосигурен достъп Самоотчет Служебно Дистанционен" at bounding box center [288, 175] width 88 height 12
click at [309, 193] on textarea "Забележка" at bounding box center [336, 199] width 99 height 19
type textarea "[DATE]"
click at [382, 215] on button "Запази" at bounding box center [387, 214] width 29 height 11
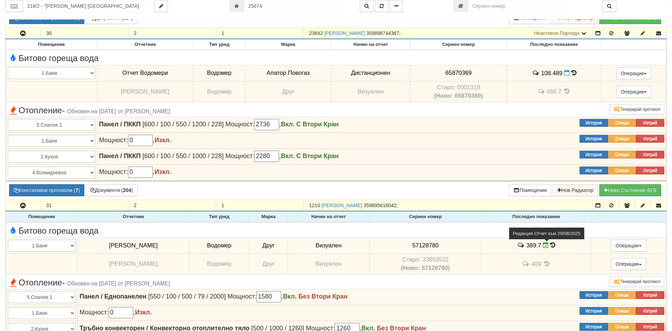
click at [543, 246] on icon at bounding box center [546, 245] width 6 height 6
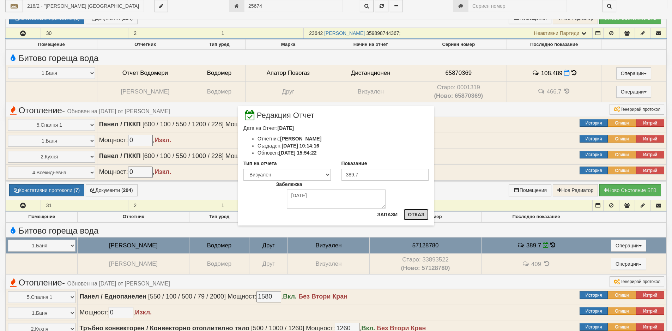
click at [414, 214] on button "Отказ" at bounding box center [416, 214] width 25 height 11
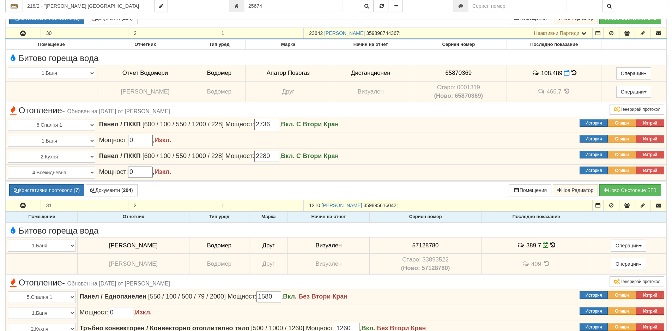
click at [551, 246] on icon at bounding box center [553, 245] width 5 height 6
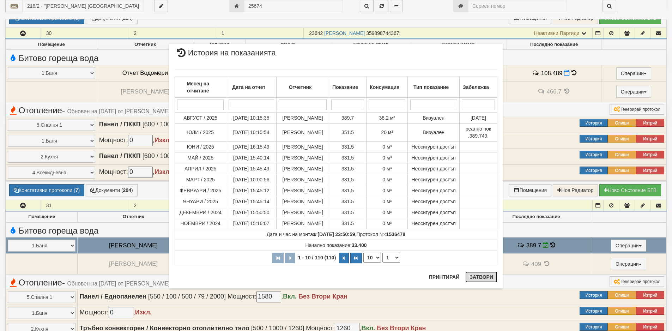
click at [477, 274] on button "Затвори" at bounding box center [482, 276] width 32 height 11
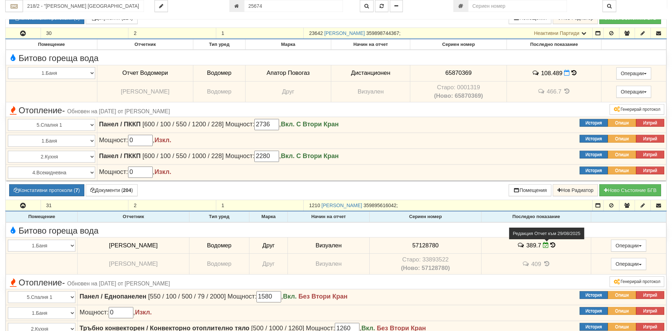
click at [543, 244] on span at bounding box center [547, 245] width 8 height 7
click at [543, 247] on icon at bounding box center [546, 245] width 6 height 6
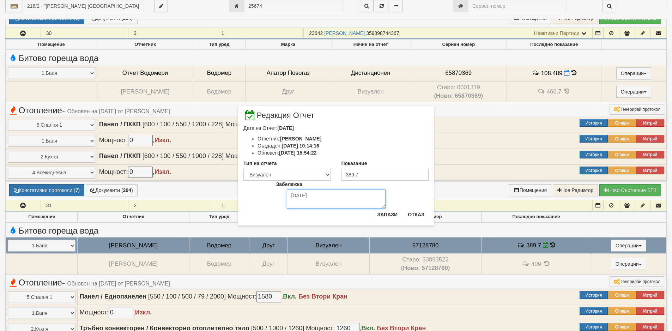
drag, startPoint x: 292, startPoint y: 195, endPoint x: 296, endPoint y: 197, distance: 4.5
click at [296, 197] on textarea "[DATE]" at bounding box center [336, 199] width 99 height 19
type textarea "[DATE]"
click at [388, 214] on button "Запази" at bounding box center [387, 214] width 29 height 11
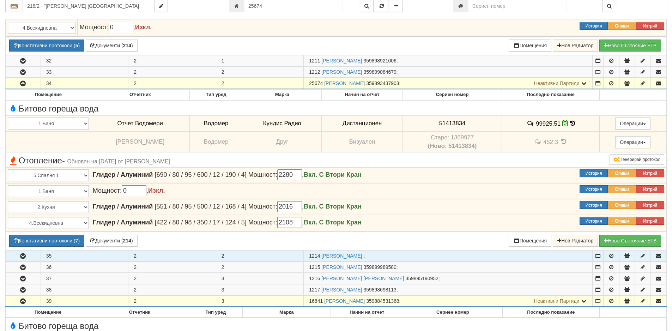
scroll to position [635, 0]
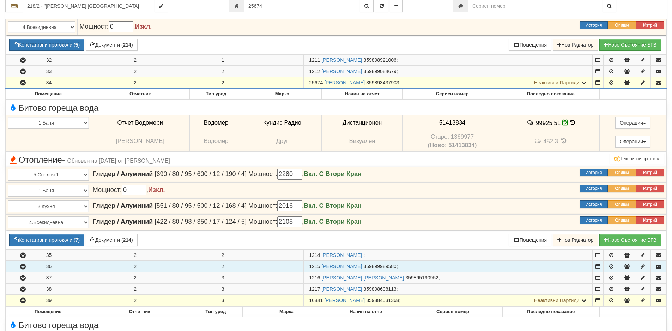
click at [21, 267] on icon "button" at bounding box center [23, 266] width 8 height 5
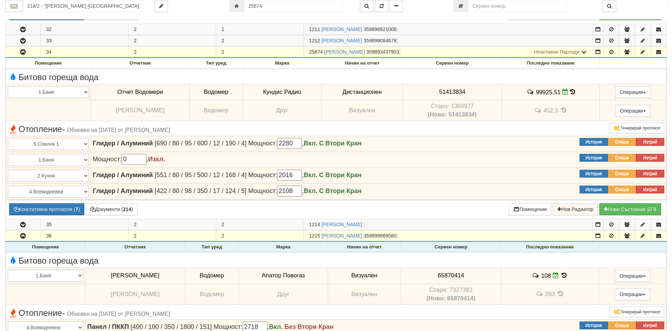
scroll to position [706, 0]
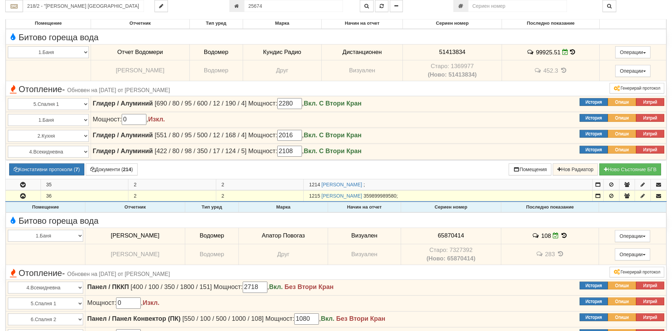
click at [561, 236] on icon at bounding box center [565, 236] width 8 height 6
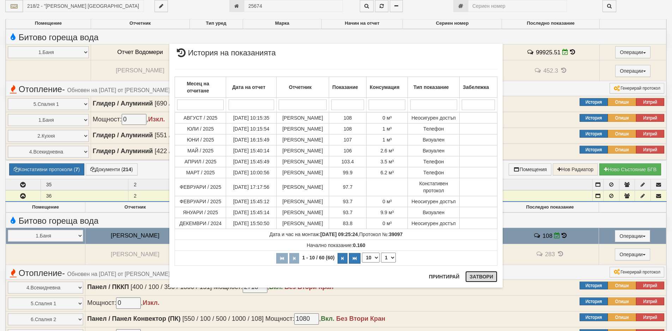
click at [473, 276] on button "Затвори" at bounding box center [482, 276] width 32 height 11
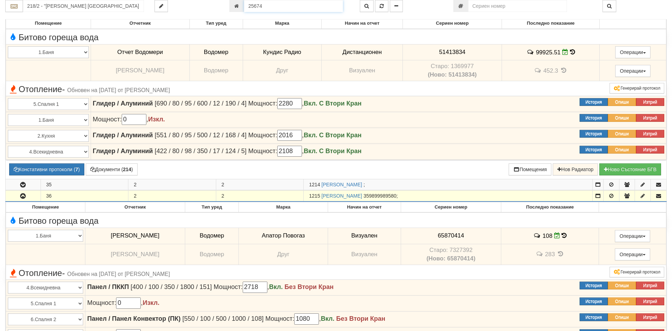
click at [267, 7] on input "25674" at bounding box center [293, 6] width 99 height 12
type input "23900"
type input "122/9 - "[PERSON_NAME] [GEOGRAPHIC_DATA] " ЕАД"
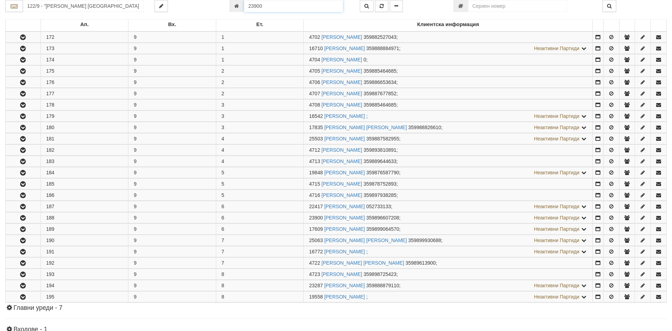
scroll to position [269, 0]
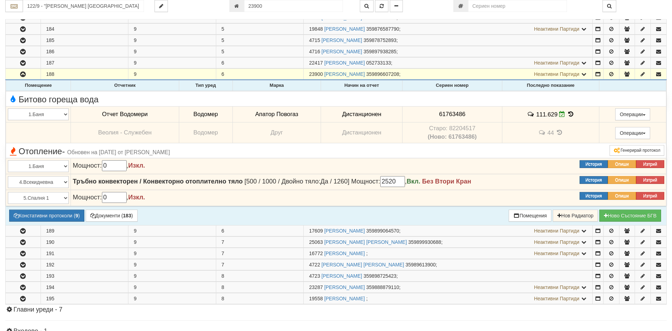
click at [568, 115] on icon at bounding box center [571, 114] width 8 height 6
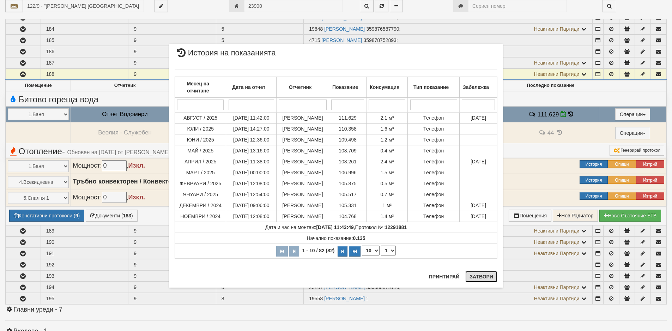
click at [484, 276] on button "Затвори" at bounding box center [482, 276] width 32 height 11
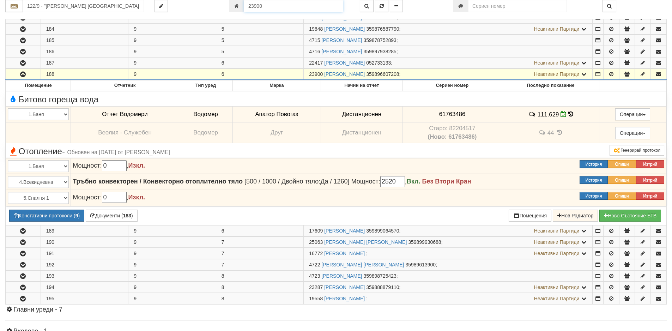
click at [263, 8] on input "23900" at bounding box center [293, 6] width 99 height 12
type input "2395"
type input "108/1 - "[PERSON_NAME] [GEOGRAPHIC_DATA] " ЕАД"
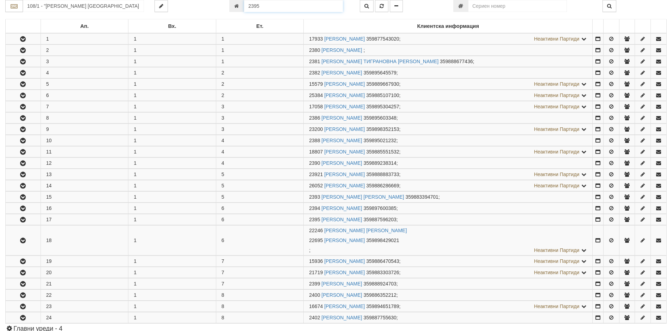
scroll to position [288, 0]
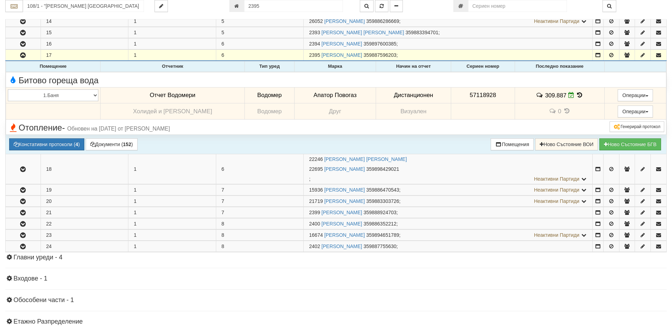
click at [576, 94] on icon at bounding box center [580, 95] width 8 height 6
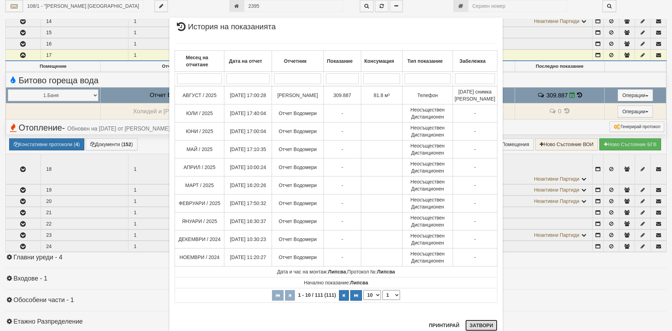
drag, startPoint x: 474, startPoint y: 328, endPoint x: 468, endPoint y: 320, distance: 9.1
click at [474, 328] on button "Затвори" at bounding box center [482, 325] width 32 height 11
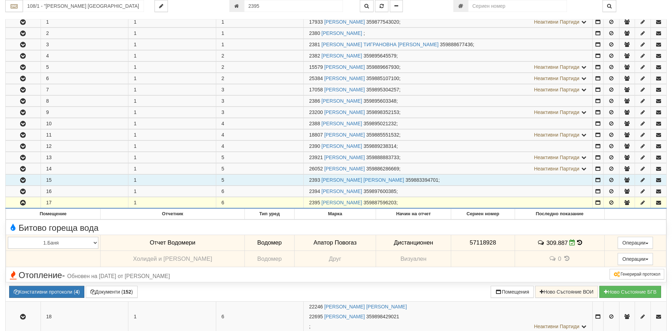
scroll to position [41, 0]
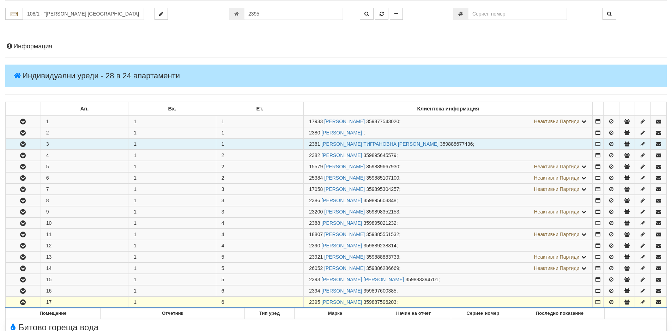
click at [21, 142] on icon "button" at bounding box center [23, 144] width 8 height 5
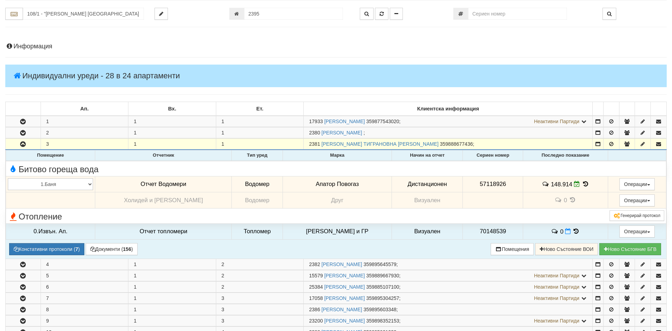
click at [582, 184] on icon at bounding box center [586, 184] width 8 height 6
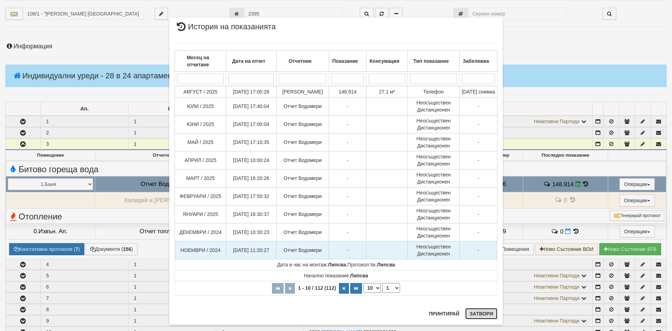
drag, startPoint x: 479, startPoint y: 314, endPoint x: 448, endPoint y: 229, distance: 89.8
click at [479, 314] on button "Затвори" at bounding box center [482, 313] width 32 height 11
